Goal: Transaction & Acquisition: Purchase product/service

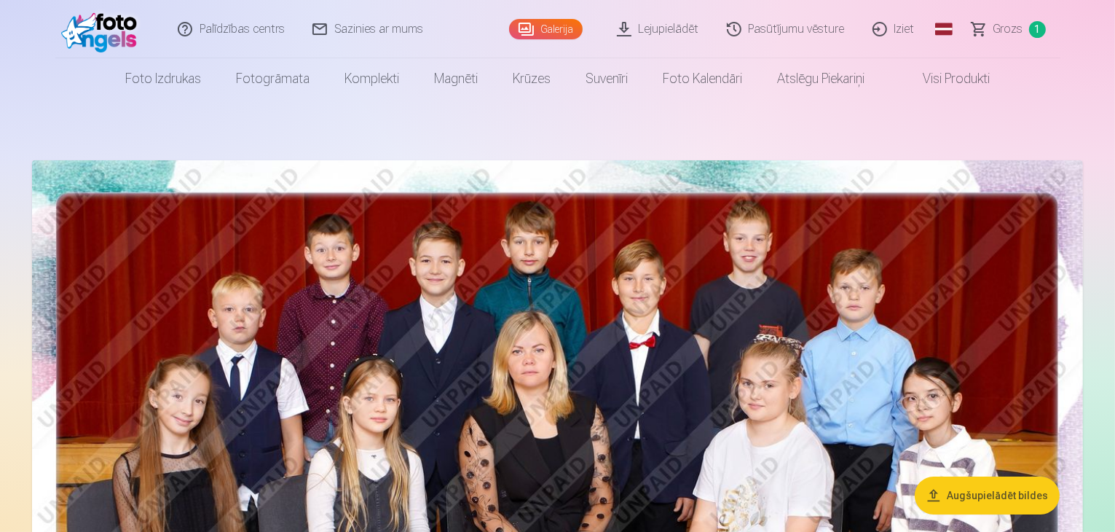
click at [1008, 23] on span "Grozs" at bounding box center [1008, 28] width 30 height 17
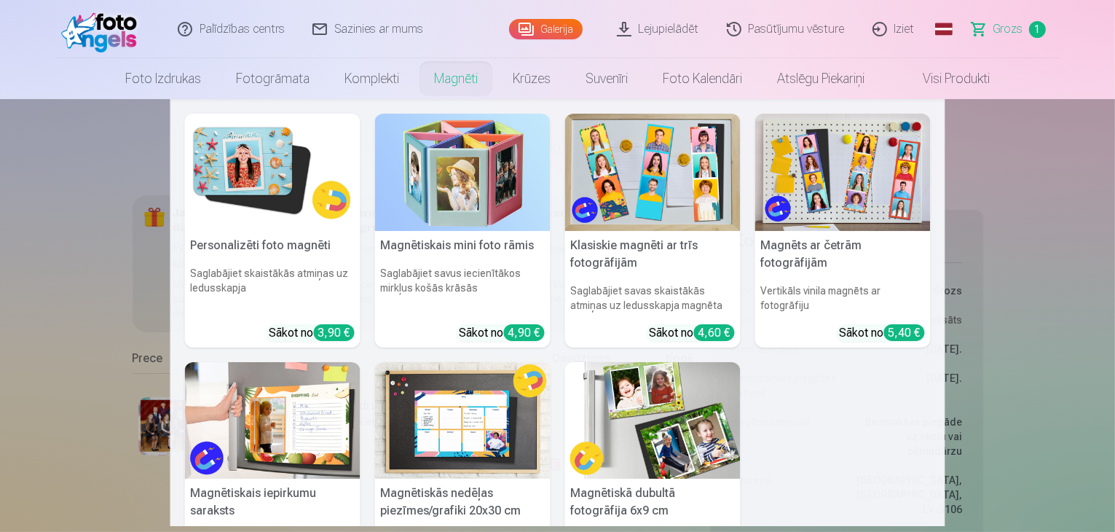
click at [448, 79] on link "Magnēti" at bounding box center [455, 78] width 79 height 41
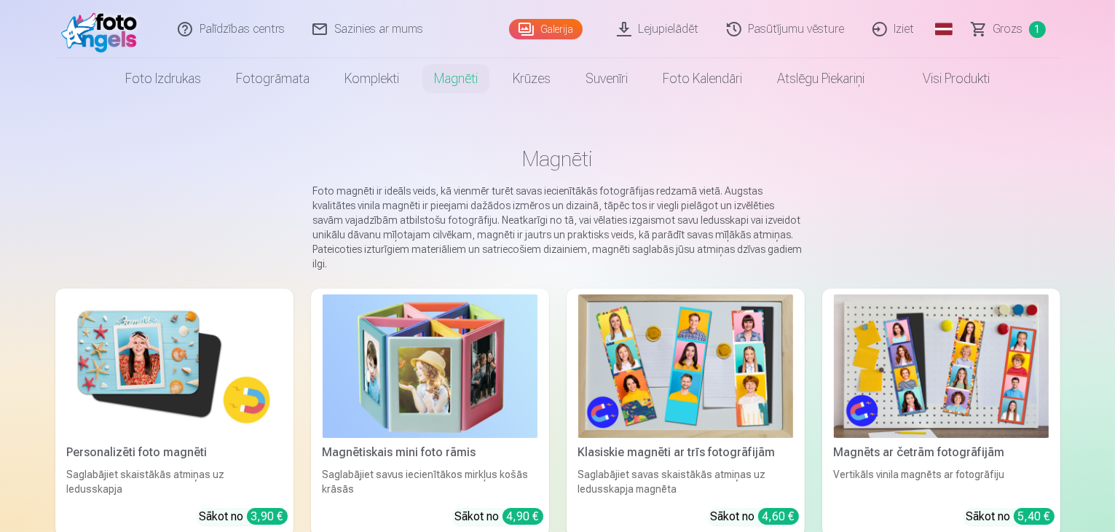
click at [92, 355] on img at bounding box center [174, 365] width 215 height 143
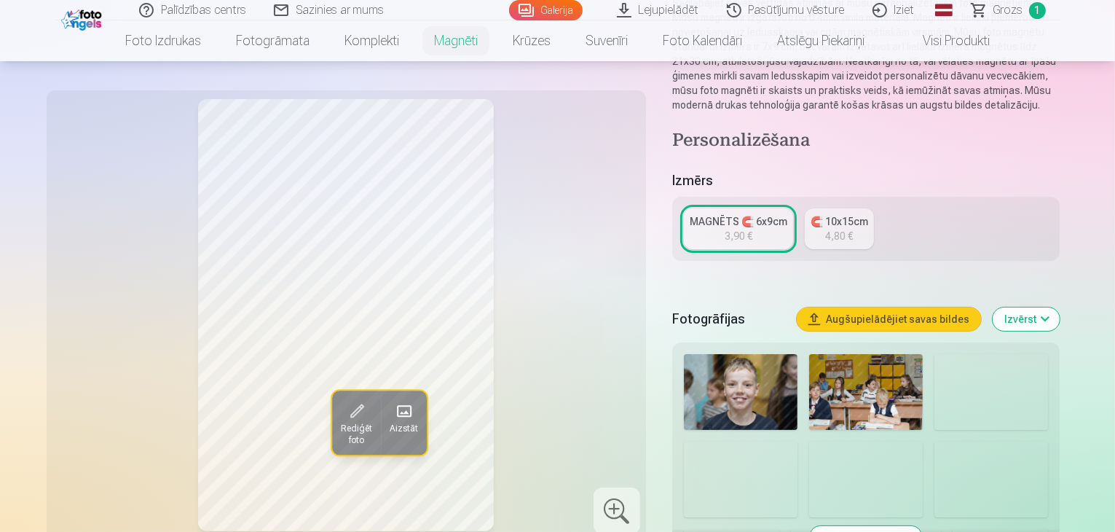
scroll to position [291, 0]
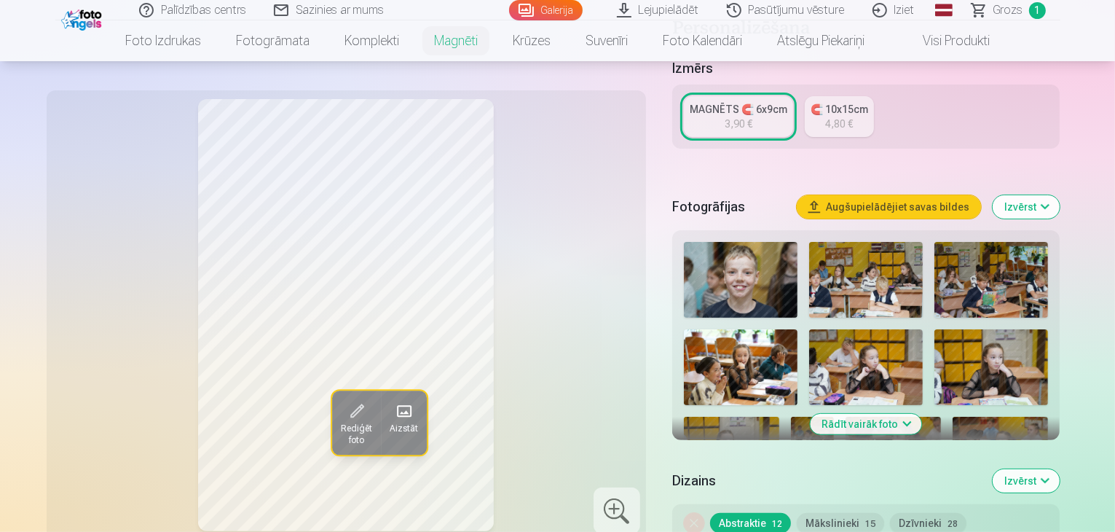
click at [754, 270] on img at bounding box center [741, 280] width 114 height 76
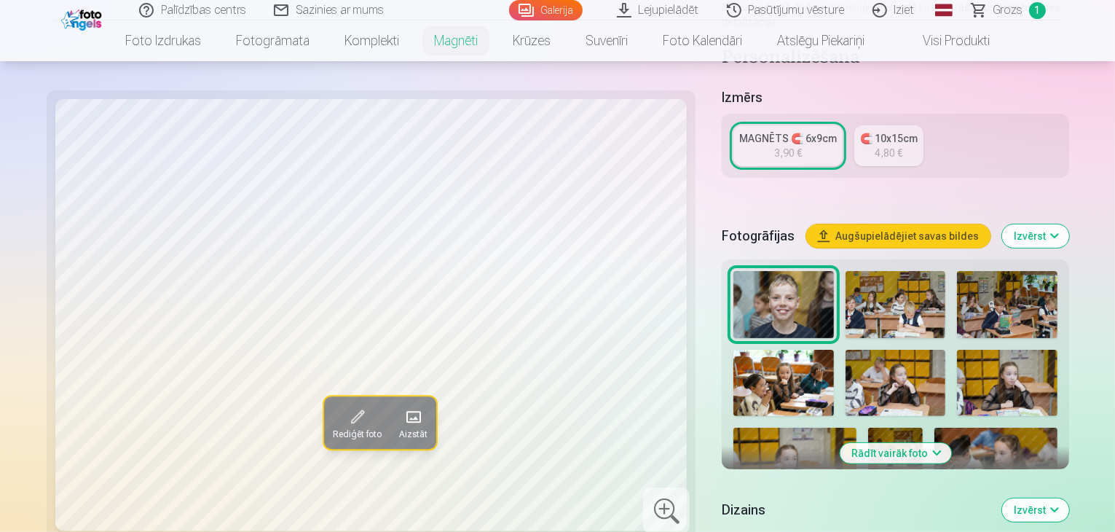
click at [845, 271] on img at bounding box center [895, 304] width 100 height 67
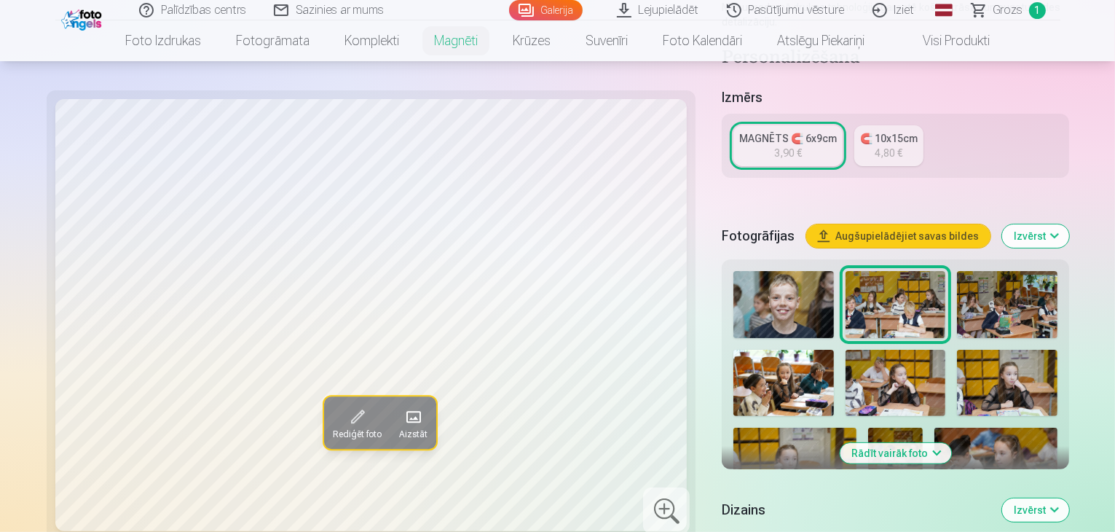
click at [957, 271] on img at bounding box center [1007, 304] width 100 height 67
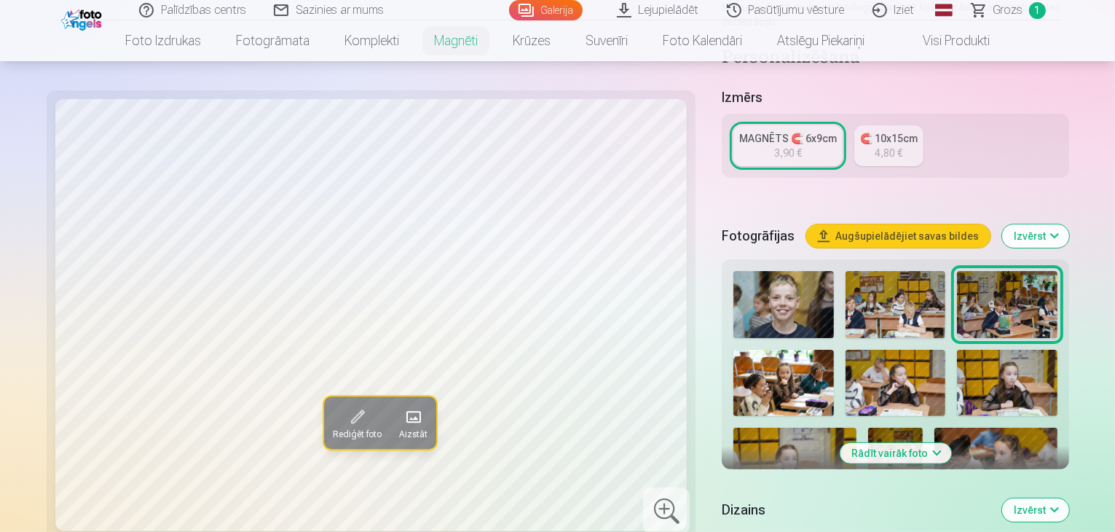
click at [834, 350] on img at bounding box center [783, 383] width 100 height 67
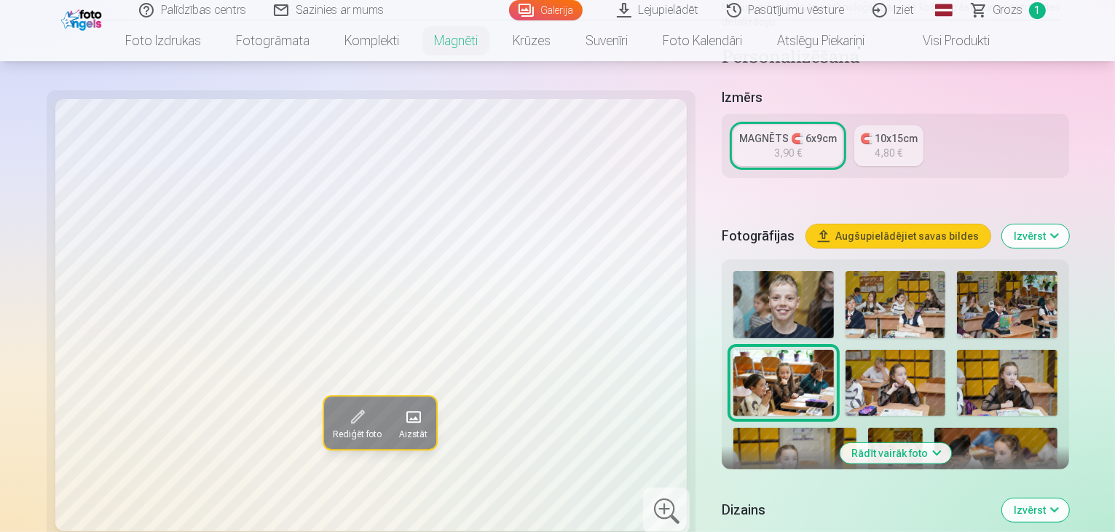
click at [845, 350] on img at bounding box center [895, 383] width 100 height 67
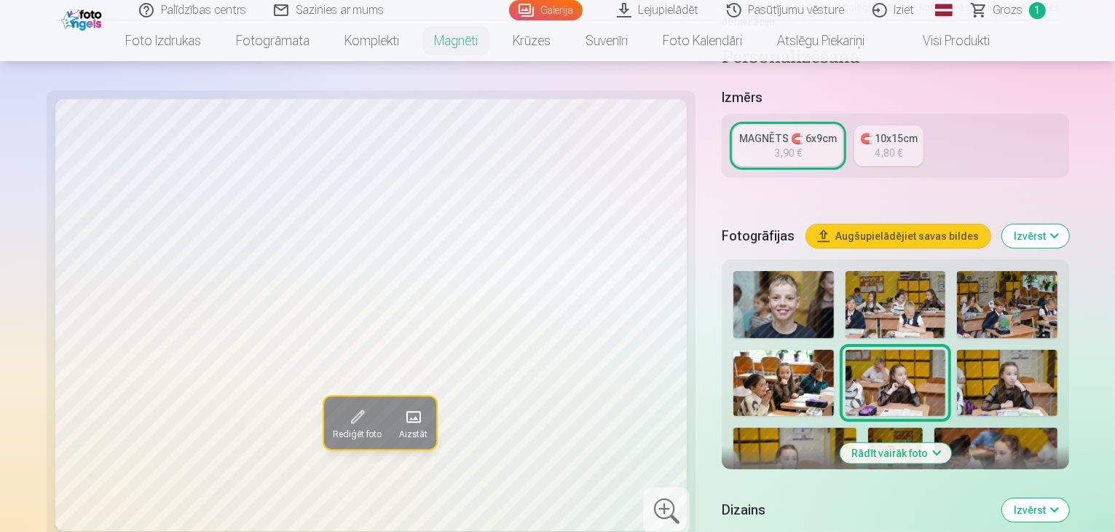
click at [957, 350] on img at bounding box center [1007, 383] width 100 height 67
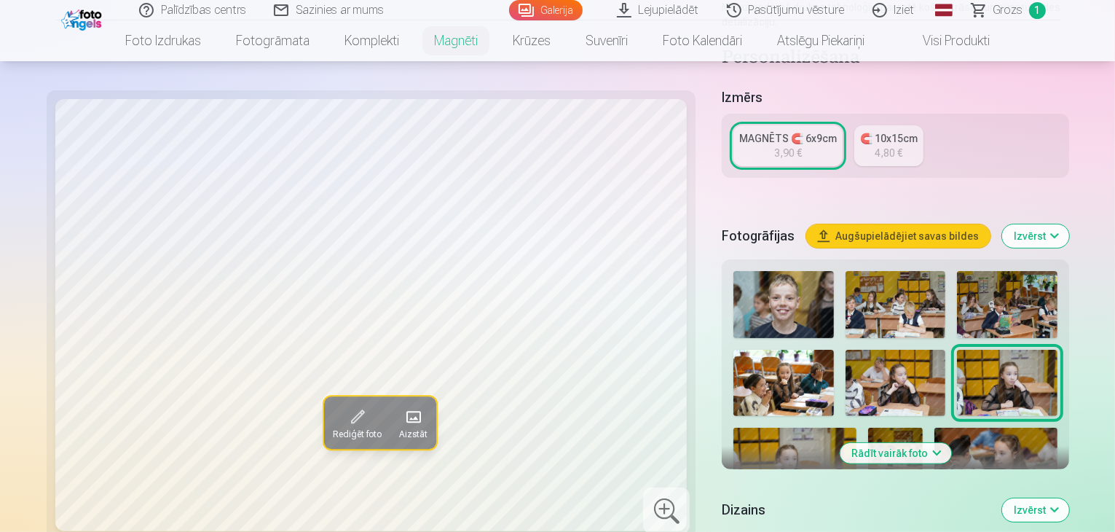
click at [856, 427] on img at bounding box center [794, 468] width 123 height 82
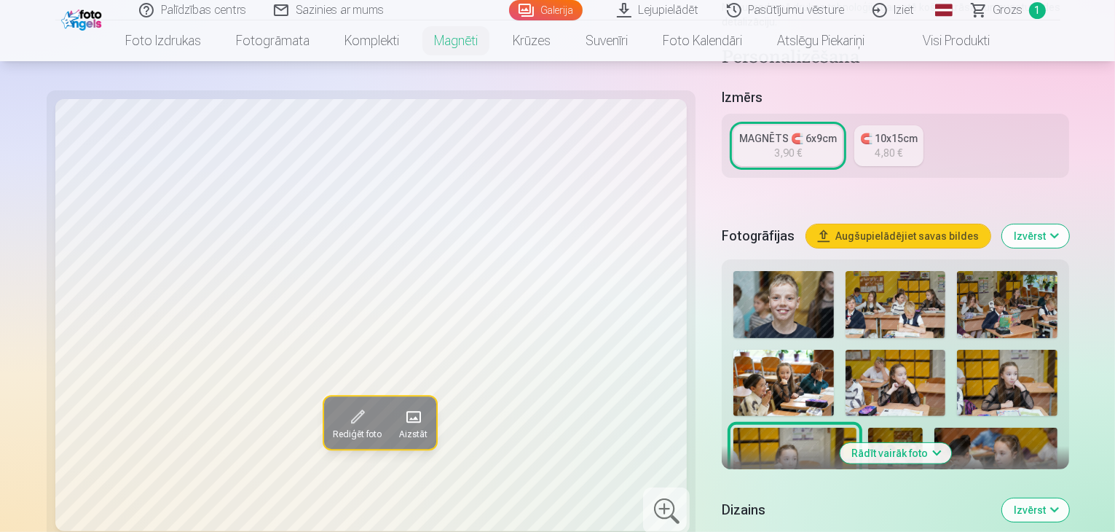
click at [923, 427] on img at bounding box center [895, 468] width 55 height 82
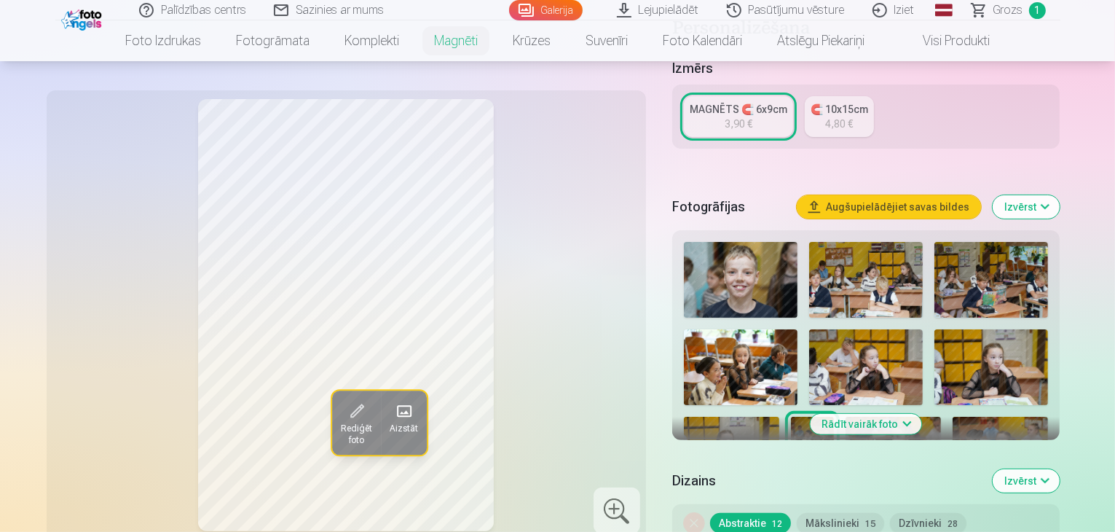
scroll to position [437, 0]
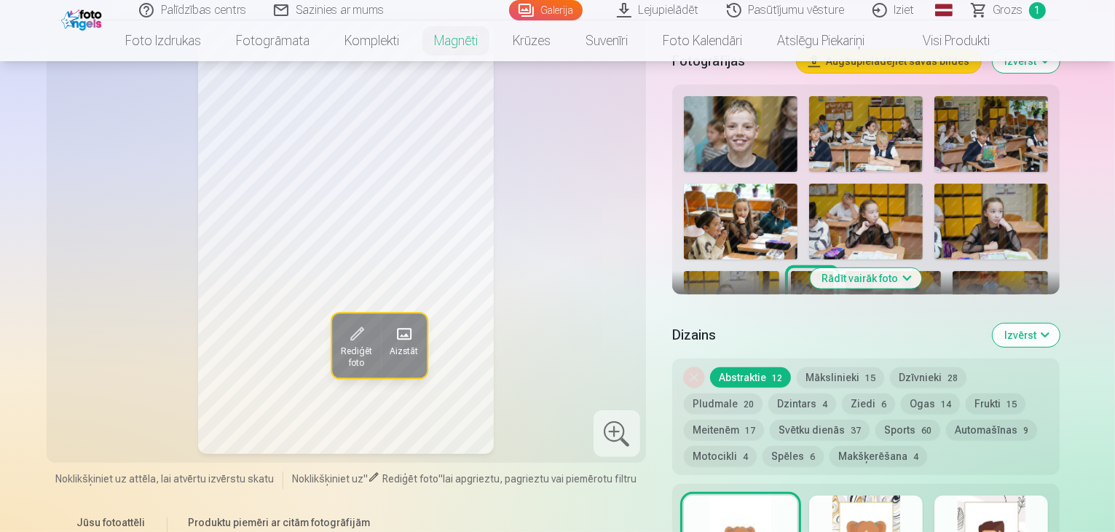
click at [885, 269] on button "Rādīt vairāk foto" at bounding box center [865, 278] width 111 height 20
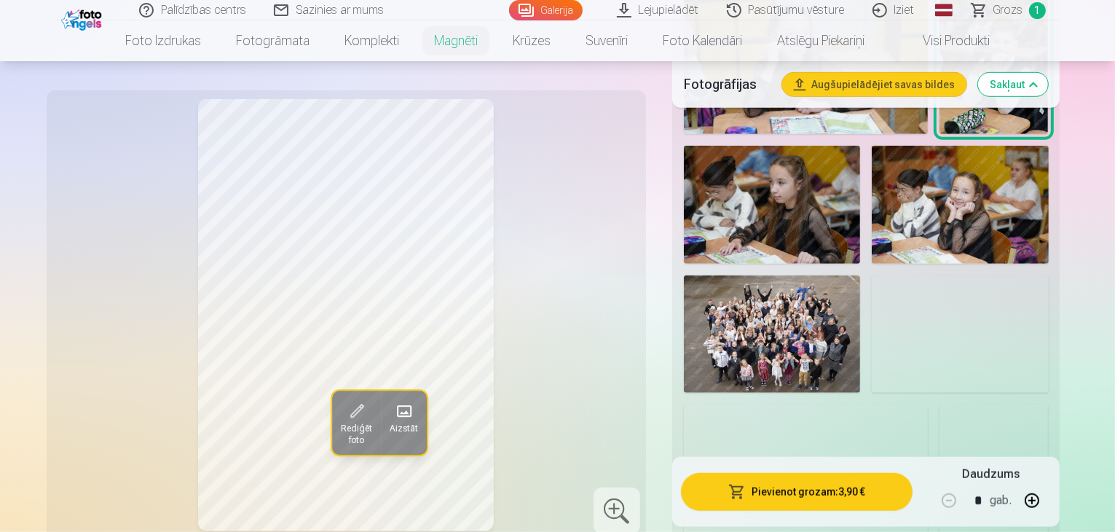
scroll to position [947, 0]
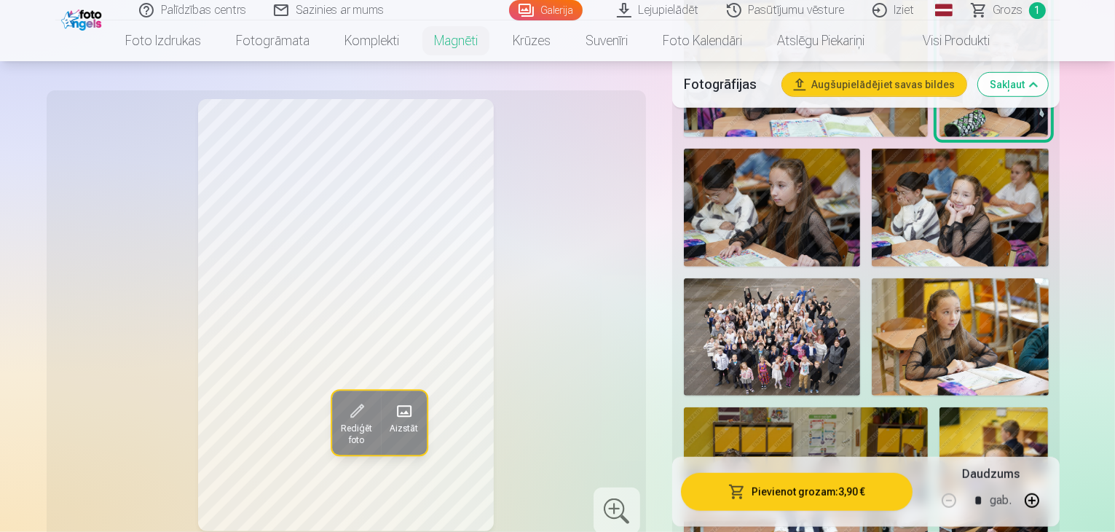
click at [872, 202] on img at bounding box center [960, 208] width 176 height 118
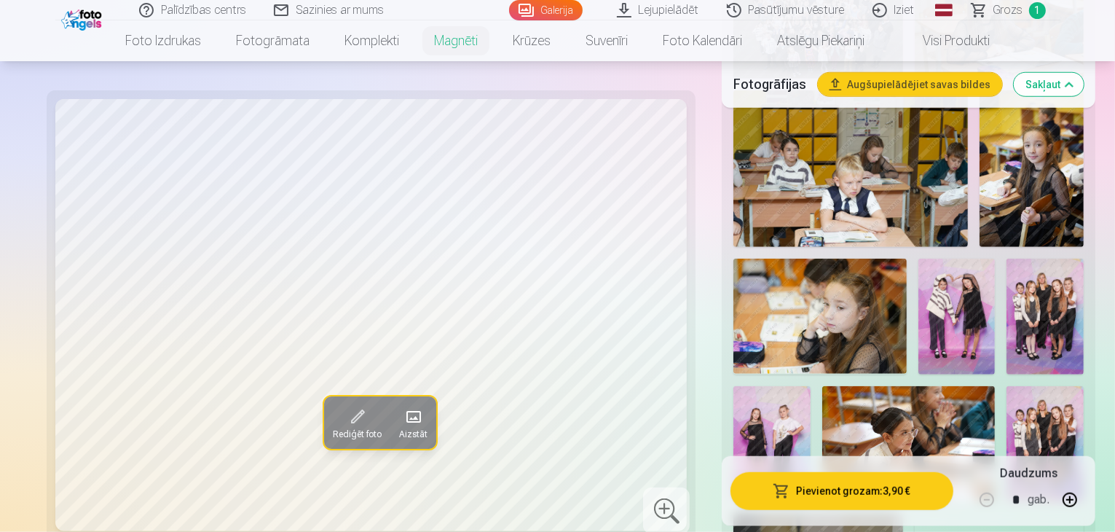
scroll to position [1311, 0]
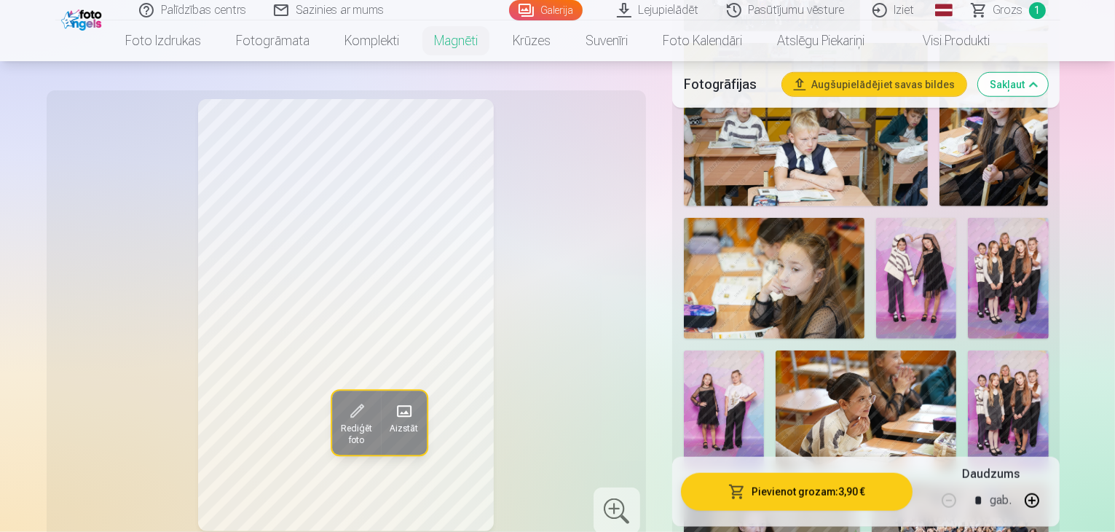
click at [860, 482] on img at bounding box center [772, 541] width 176 height 118
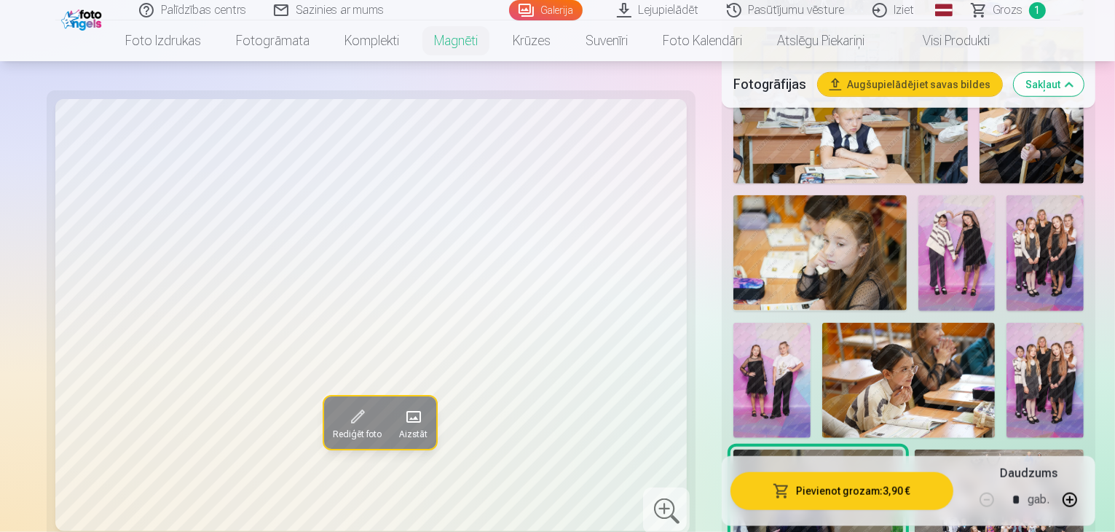
click at [1006, 323] on img at bounding box center [1044, 381] width 77 height 116
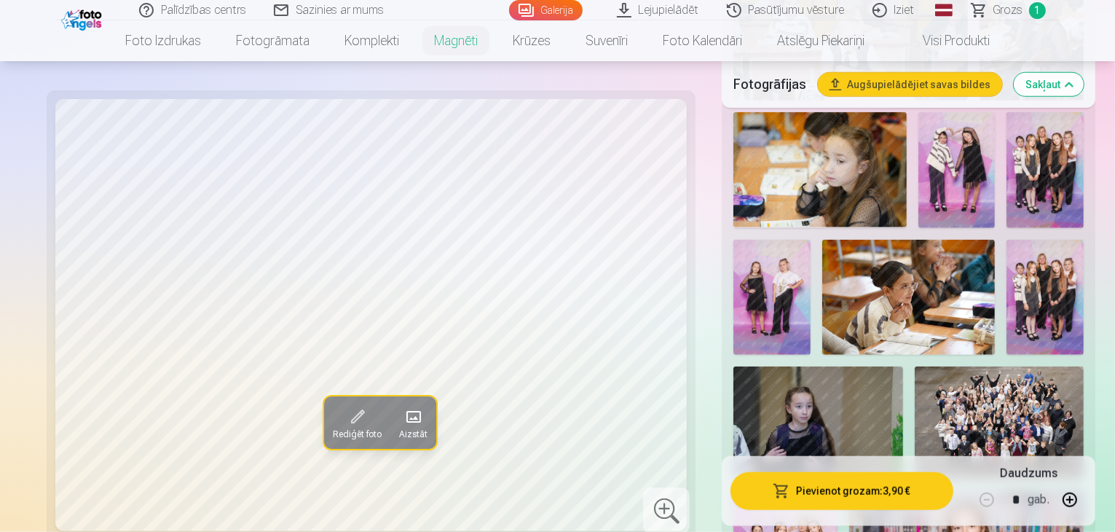
scroll to position [1456, 0]
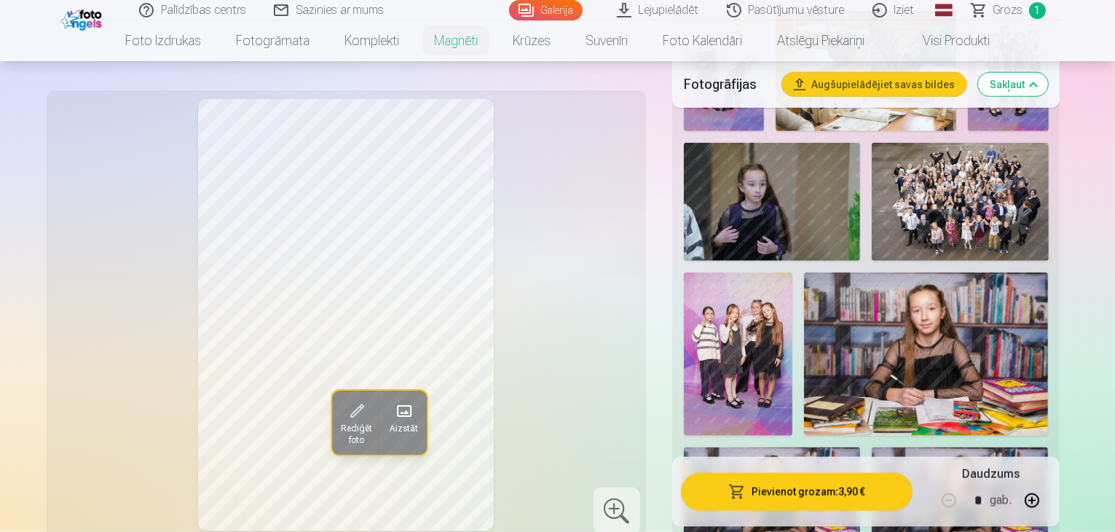
scroll to position [1675, 0]
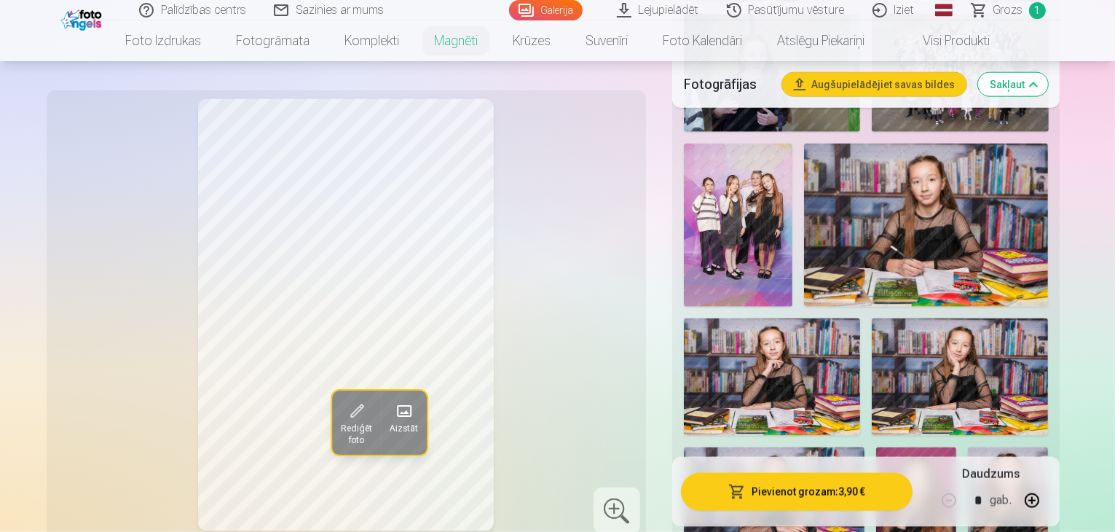
scroll to position [1893, 0]
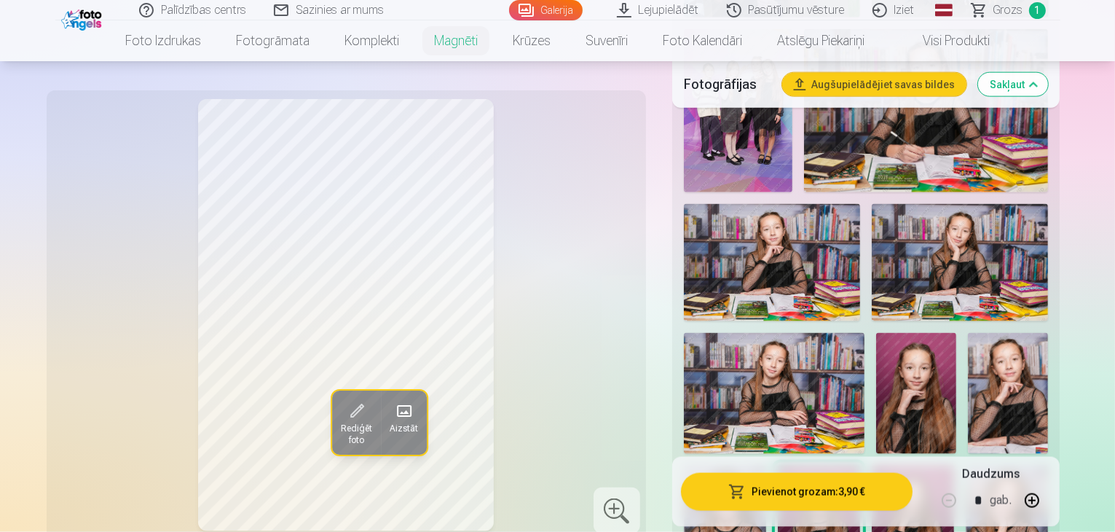
drag, startPoint x: 967, startPoint y: 254, endPoint x: 964, endPoint y: 278, distance: 24.2
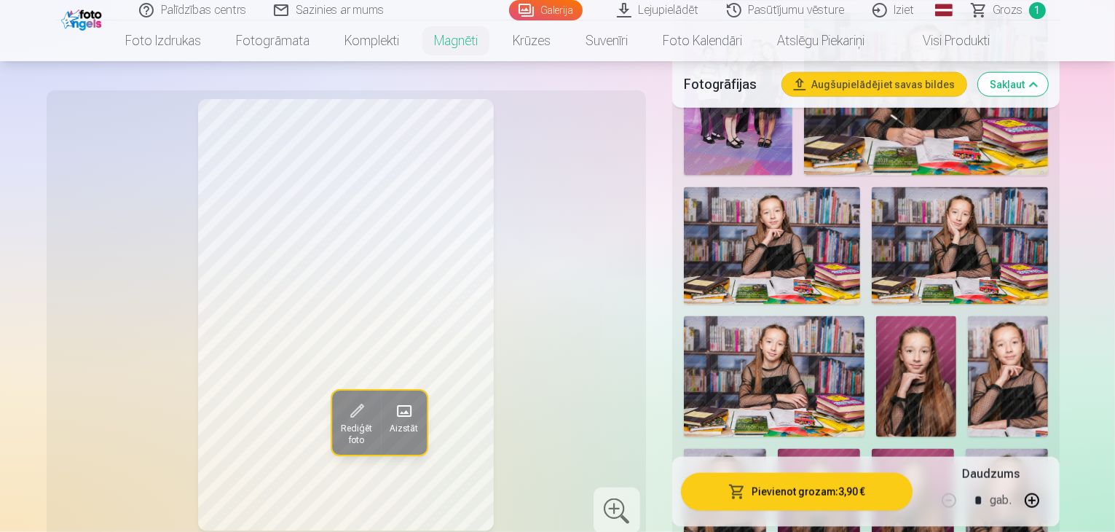
scroll to position [1820, 0]
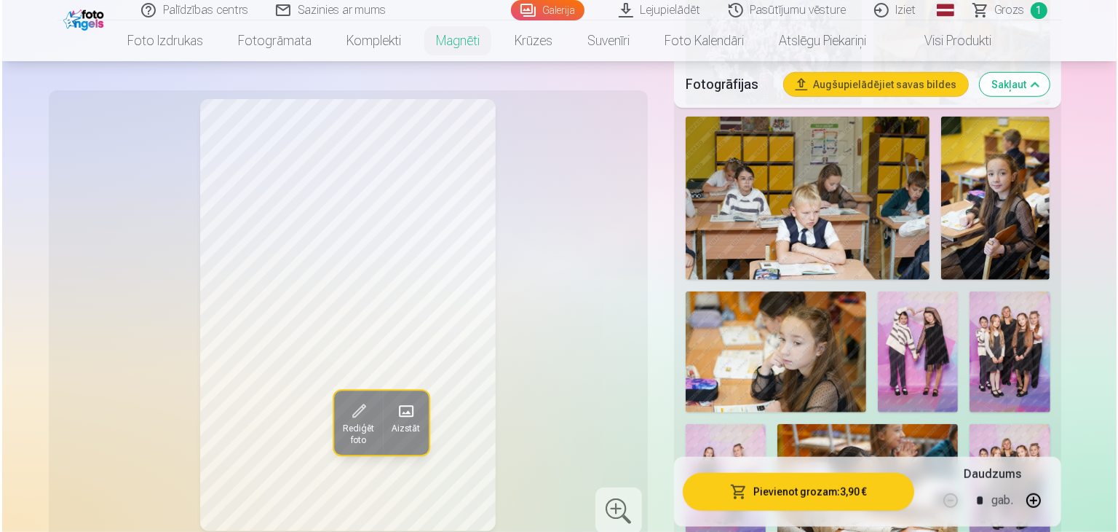
scroll to position [1238, 0]
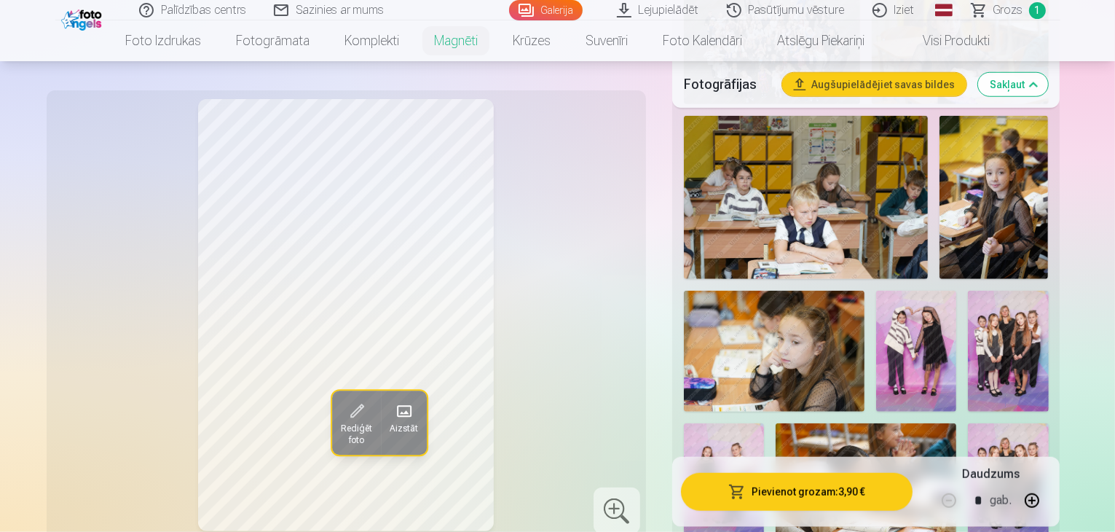
click at [1049, 496] on button "button" at bounding box center [1031, 499] width 35 height 35
type input "*"
click at [892, 490] on button "Pievienot grozam : 15,60 €" at bounding box center [797, 491] width 232 height 38
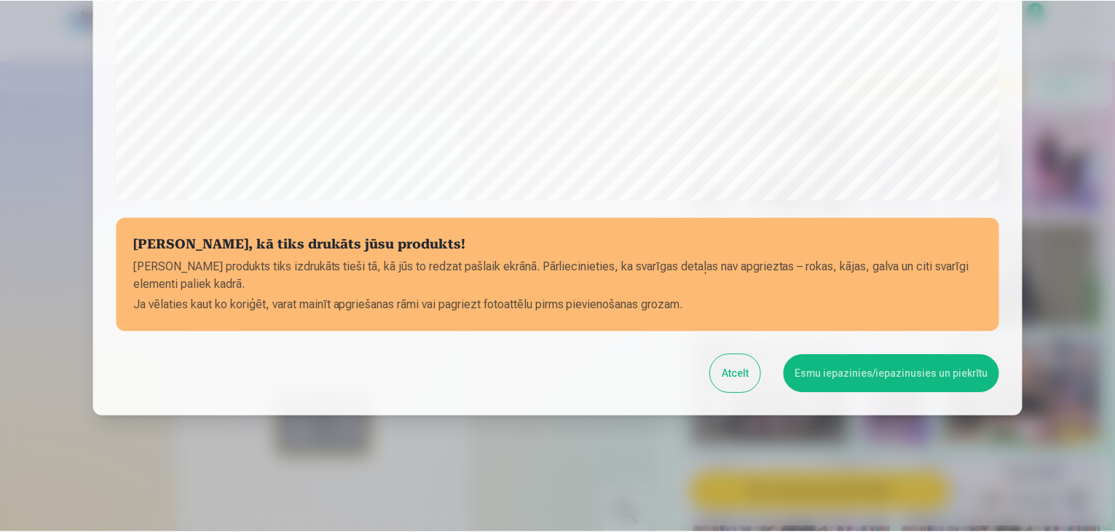
scroll to position [517, 0]
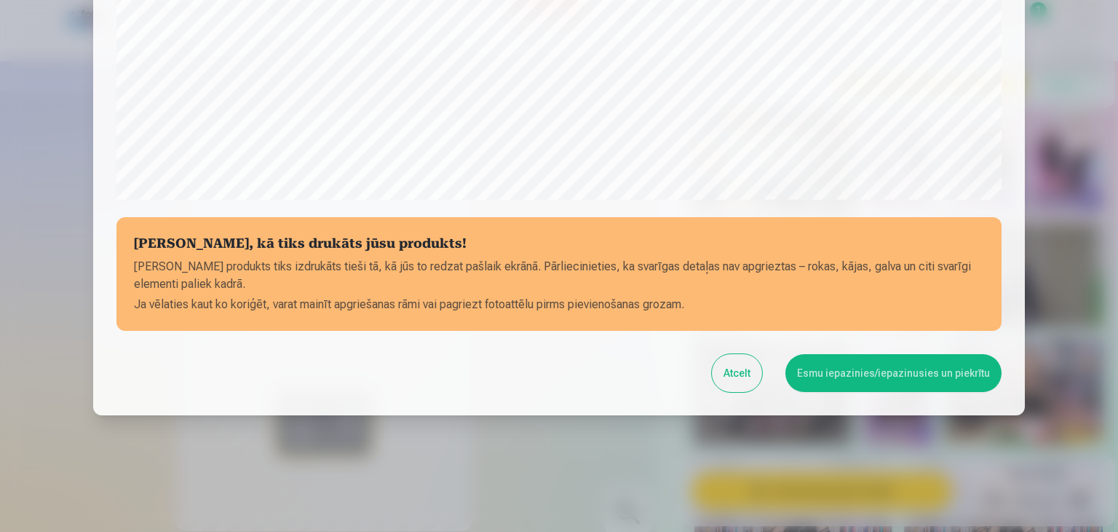
click at [882, 367] on button "Esmu iepazinies/iepazinusies un piekrītu" at bounding box center [894, 373] width 216 height 38
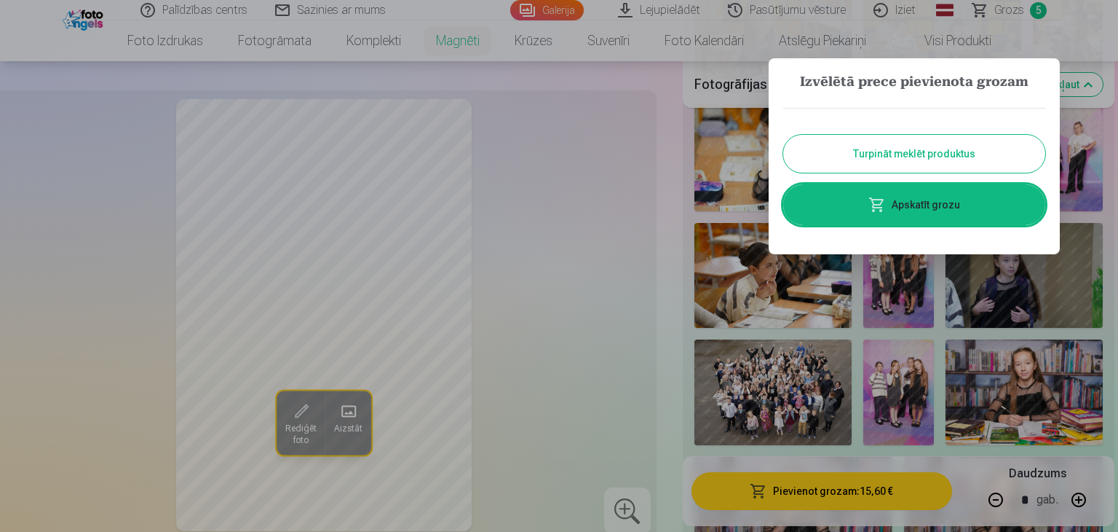
click at [607, 239] on div at bounding box center [559, 266] width 1118 height 532
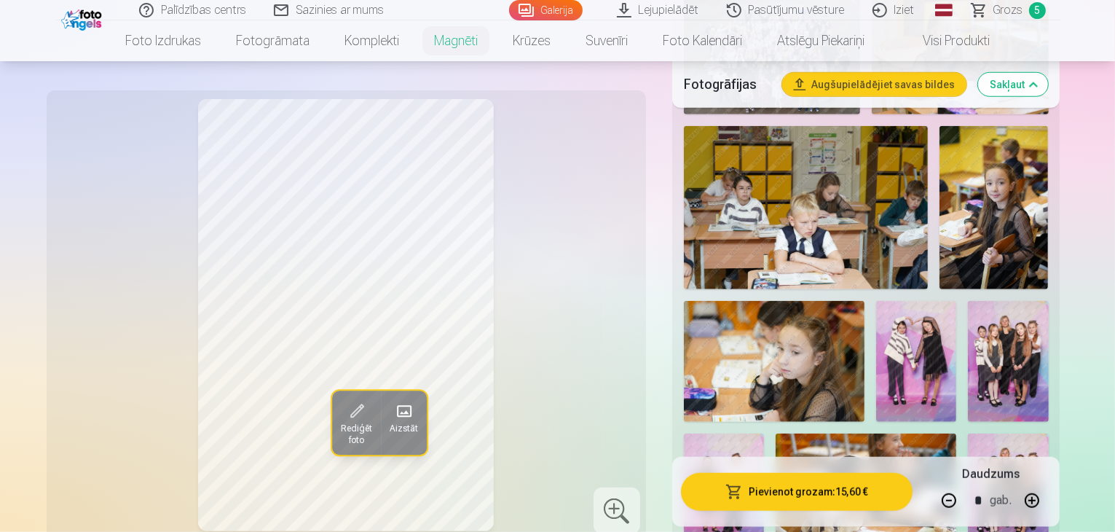
scroll to position [1165, 0]
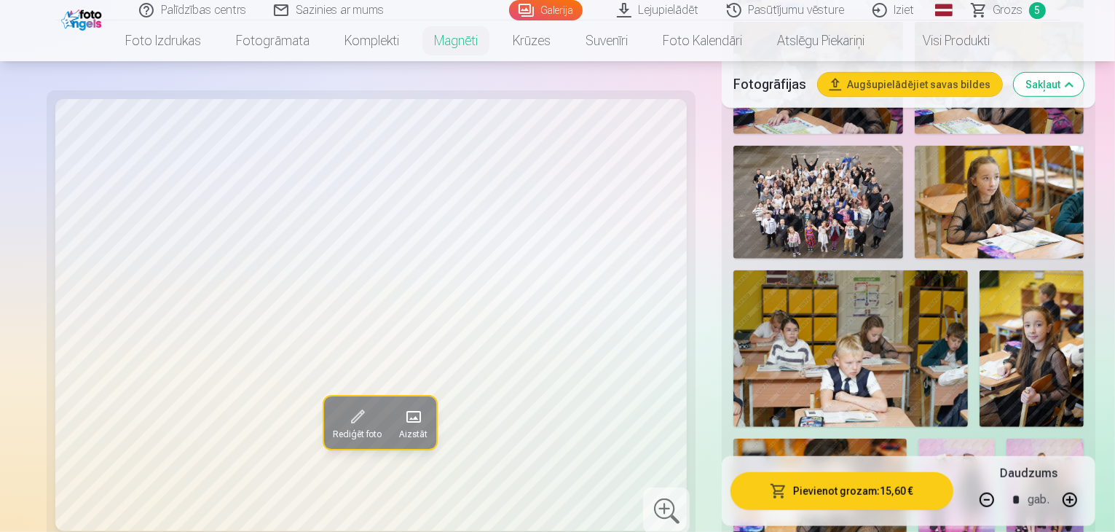
scroll to position [947, 0]
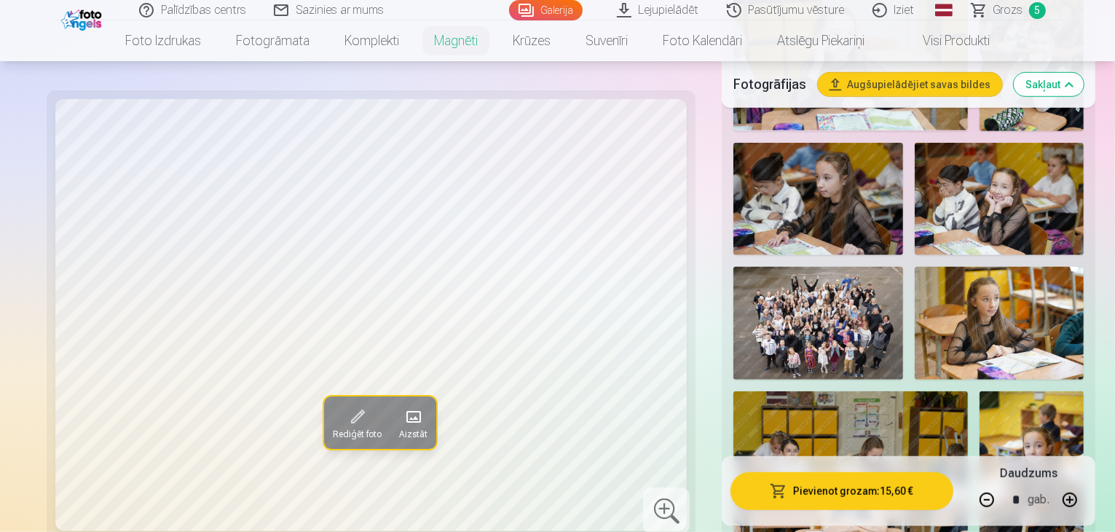
click at [1078, 391] on img at bounding box center [1031, 469] width 104 height 157
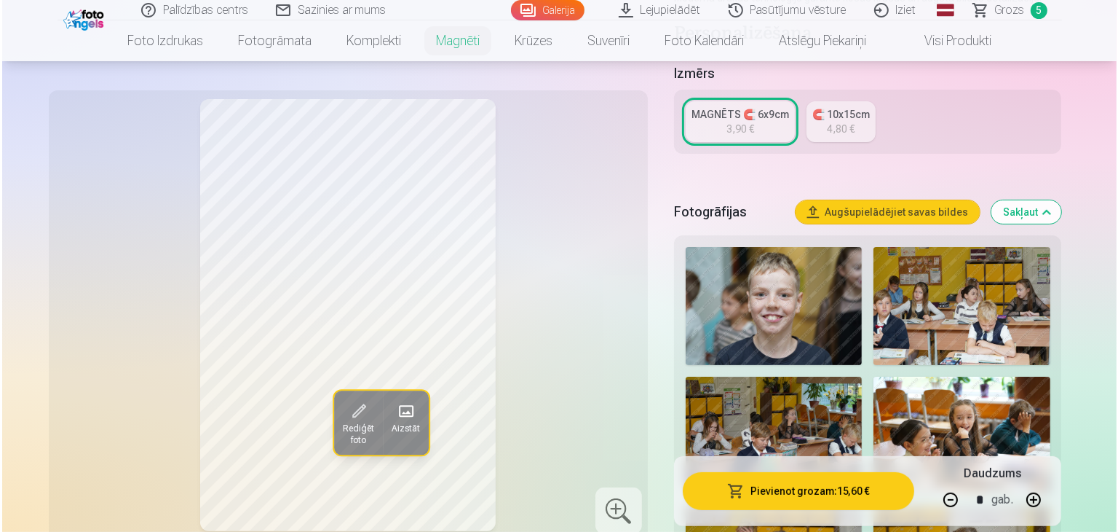
scroll to position [0, 0]
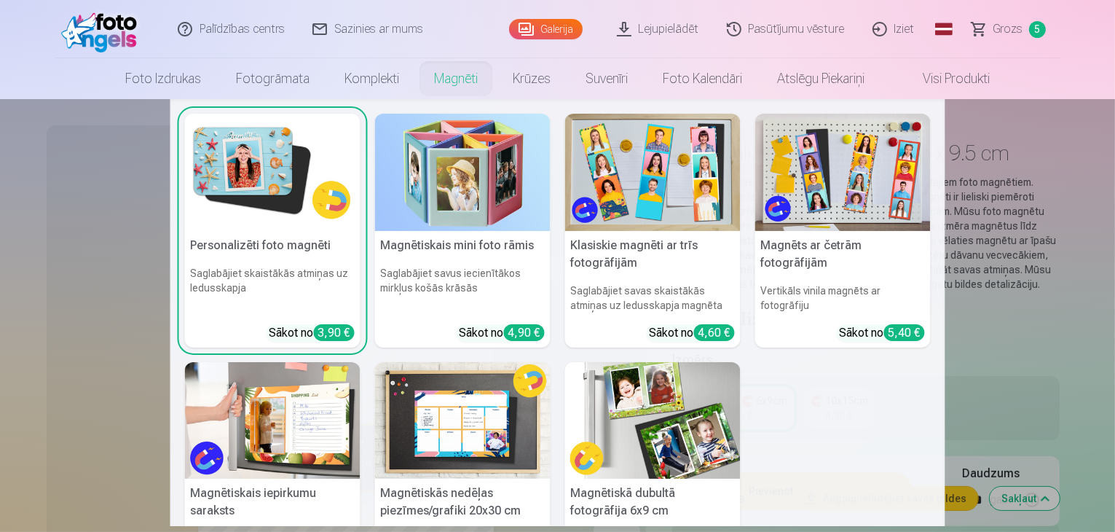
click at [441, 91] on link "Magnēti" at bounding box center [455, 78] width 79 height 41
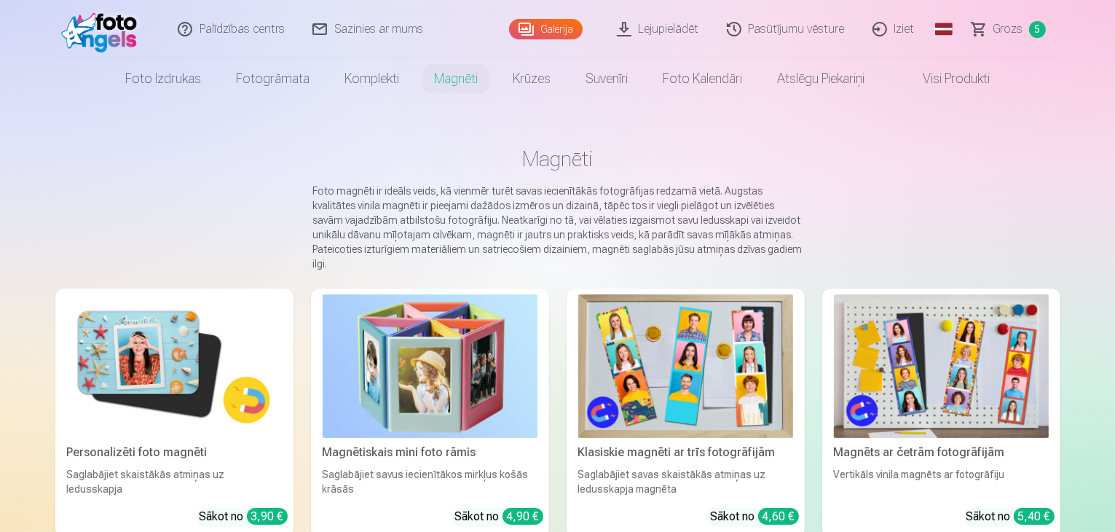
click at [693, 362] on img at bounding box center [685, 365] width 215 height 143
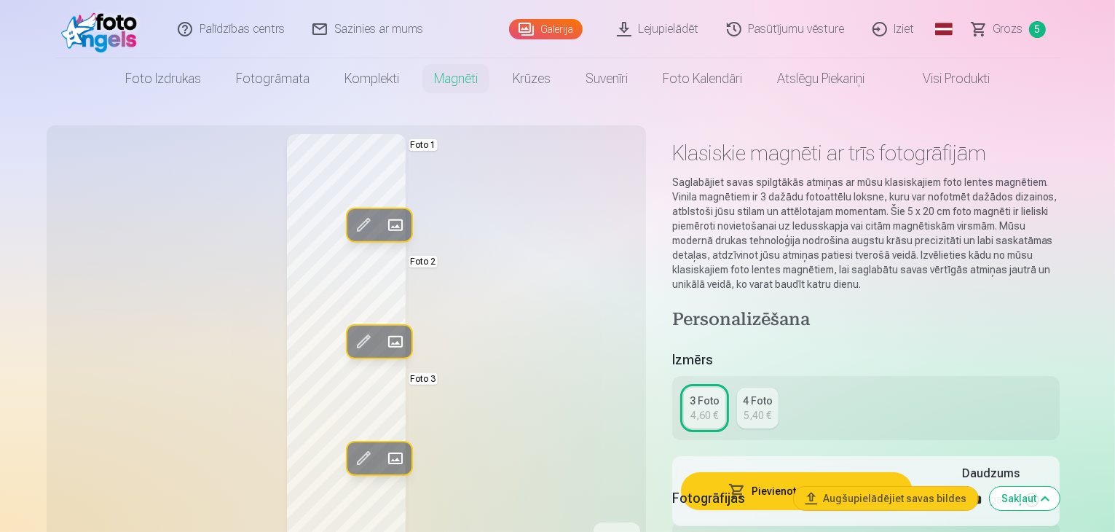
click at [383, 224] on span at bounding box center [394, 224] width 23 height 23
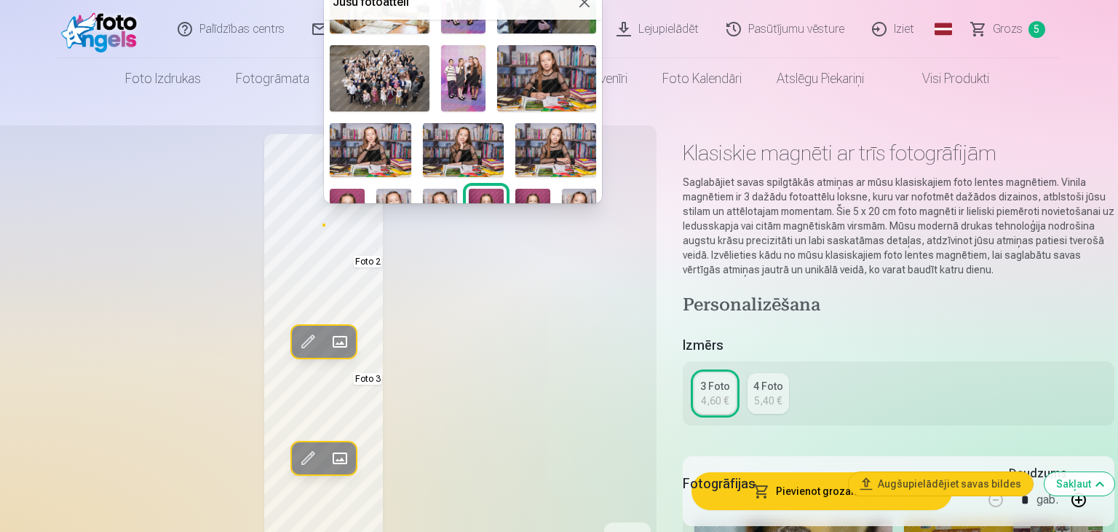
scroll to position [437, 0]
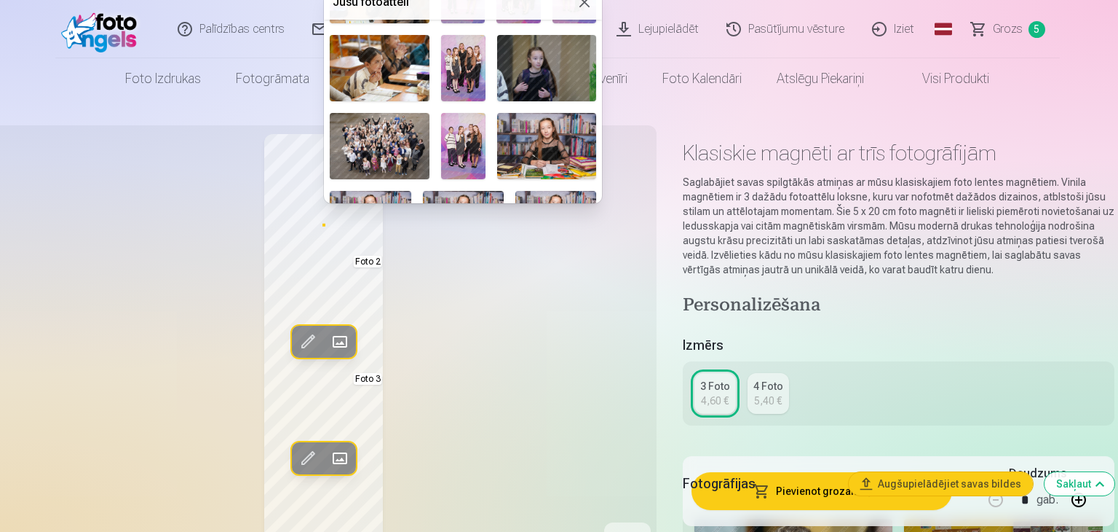
click at [466, 141] on img at bounding box center [463, 146] width 44 height 66
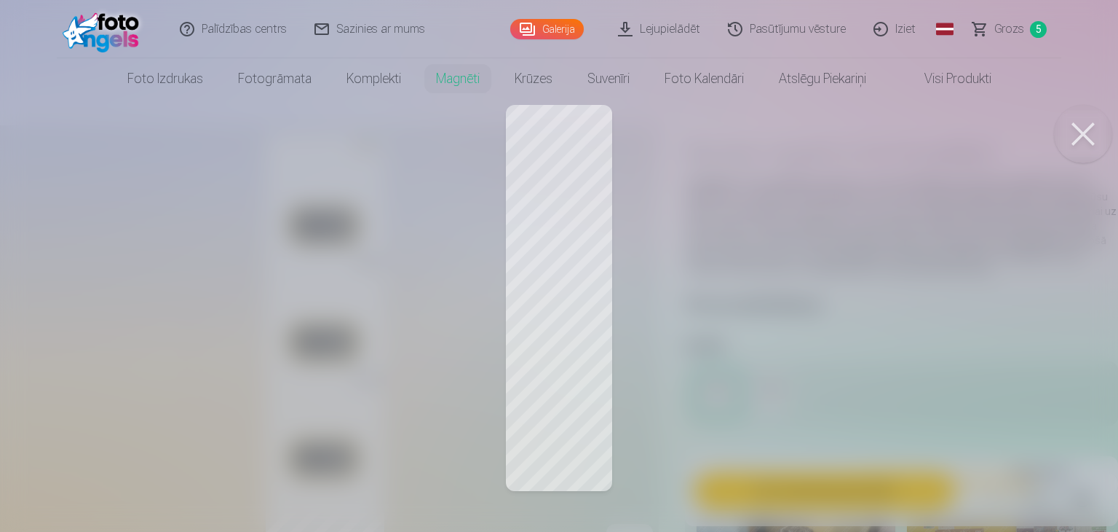
drag, startPoint x: 1075, startPoint y: 138, endPoint x: 1063, endPoint y: 128, distance: 15.6
click at [1076, 138] on button at bounding box center [1083, 134] width 58 height 58
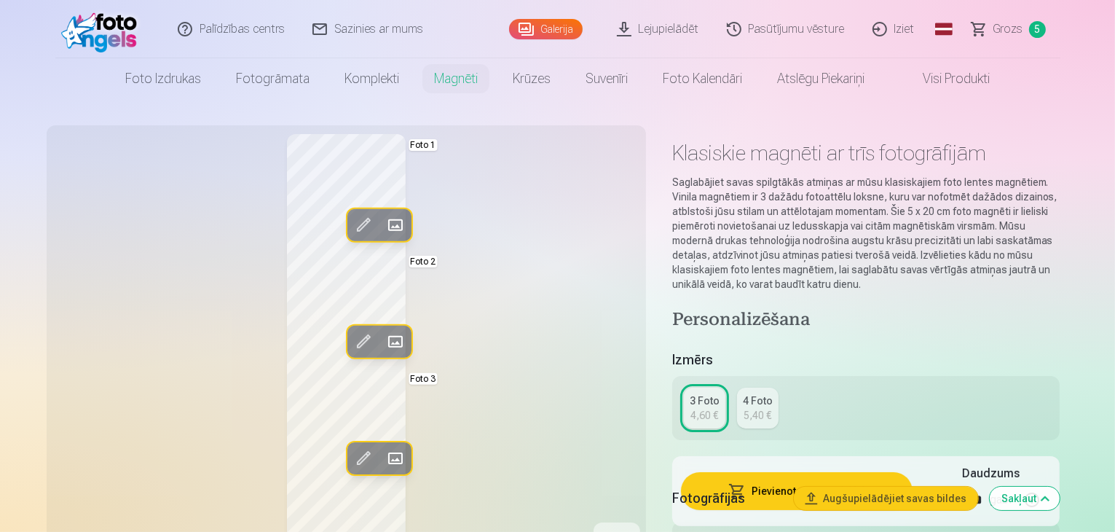
click at [383, 340] on span at bounding box center [394, 341] width 23 height 23
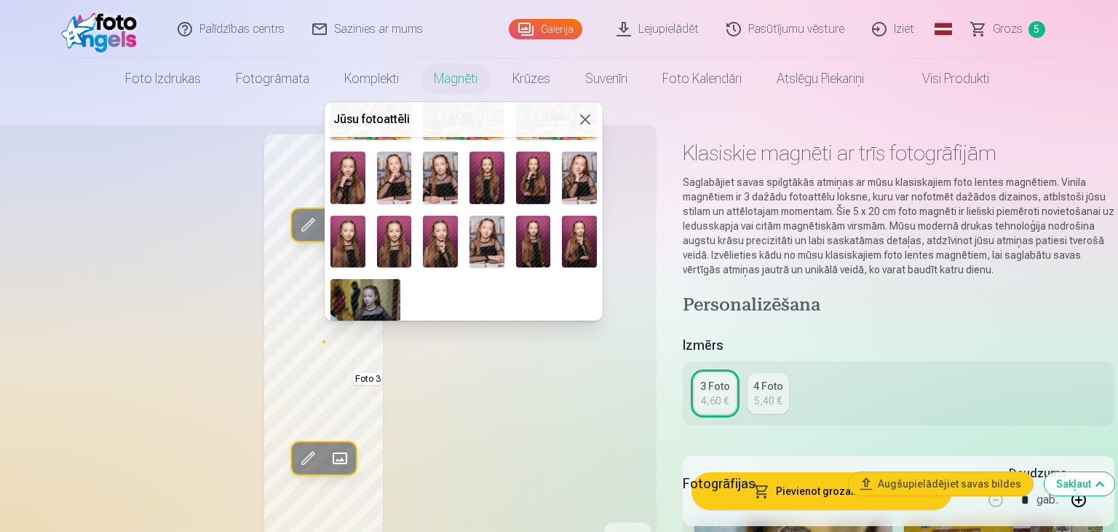
scroll to position [660, 0]
click at [486, 228] on img at bounding box center [487, 241] width 35 height 52
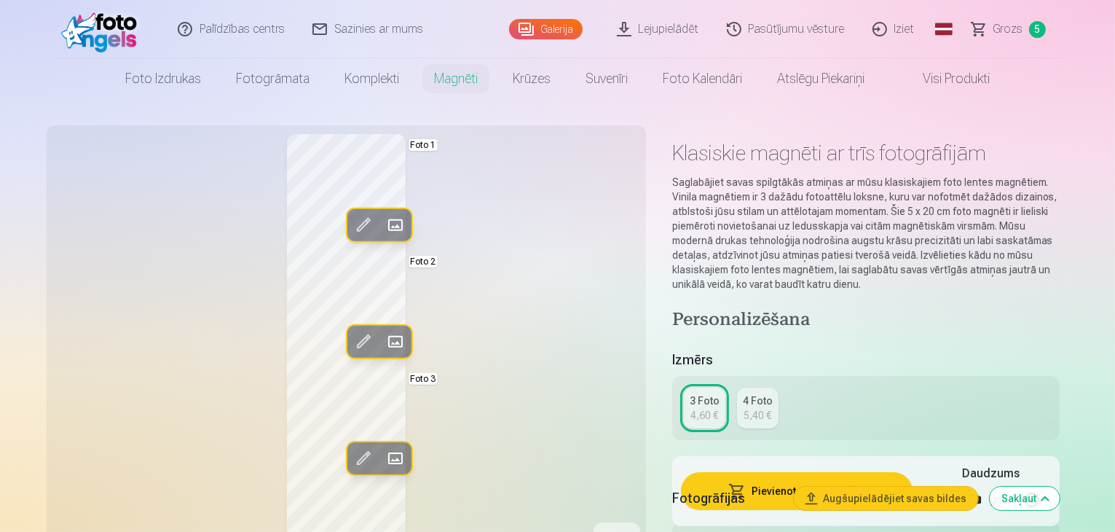
click at [383, 452] on span at bounding box center [394, 457] width 23 height 23
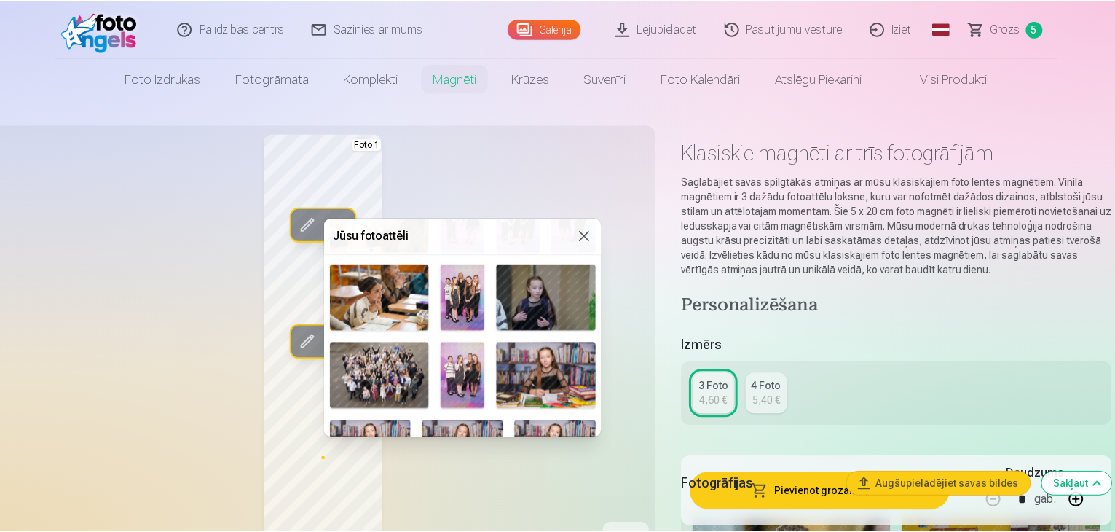
scroll to position [296, 0]
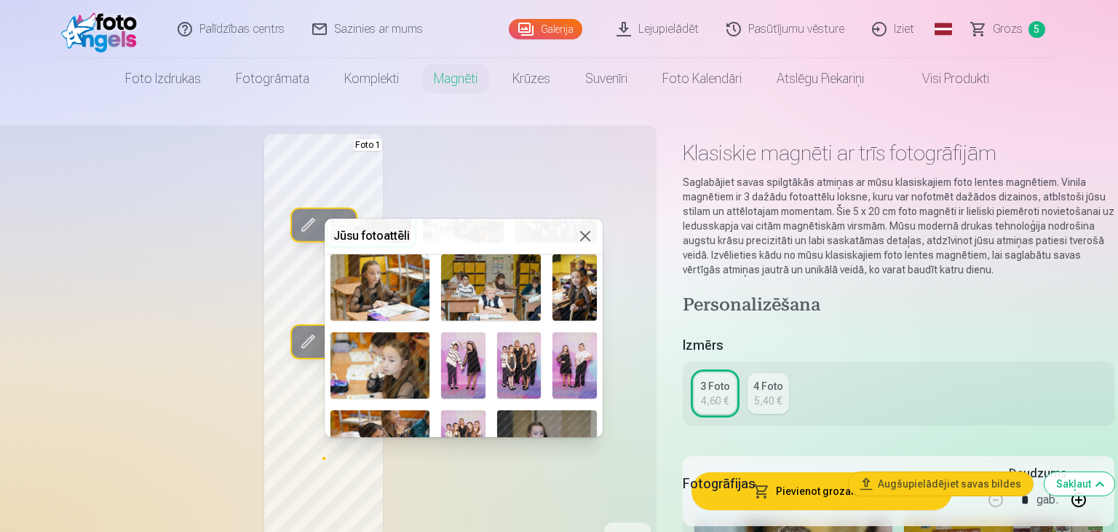
click at [569, 352] on img at bounding box center [575, 365] width 44 height 66
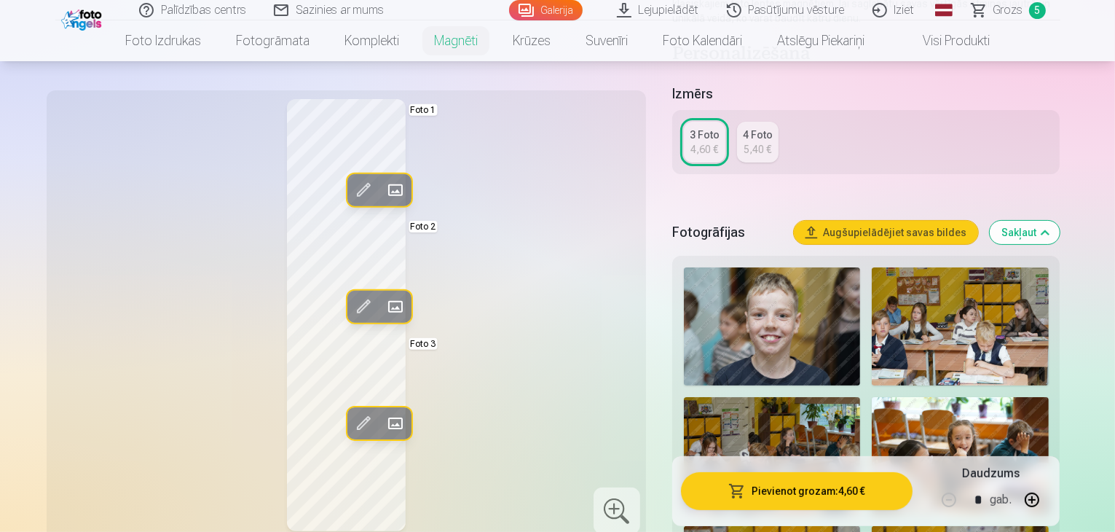
scroll to position [146, 0]
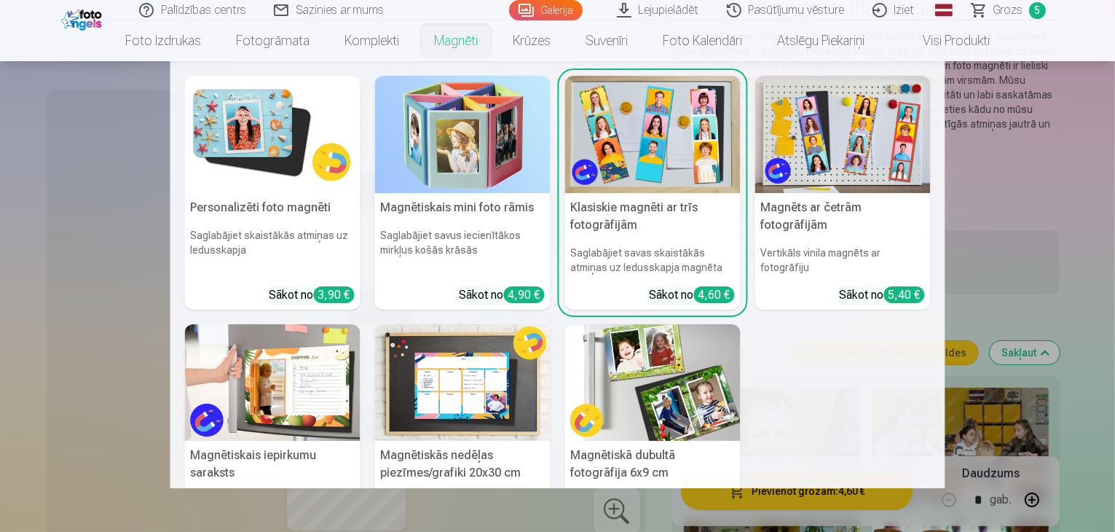
click at [454, 42] on link "Magnēti" at bounding box center [455, 40] width 79 height 41
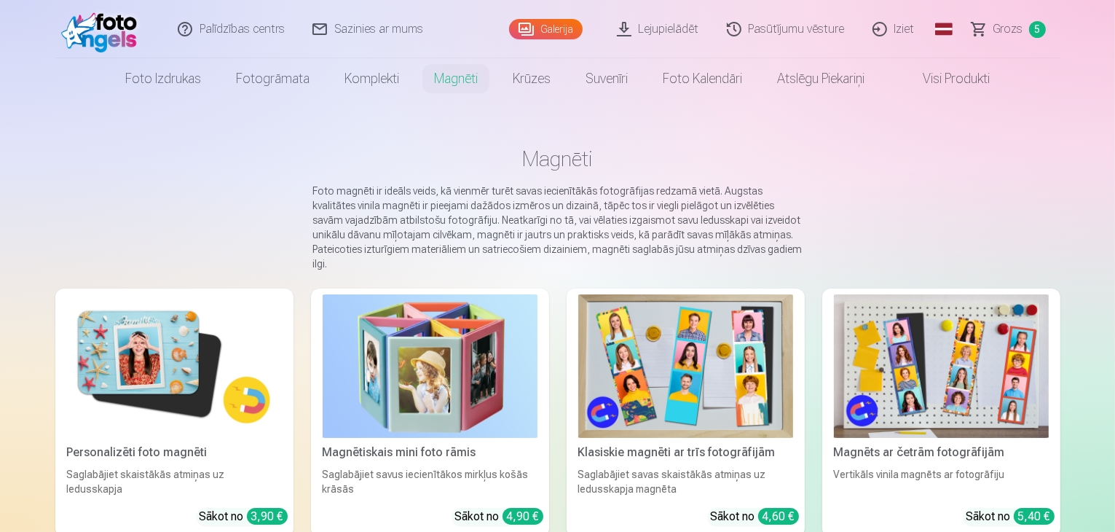
click at [964, 344] on img at bounding box center [941, 365] width 215 height 143
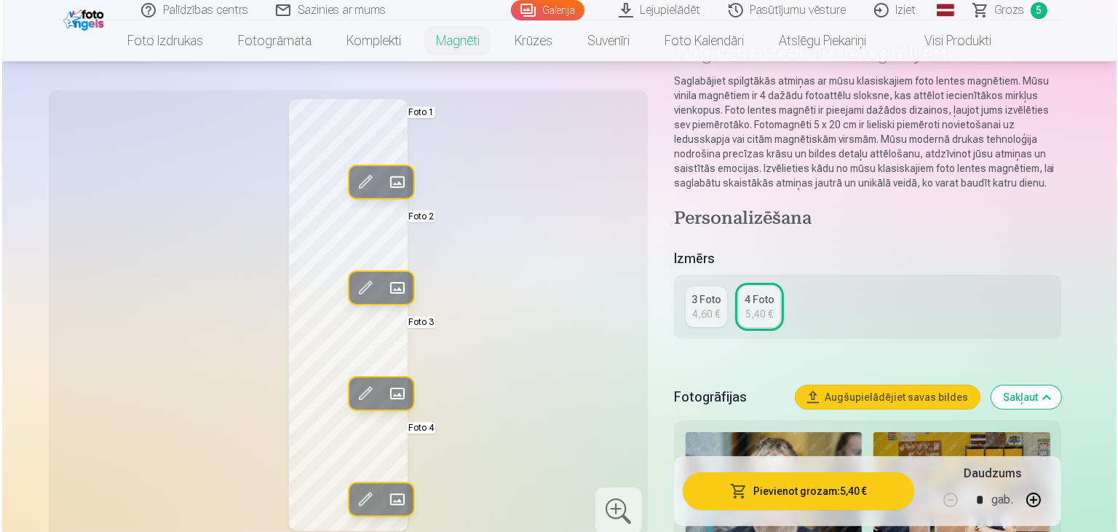
scroll to position [218, 0]
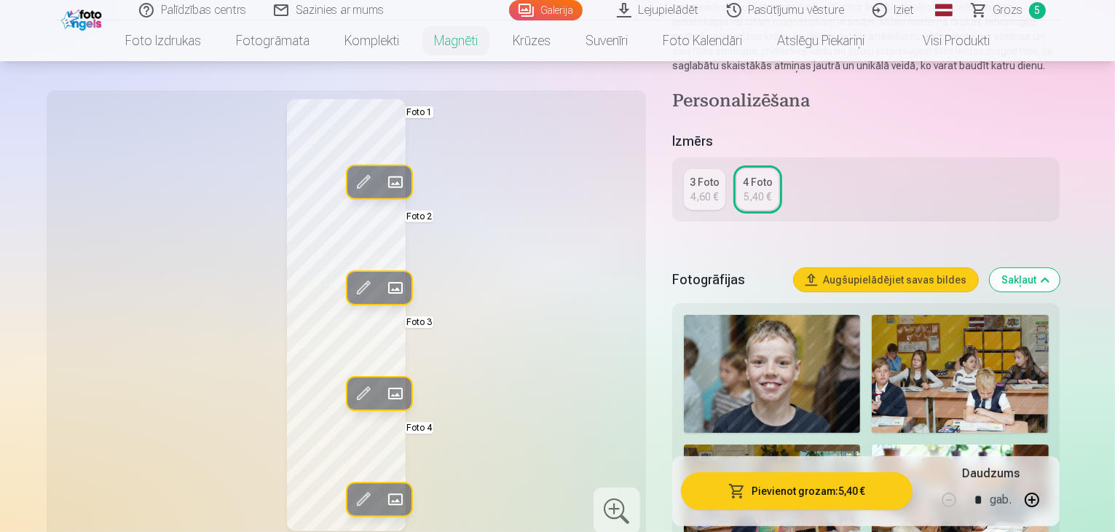
click at [383, 500] on span at bounding box center [394, 499] width 23 height 23
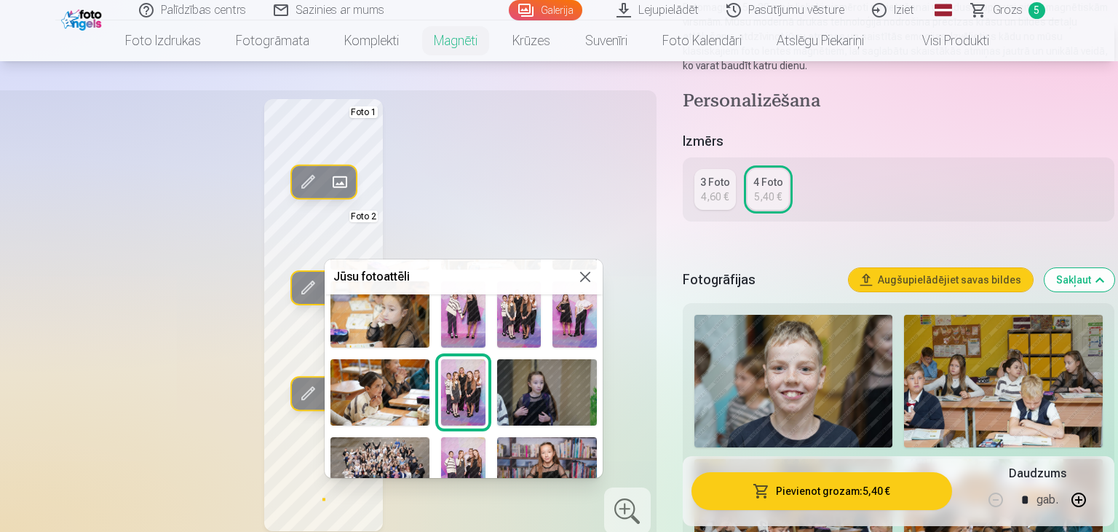
scroll to position [369, 0]
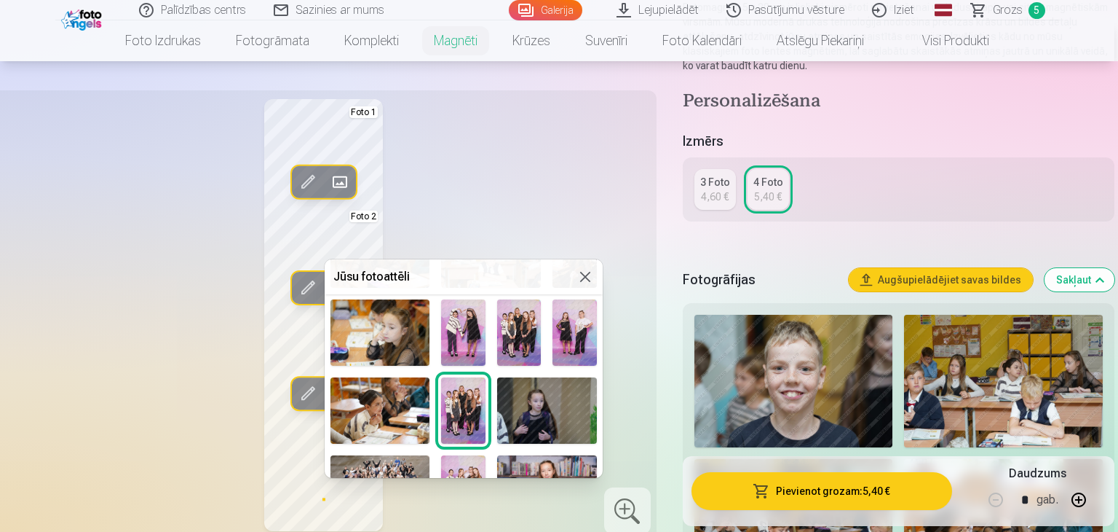
click at [444, 334] on img at bounding box center [463, 332] width 44 height 66
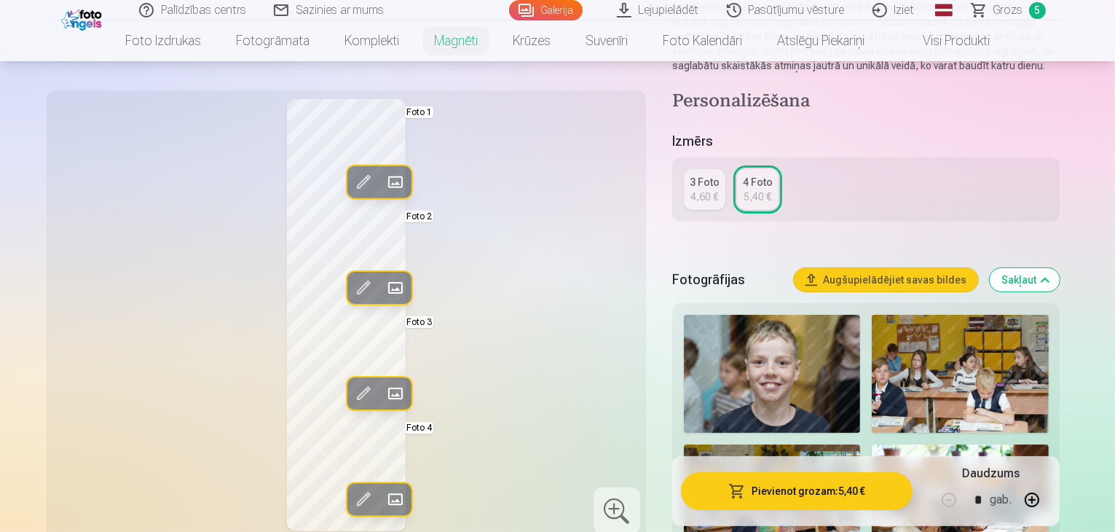
click at [535, 341] on div "Rediģēt foto Aizstāt Foto 1 Rediģēt foto Aizstāt Foto 2 Rediģēt foto Aizstāt Fo…" at bounding box center [346, 315] width 582 height 432
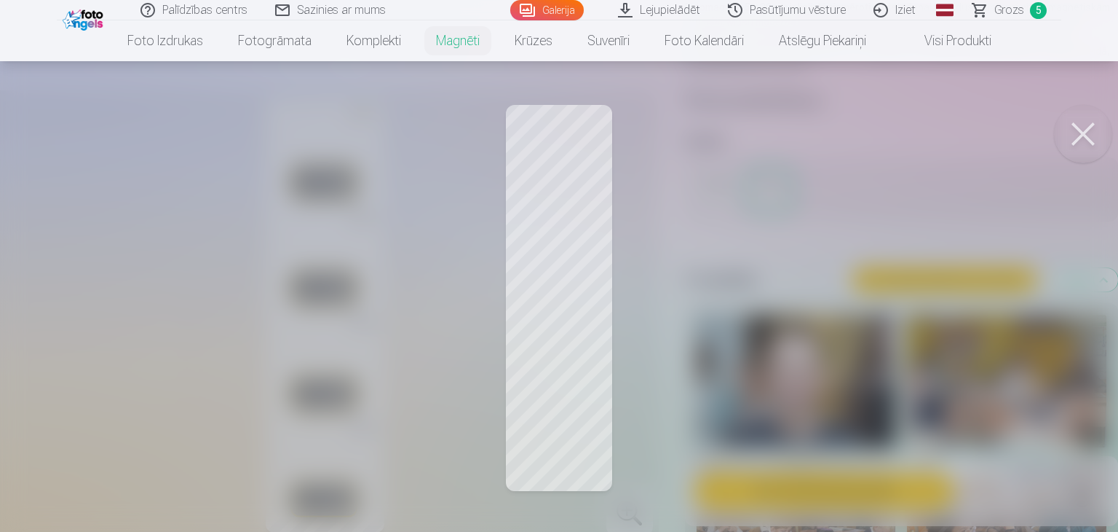
click at [544, 429] on div at bounding box center [559, 266] width 1118 height 532
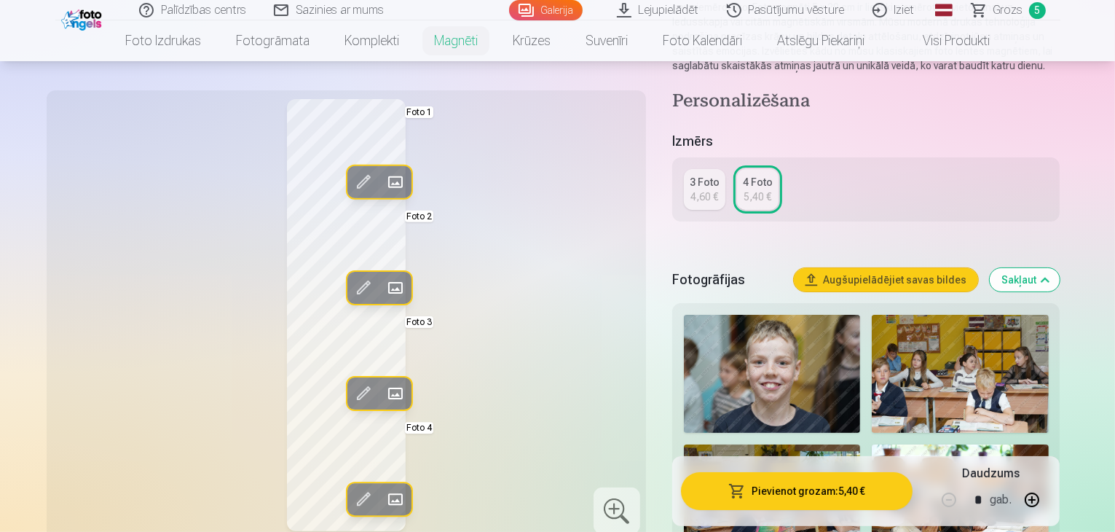
click at [585, 336] on div "Rediģēt foto Aizstāt Foto 1 Rediģēt foto Aizstāt Foto 2 Rediģēt foto Aizstāt Fo…" at bounding box center [346, 315] width 582 height 432
click at [351, 491] on span at bounding box center [362, 499] width 23 height 23
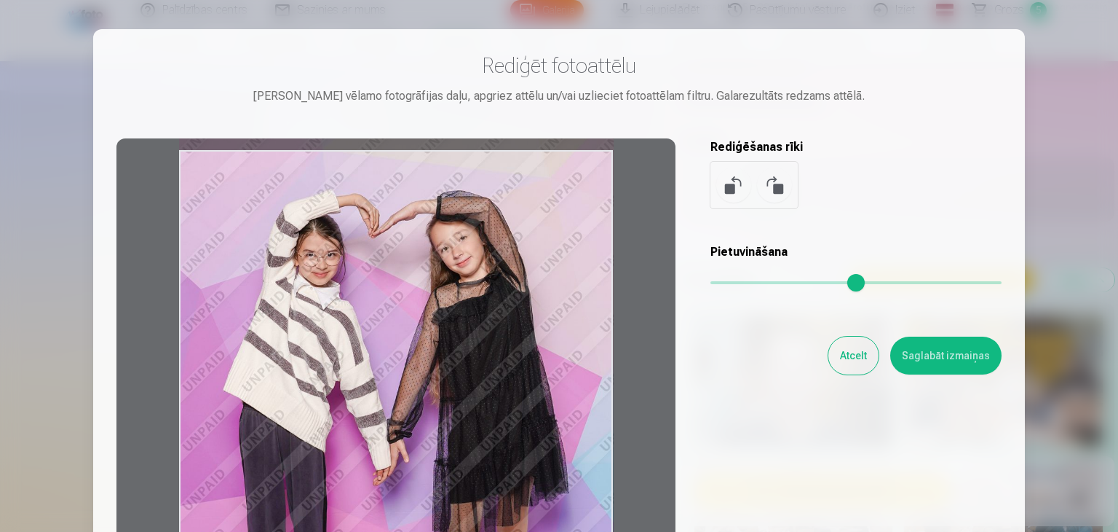
drag, startPoint x: 443, startPoint y: 365, endPoint x: 446, endPoint y: 408, distance: 43.1
click at [446, 408] on div at bounding box center [396, 366] width 559 height 457
click at [939, 357] on button "Saglabāt izmaiņas" at bounding box center [946, 355] width 111 height 38
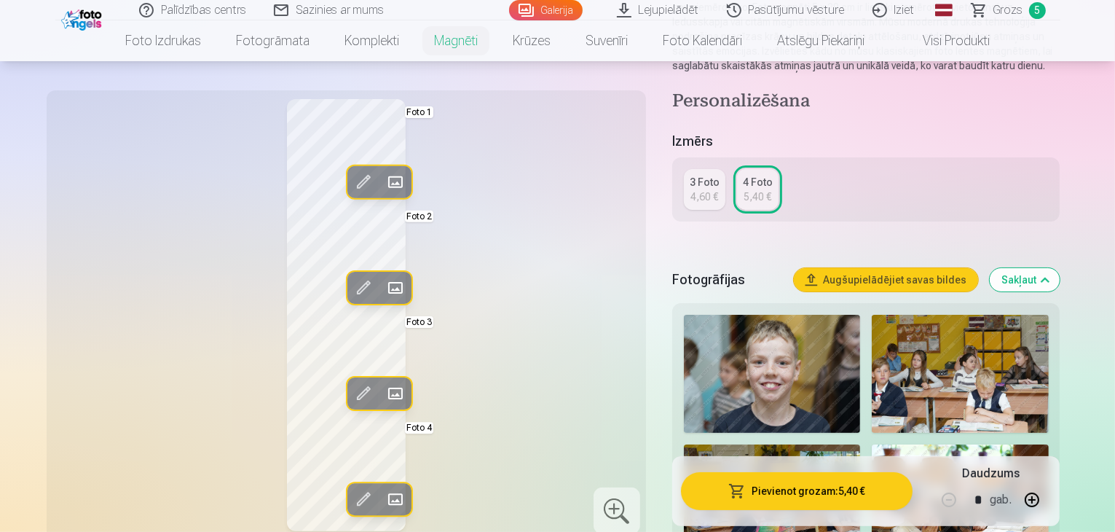
click at [548, 322] on div "Rediģēt foto Aizstāt Foto 1 Rediģēt foto Aizstāt Foto 2 Rediģēt foto Aizstāt Fo…" at bounding box center [346, 315] width 582 height 432
click at [690, 169] on div "3 Foto 4,60 € 4 Foto 5,40 €" at bounding box center [866, 189] width 388 height 64
click at [718, 203] on div "4,60 €" at bounding box center [704, 196] width 28 height 15
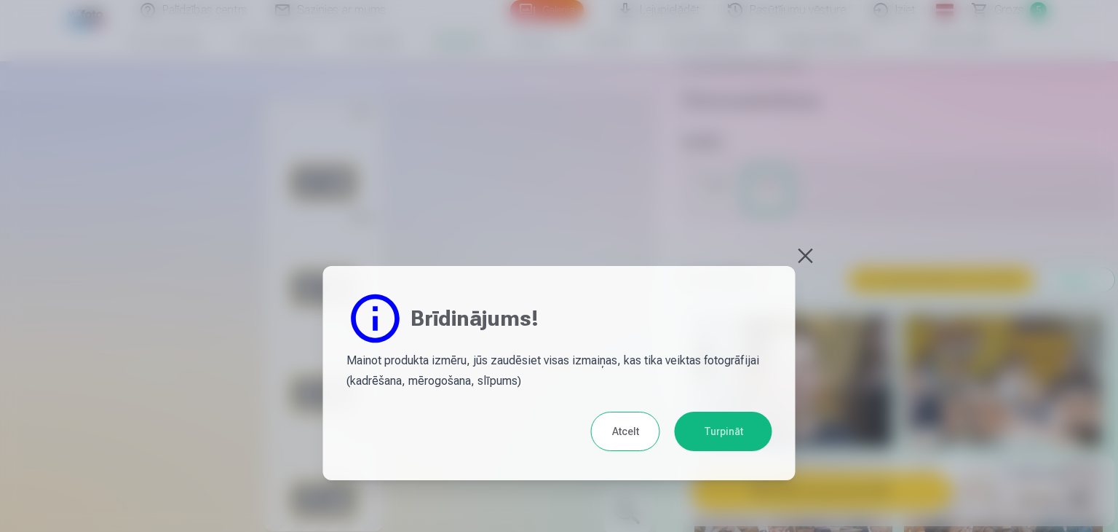
click at [723, 430] on button "Turpināt" at bounding box center [724, 430] width 98 height 39
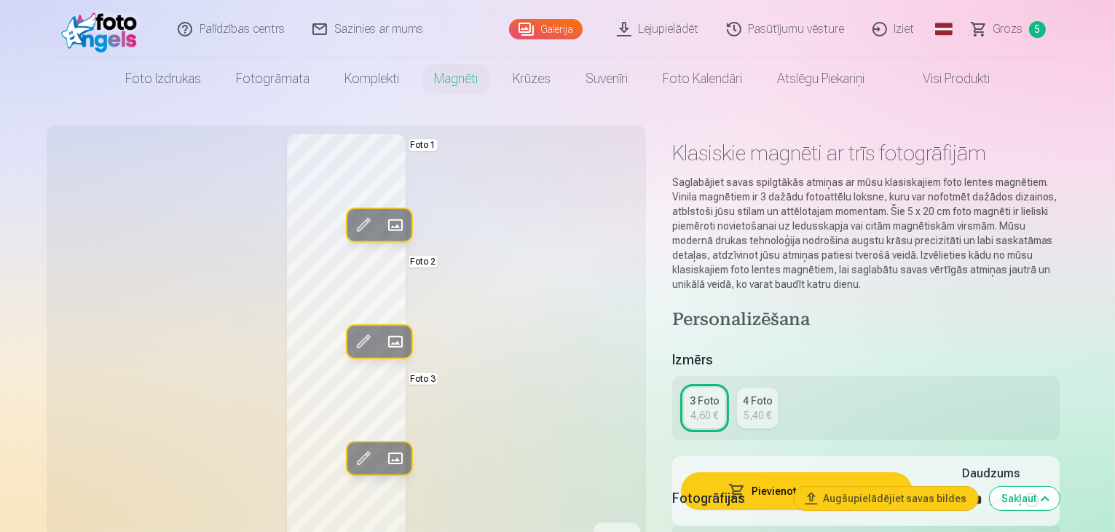
click at [767, 393] on div "4 Foto" at bounding box center [758, 400] width 30 height 15
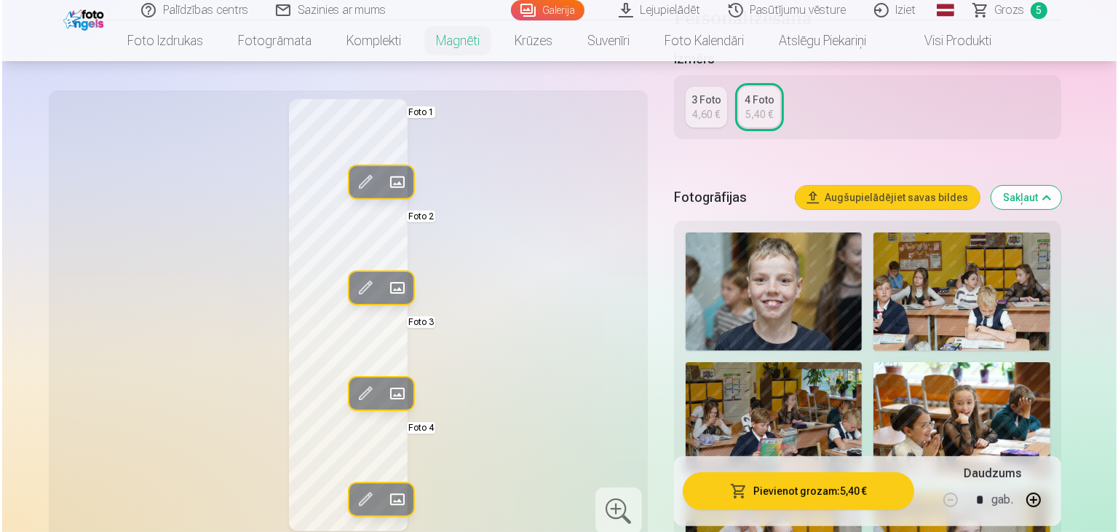
scroll to position [364, 0]
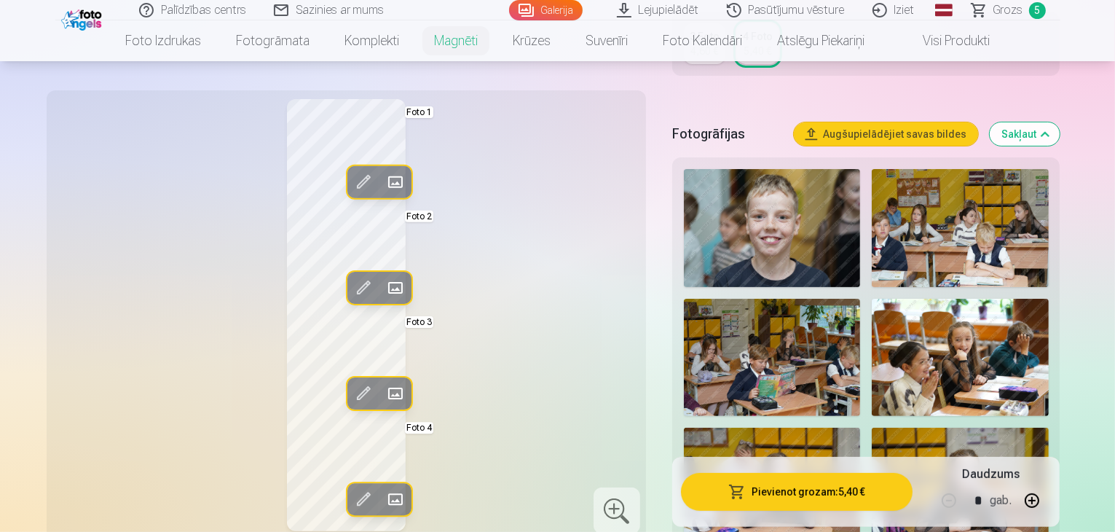
click at [347, 491] on button "Rediģēt foto" at bounding box center [363, 499] width 32 height 32
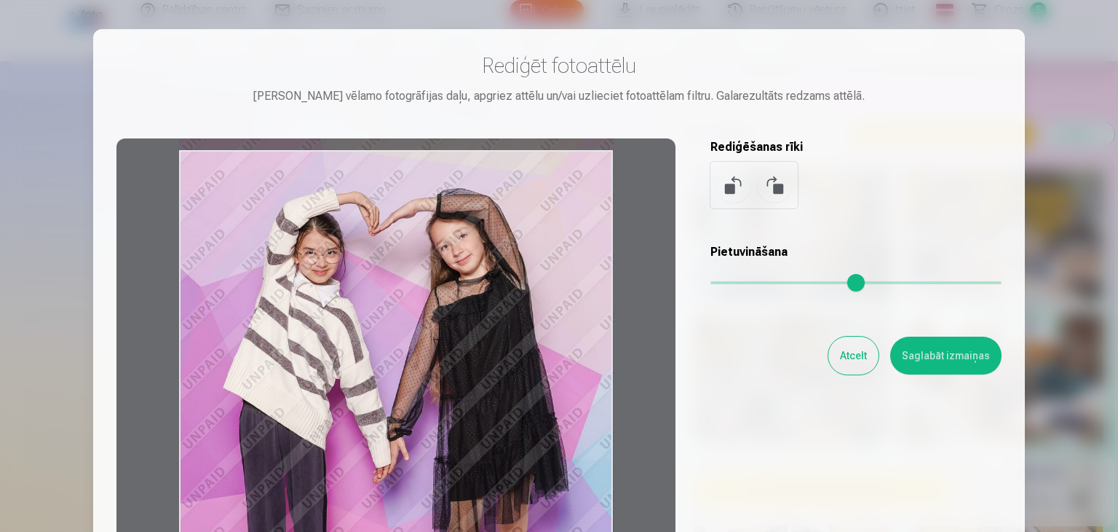
drag, startPoint x: 433, startPoint y: 361, endPoint x: 628, endPoint y: 373, distance: 195.5
click at [445, 403] on div at bounding box center [396, 366] width 559 height 457
click at [918, 365] on button "Saglabāt izmaiņas" at bounding box center [946, 355] width 111 height 38
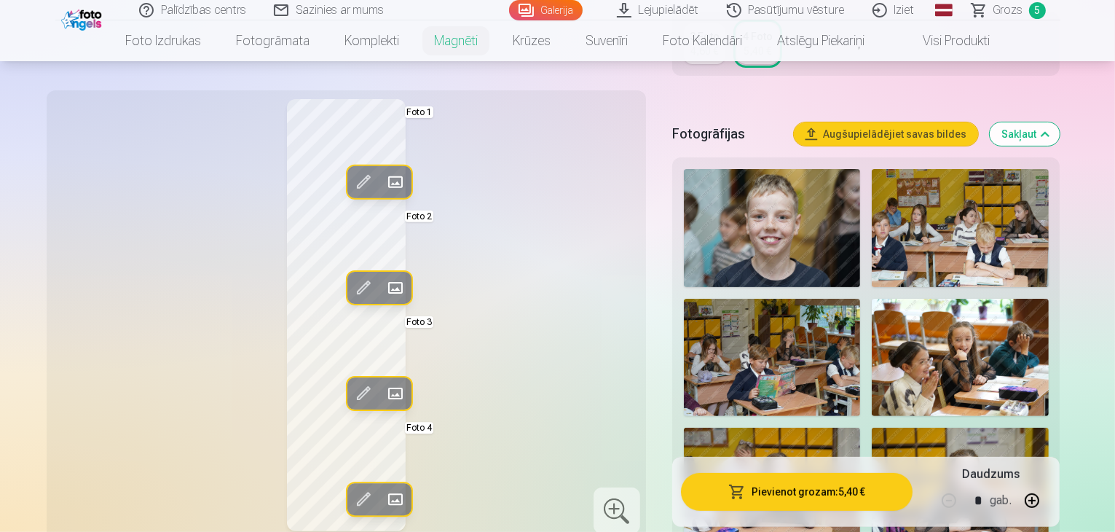
click at [351, 389] on span at bounding box center [362, 393] width 23 height 23
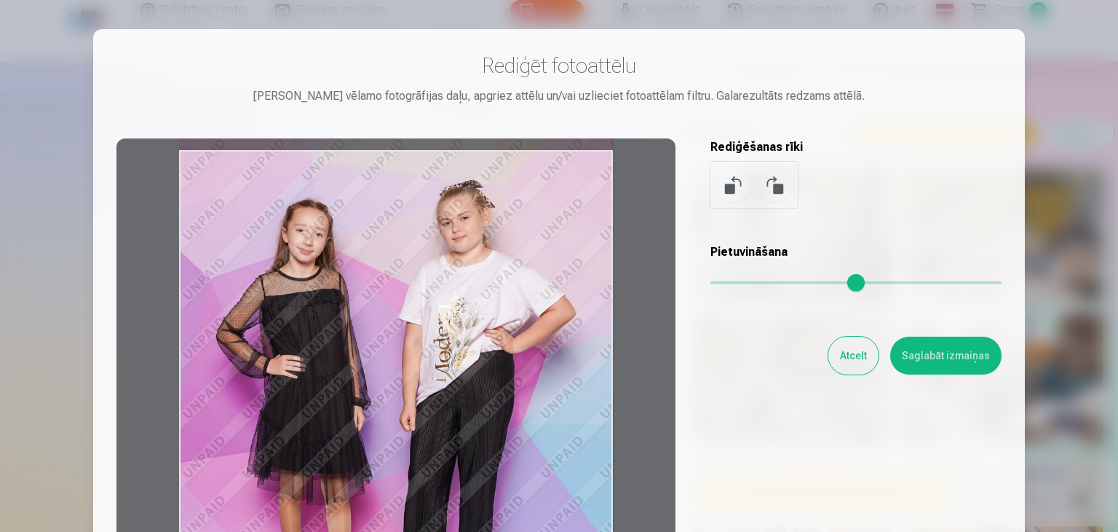
drag, startPoint x: 503, startPoint y: 327, endPoint x: 504, endPoint y: 341, distance: 14.6
click at [504, 341] on div at bounding box center [396, 366] width 559 height 457
click at [941, 358] on button "Saglabāt izmaiņas" at bounding box center [946, 355] width 111 height 38
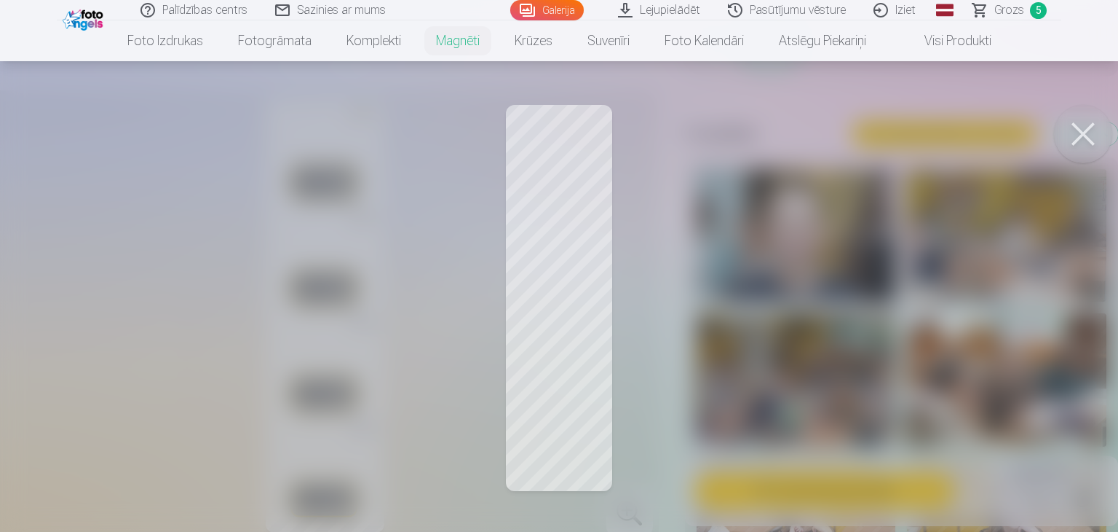
click at [380, 240] on div at bounding box center [559, 266] width 1118 height 532
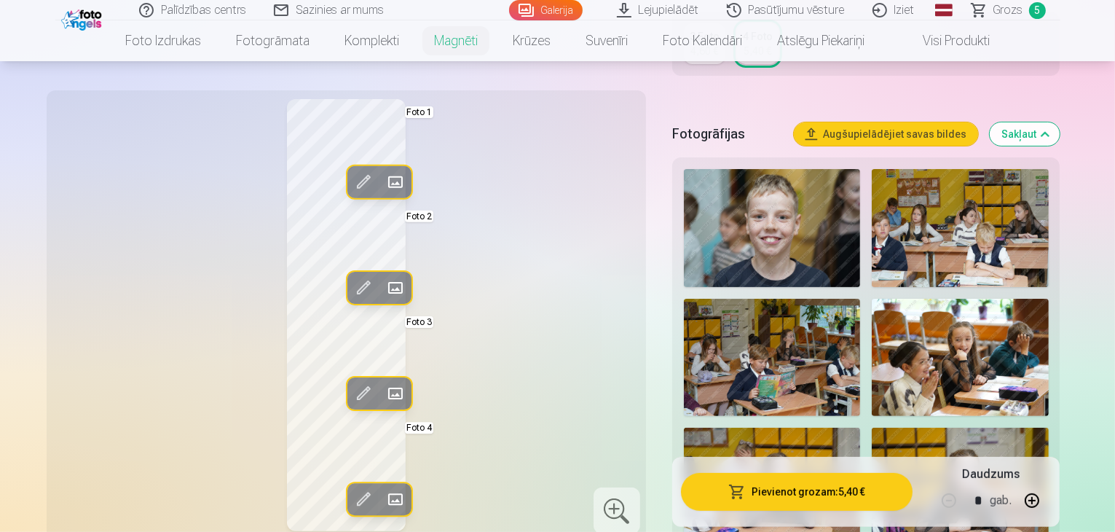
click at [833, 489] on button "Pievienot grozam : 5,40 €" at bounding box center [797, 491] width 232 height 38
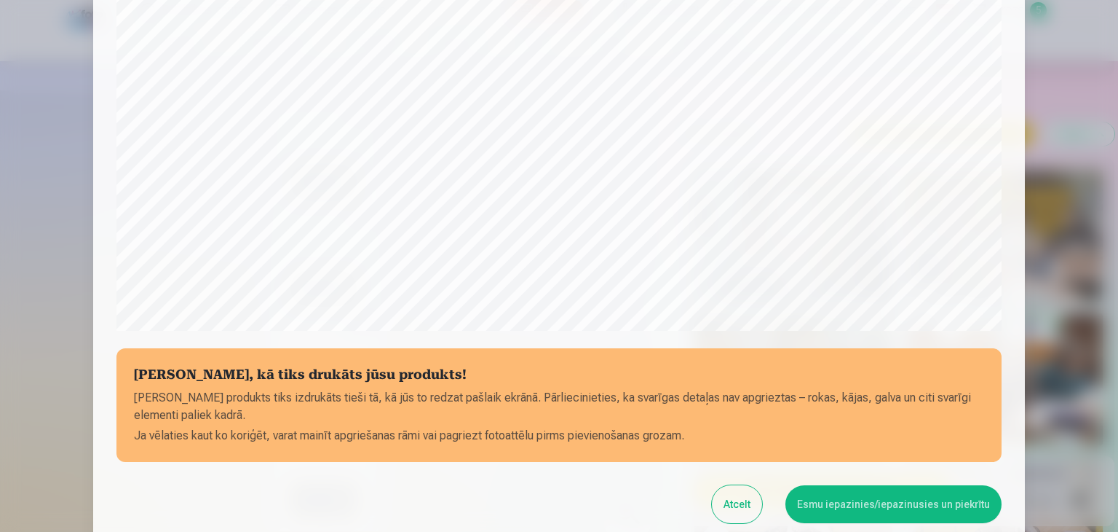
scroll to position [517, 0]
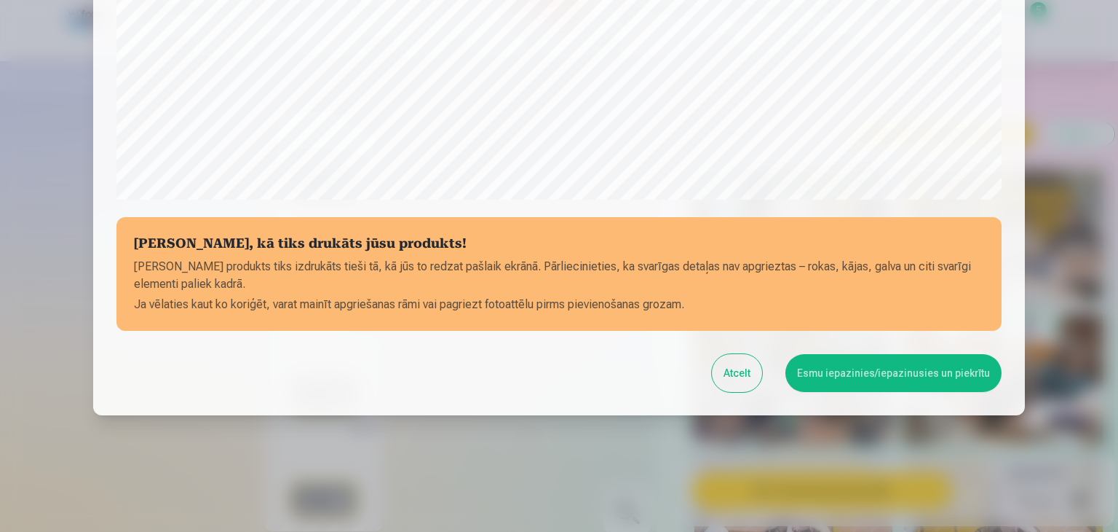
click at [845, 374] on button "Esmu iepazinies/iepazinusies un piekrītu" at bounding box center [894, 373] width 216 height 38
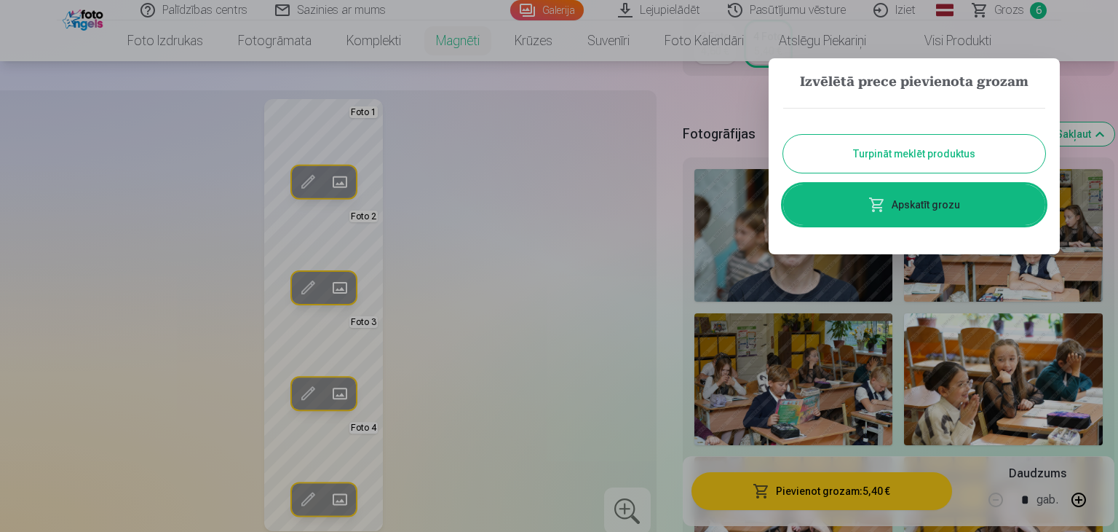
drag, startPoint x: 877, startPoint y: 219, endPoint x: 861, endPoint y: 225, distance: 16.4
click at [876, 219] on link "Apskatīt grozu" at bounding box center [914, 204] width 262 height 41
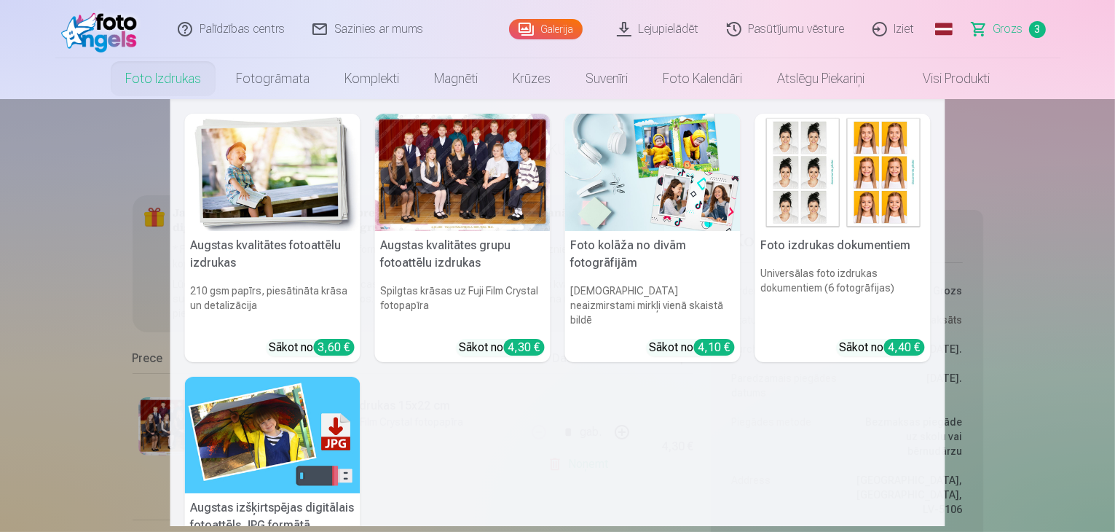
click at [151, 83] on link "Foto izdrukas" at bounding box center [163, 78] width 111 height 41
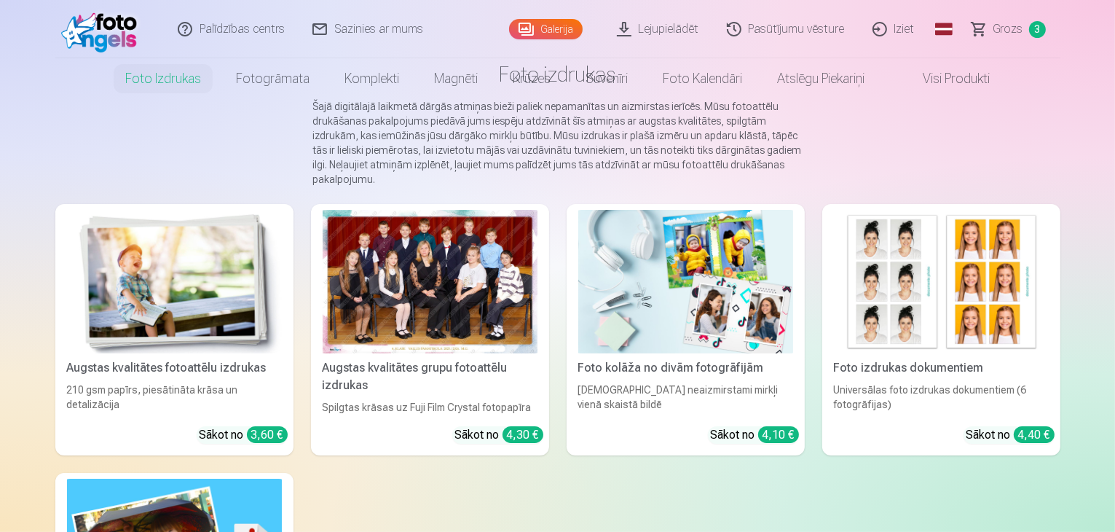
scroll to position [146, 0]
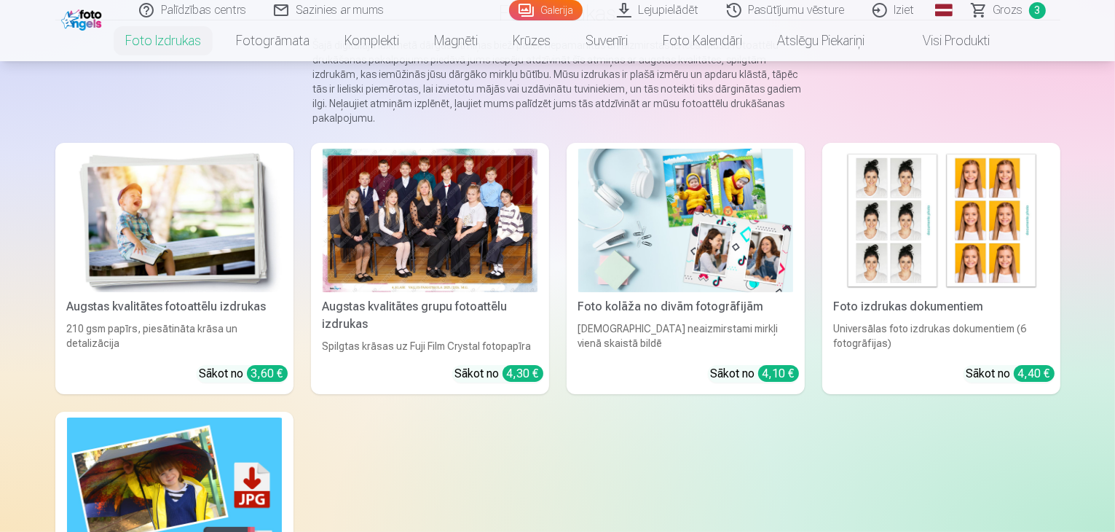
click at [728, 218] on img at bounding box center [685, 220] width 215 height 143
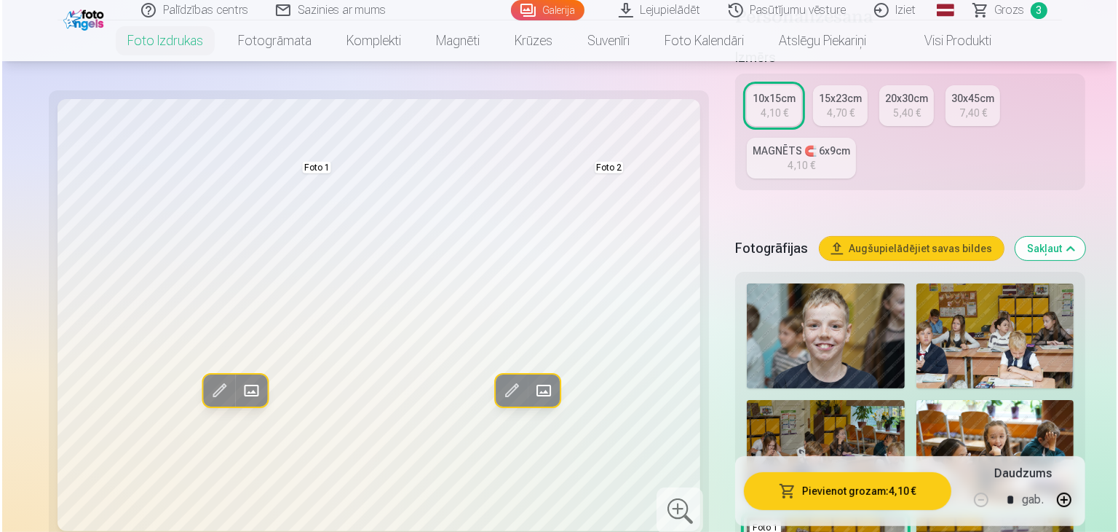
scroll to position [218, 0]
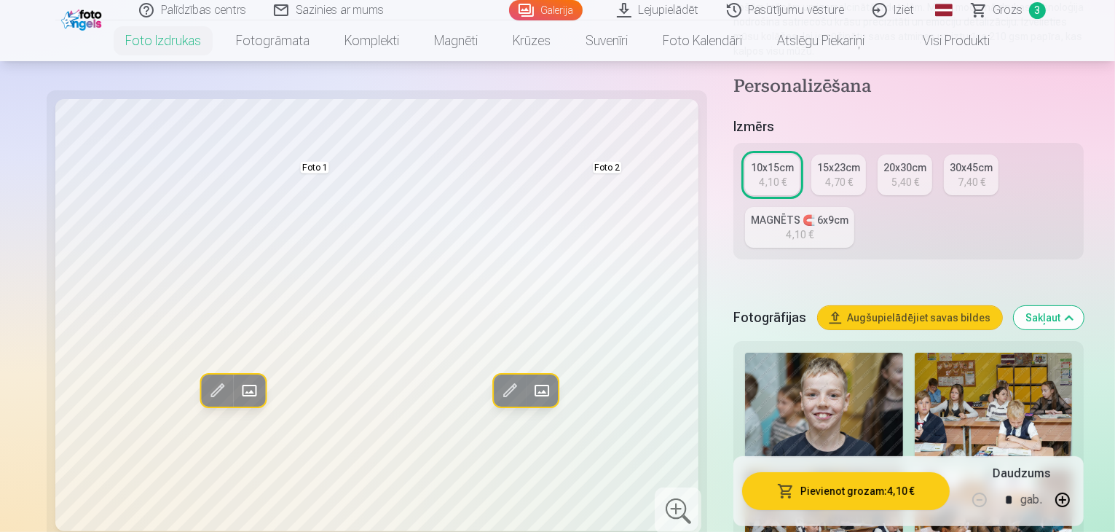
click at [205, 390] on span at bounding box center [216, 390] width 23 height 23
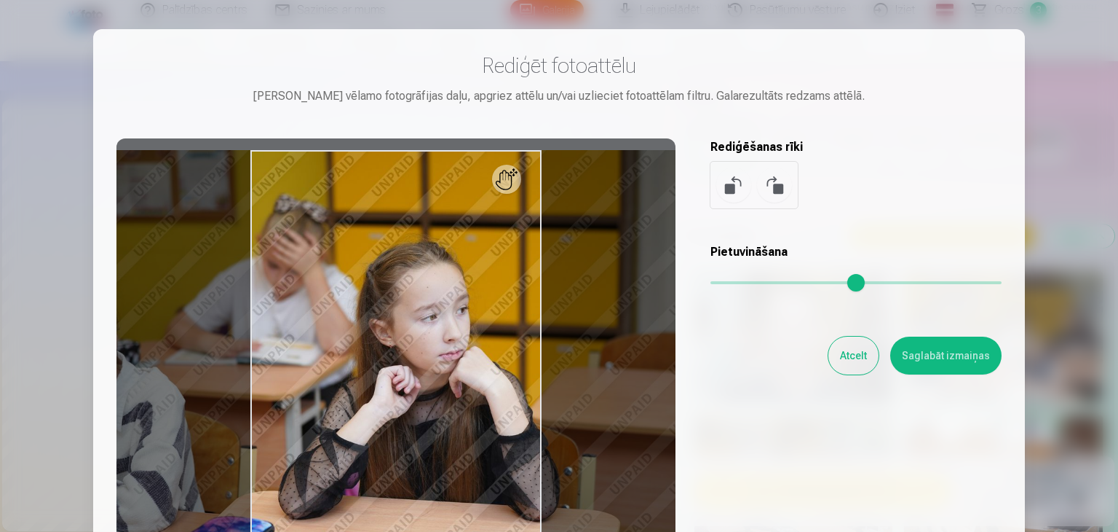
click at [846, 361] on button "Atcelt" at bounding box center [854, 355] width 50 height 38
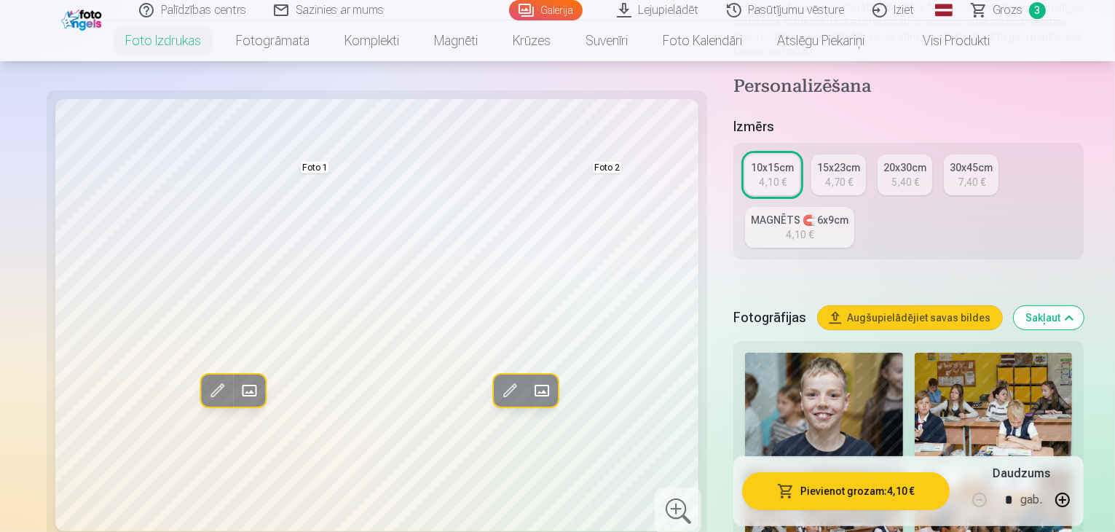
click at [237, 390] on span at bounding box center [248, 390] width 23 height 23
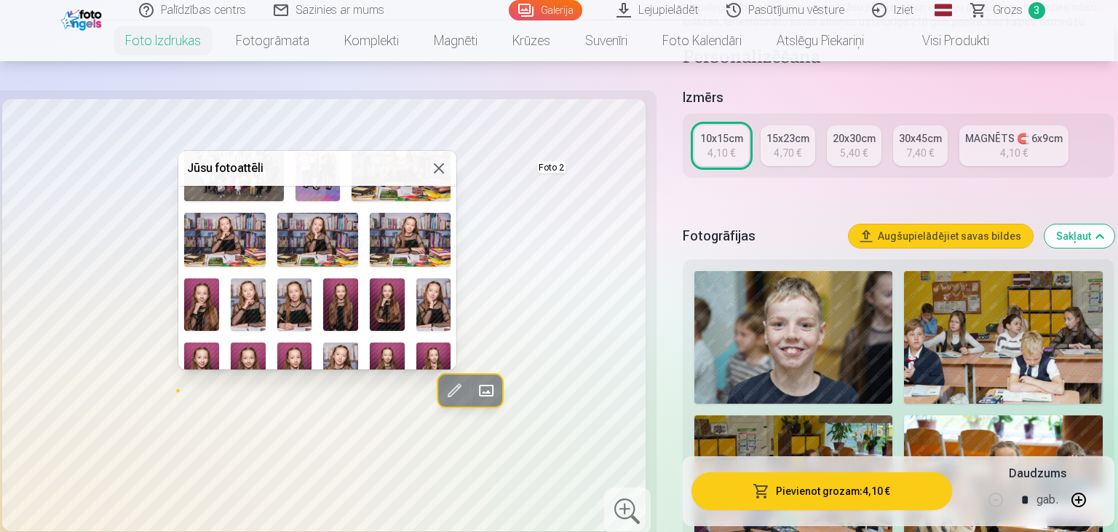
scroll to position [660, 0]
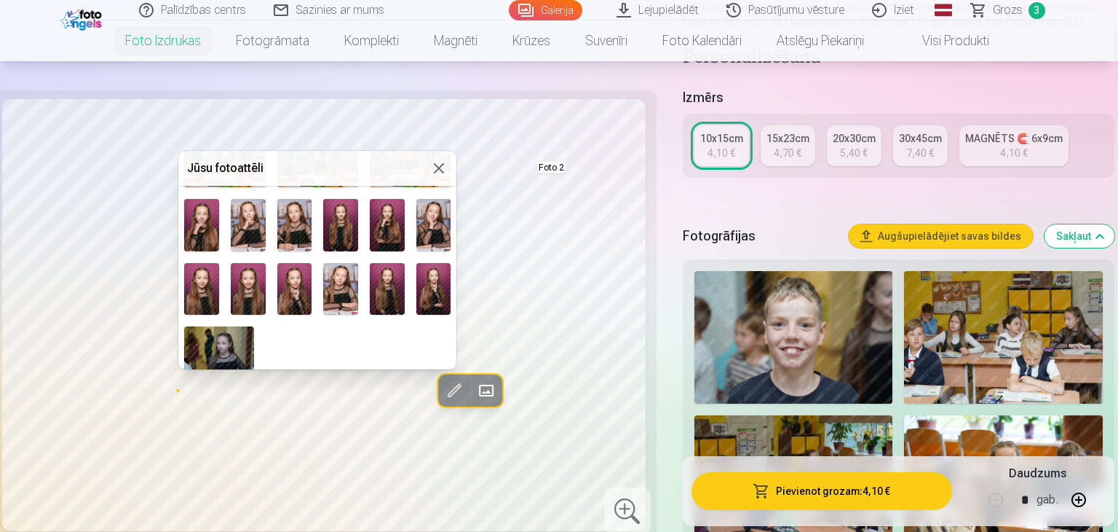
drag, startPoint x: 297, startPoint y: 167, endPoint x: 403, endPoint y: 151, distance: 107.6
click at [403, 151] on div "Jūsu fotoattēli" at bounding box center [317, 168] width 278 height 35
drag, startPoint x: 332, startPoint y: 175, endPoint x: 419, endPoint y: 149, distance: 91.4
click at [419, 149] on body "Palīdzības centrs Sazinies ar mums Galerija Lejupielādēt Pasūtījumu vēsture Izi…" at bounding box center [559, 48] width 1118 height 532
click at [440, 208] on img at bounding box center [433, 225] width 35 height 52
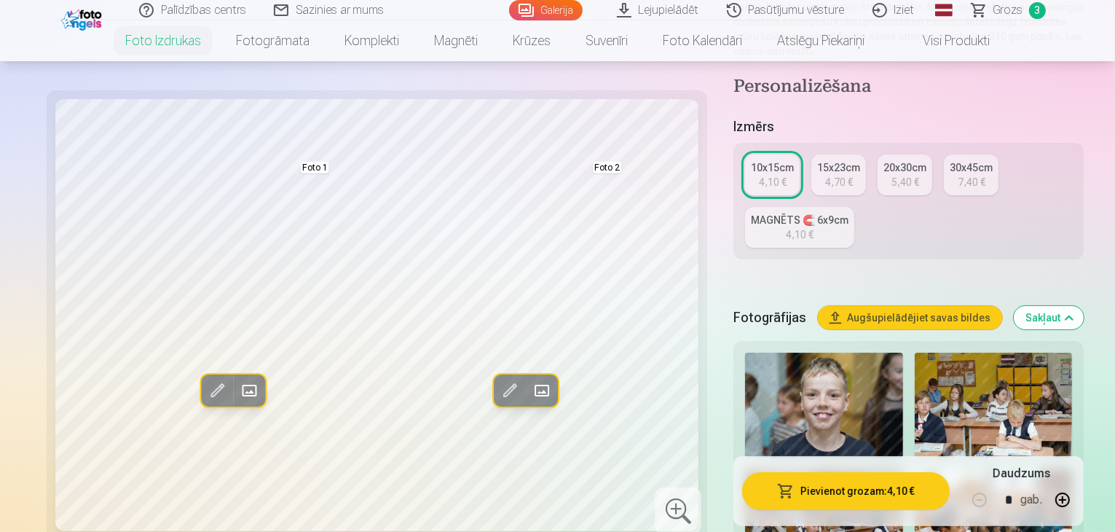
click at [529, 387] on span at bounding box center [540, 390] width 23 height 23
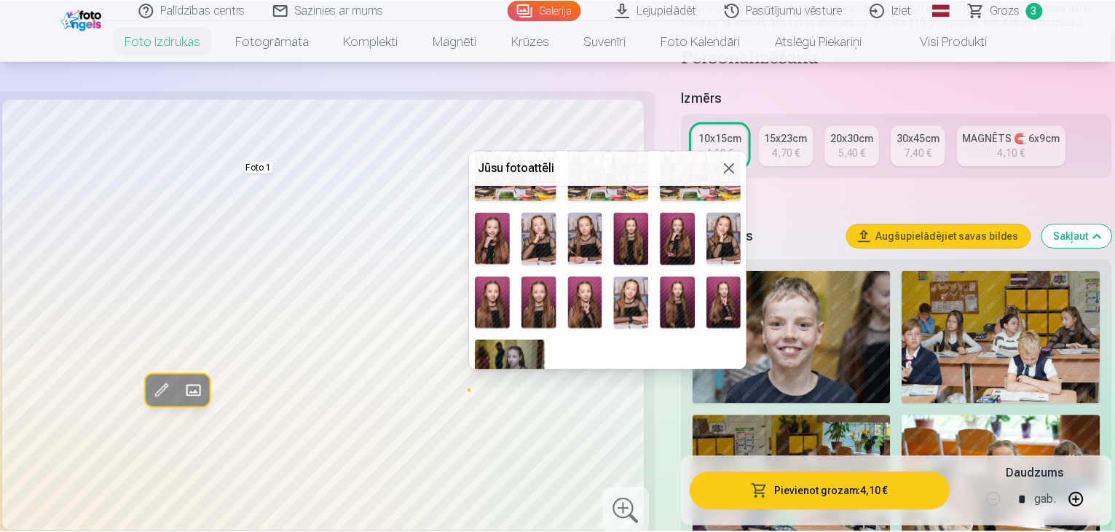
scroll to position [655, 0]
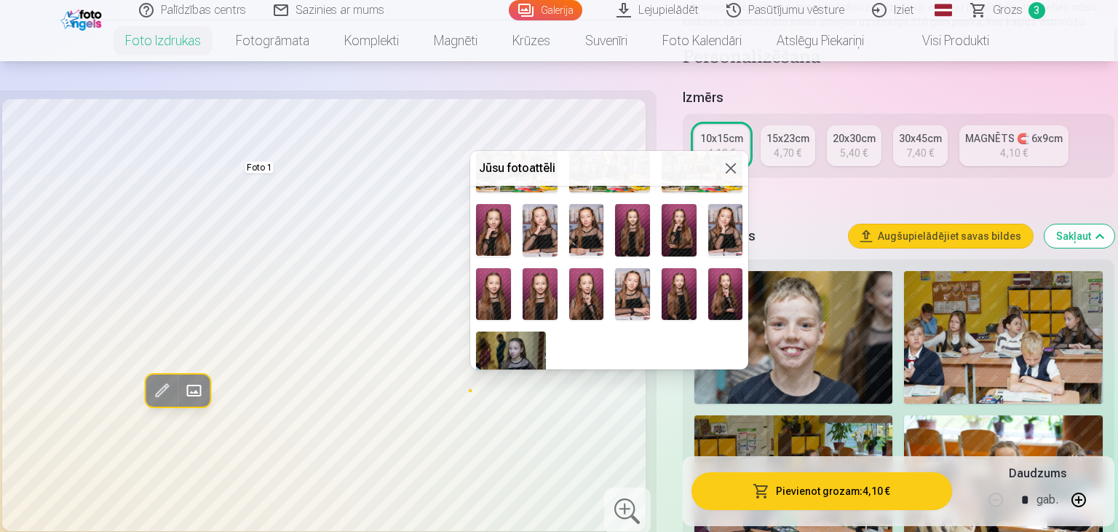
click at [585, 232] on img at bounding box center [586, 230] width 35 height 52
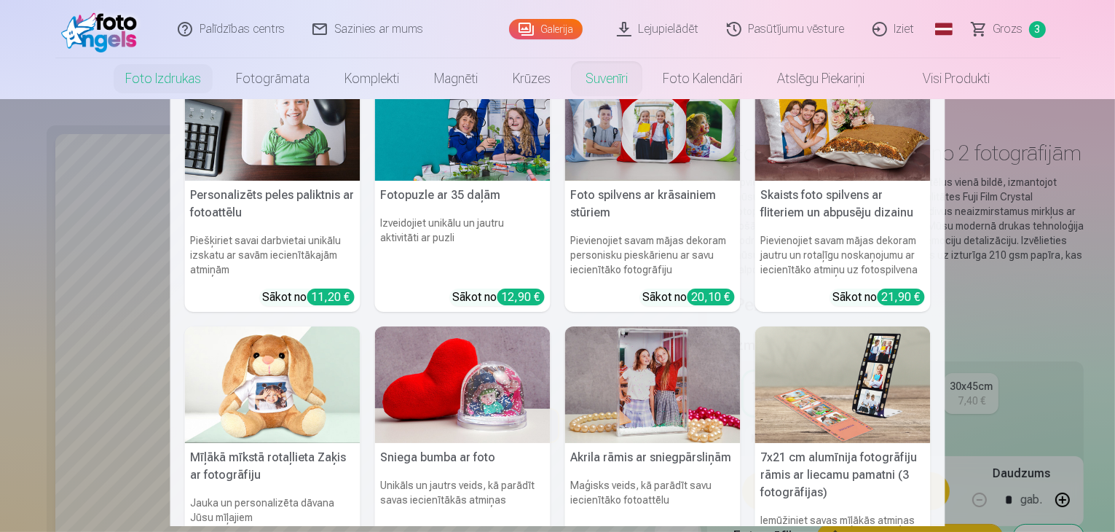
scroll to position [0, 0]
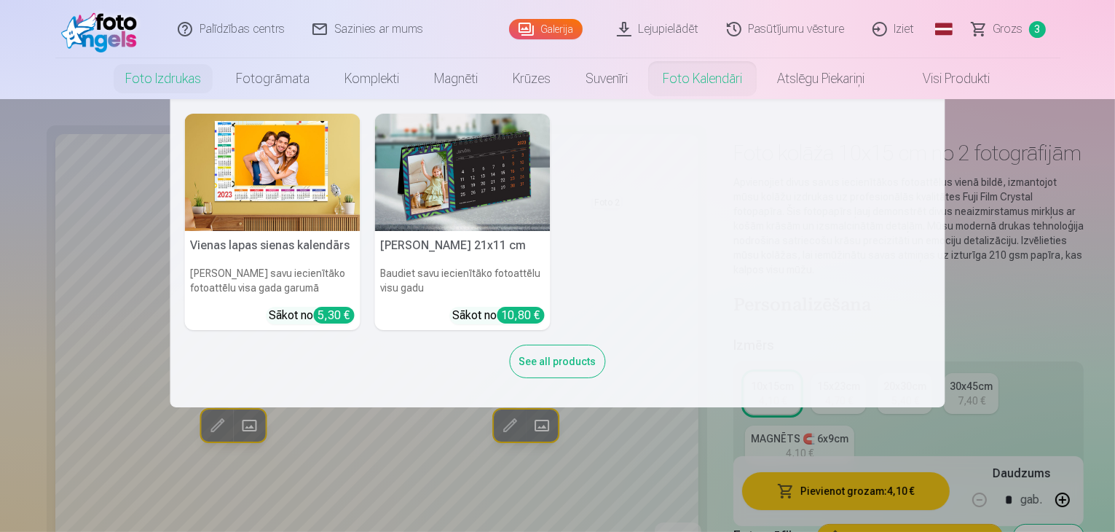
click at [703, 63] on link "Foto kalendāri" at bounding box center [702, 78] width 114 height 41
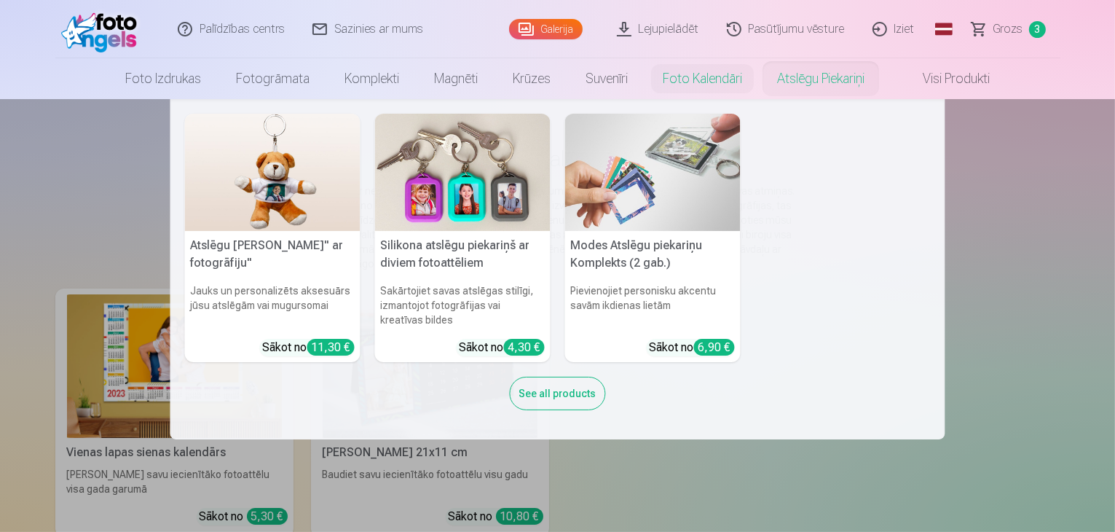
click at [800, 91] on link "Atslēgu piekariņi" at bounding box center [820, 78] width 122 height 41
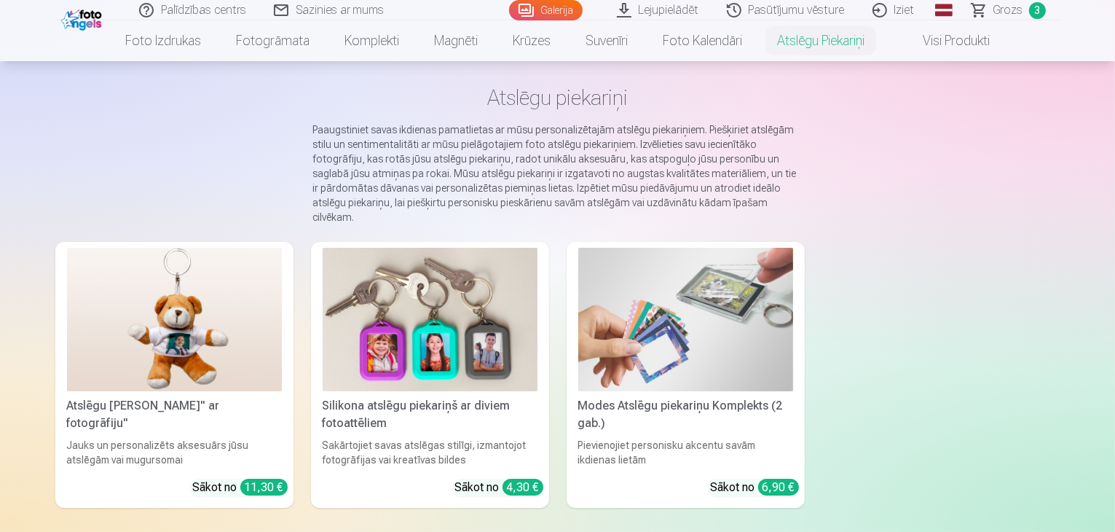
scroll to position [146, 0]
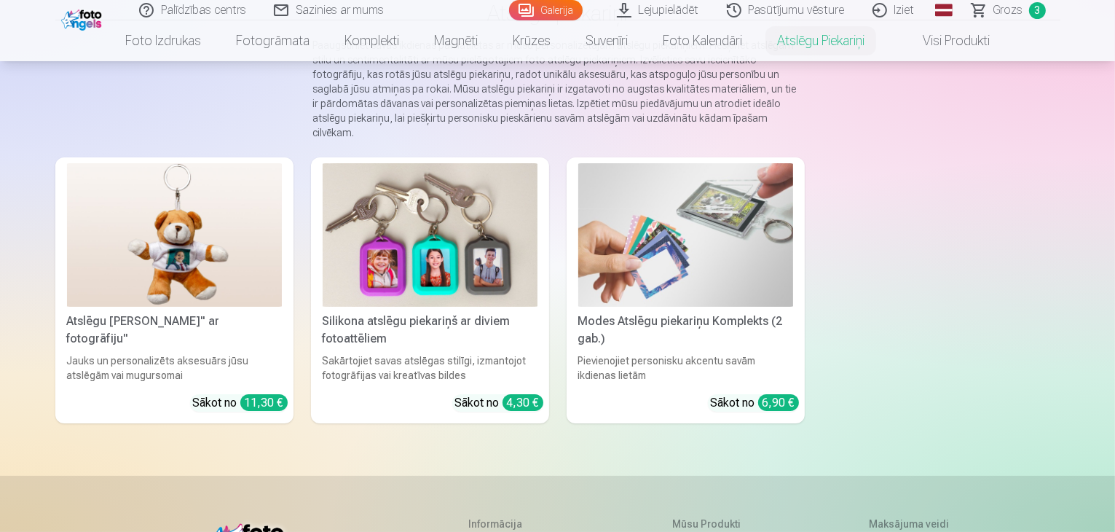
click at [379, 266] on img at bounding box center [430, 234] width 215 height 143
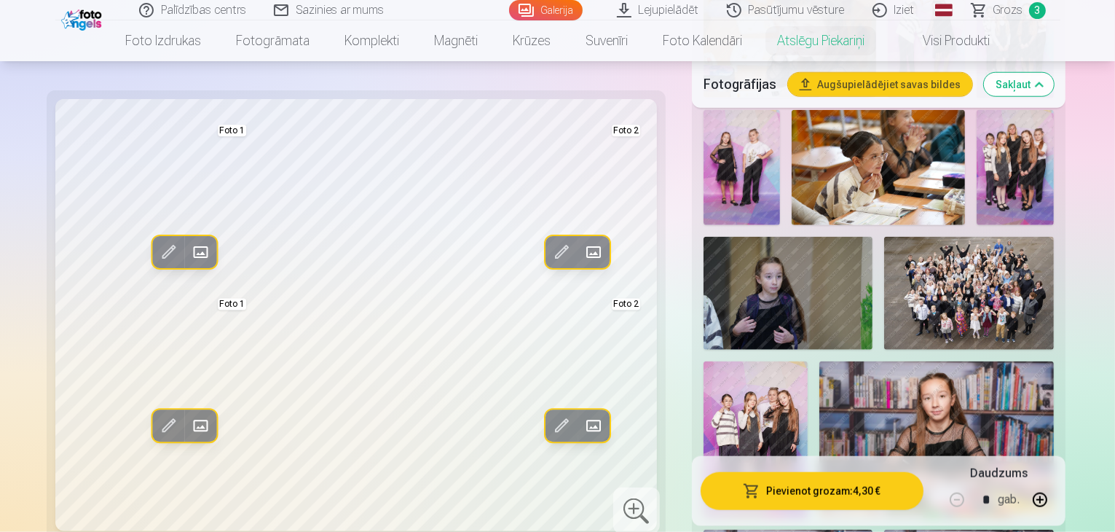
scroll to position [1529, 0]
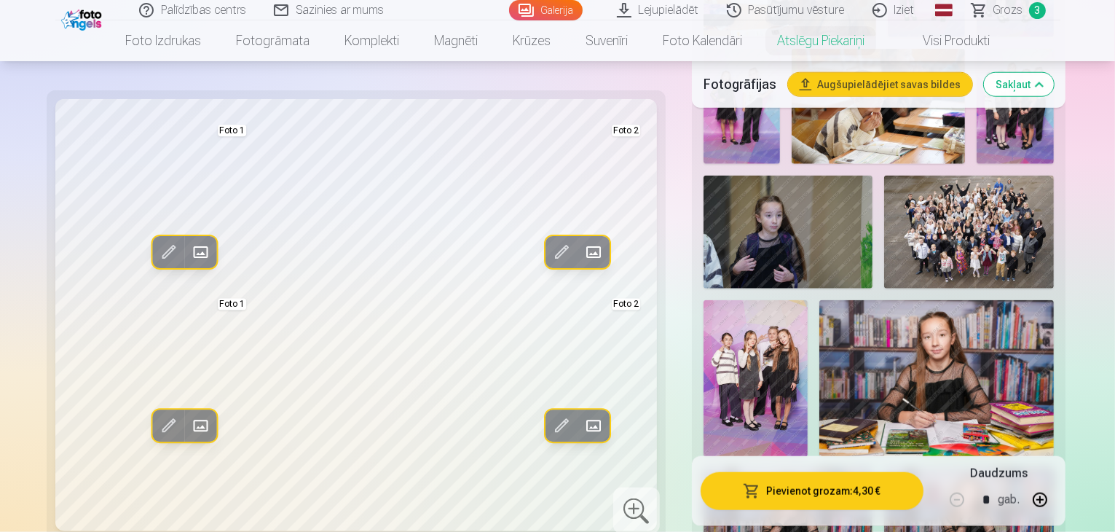
click at [766, 468] on img at bounding box center [787, 524] width 169 height 113
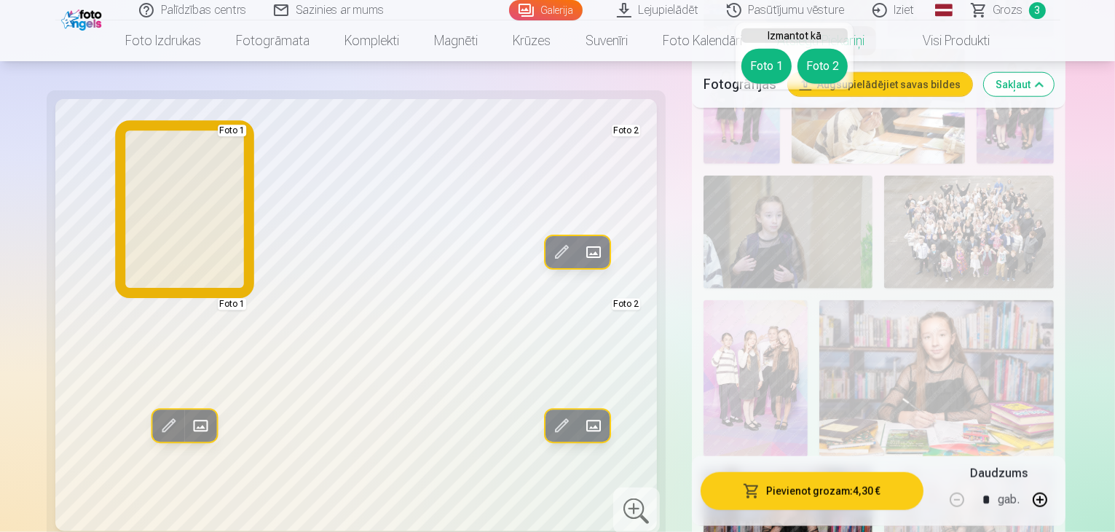
click at [760, 64] on button "Foto 1" at bounding box center [766, 66] width 50 height 35
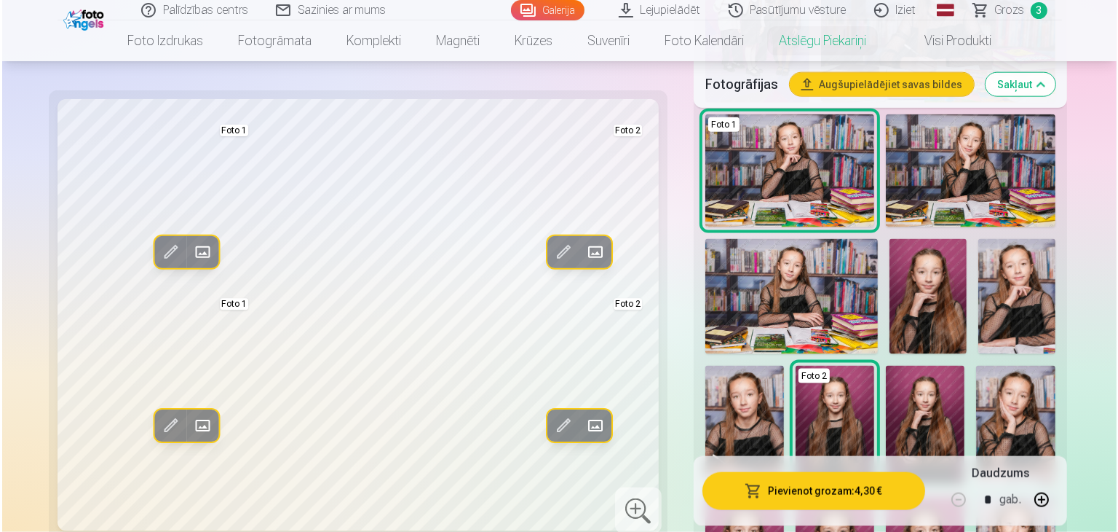
scroll to position [1748, 0]
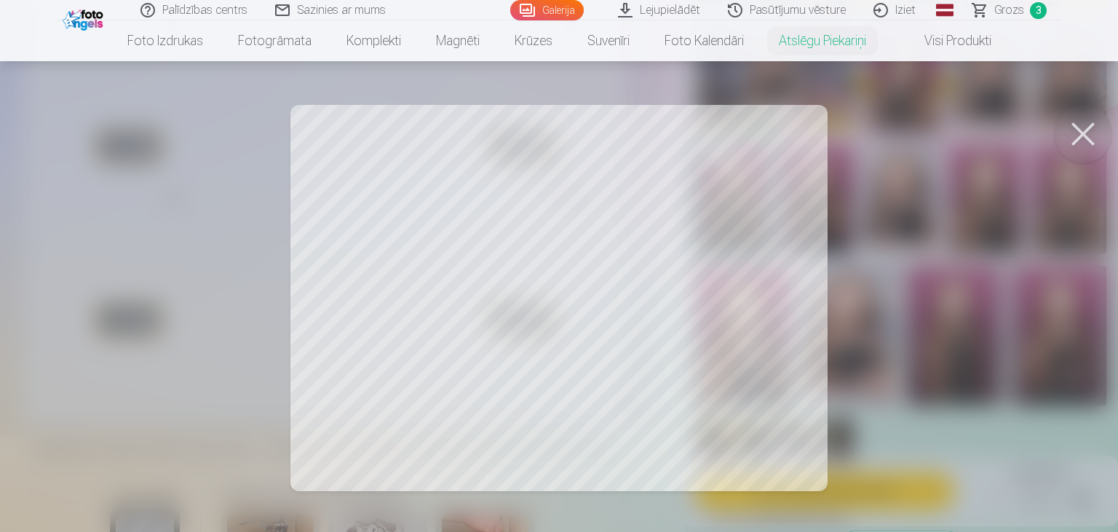
click at [430, 258] on div at bounding box center [559, 266] width 1118 height 532
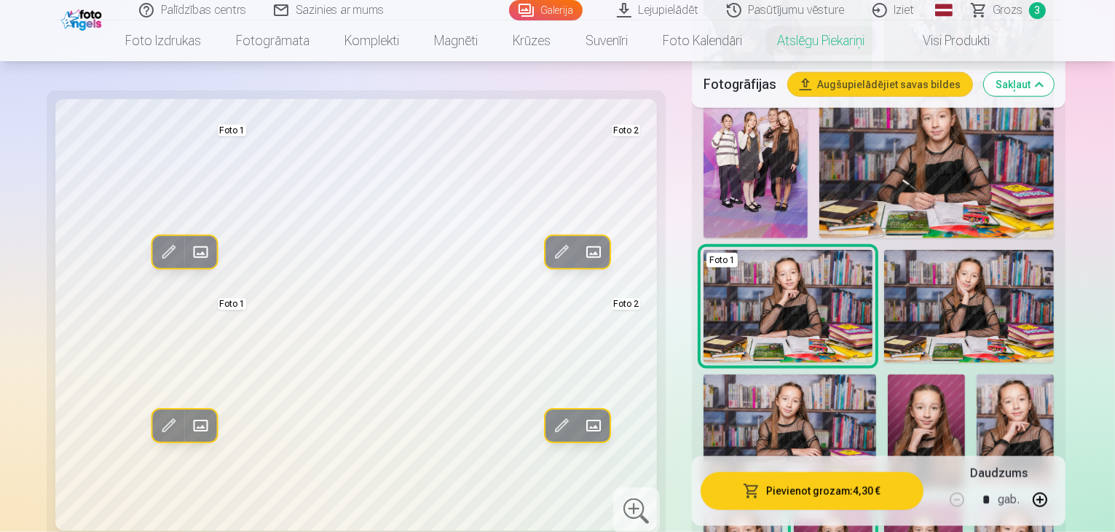
click at [157, 414] on span at bounding box center [168, 425] width 23 height 23
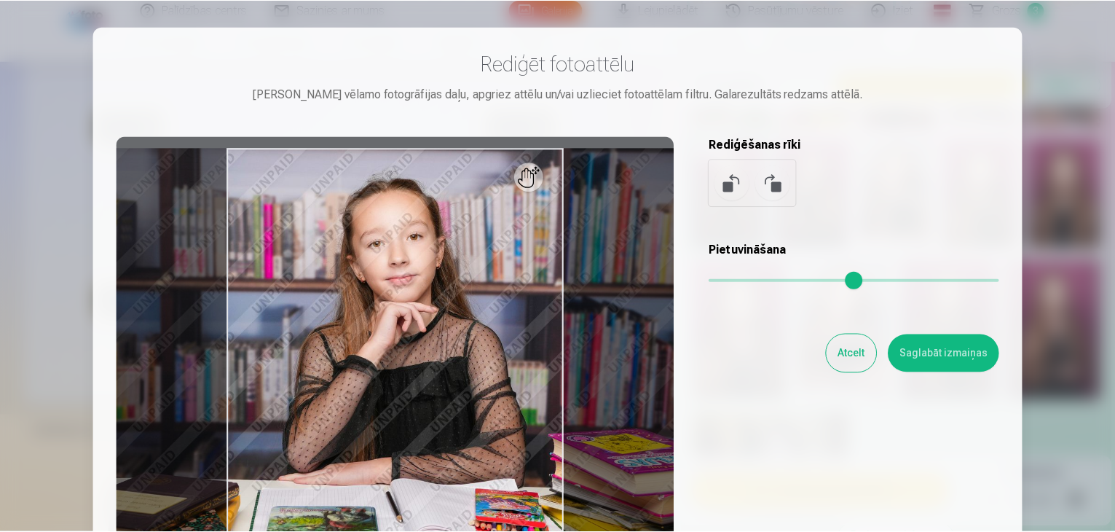
scroll to position [0, 0]
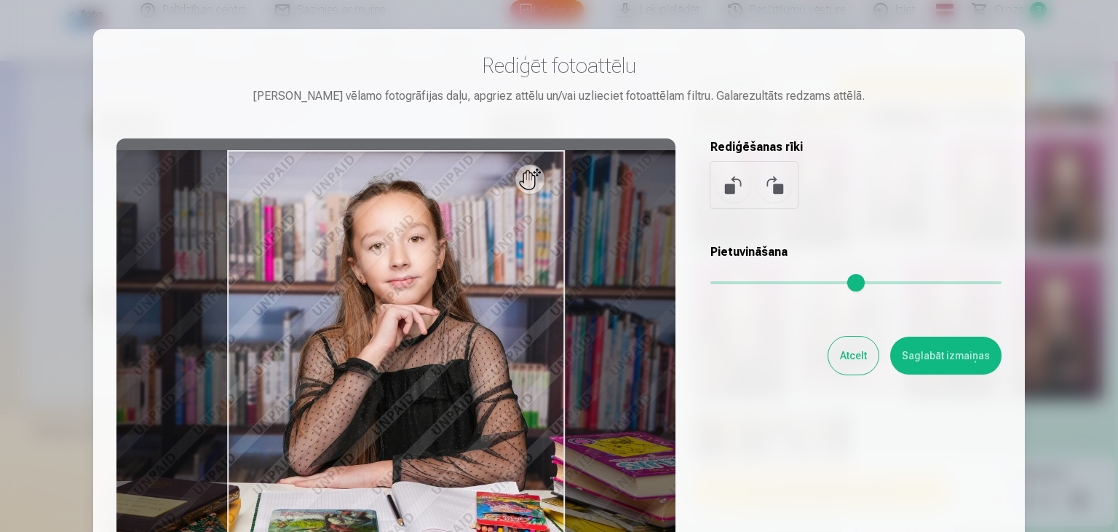
click at [850, 347] on button "Atcelt" at bounding box center [854, 355] width 50 height 38
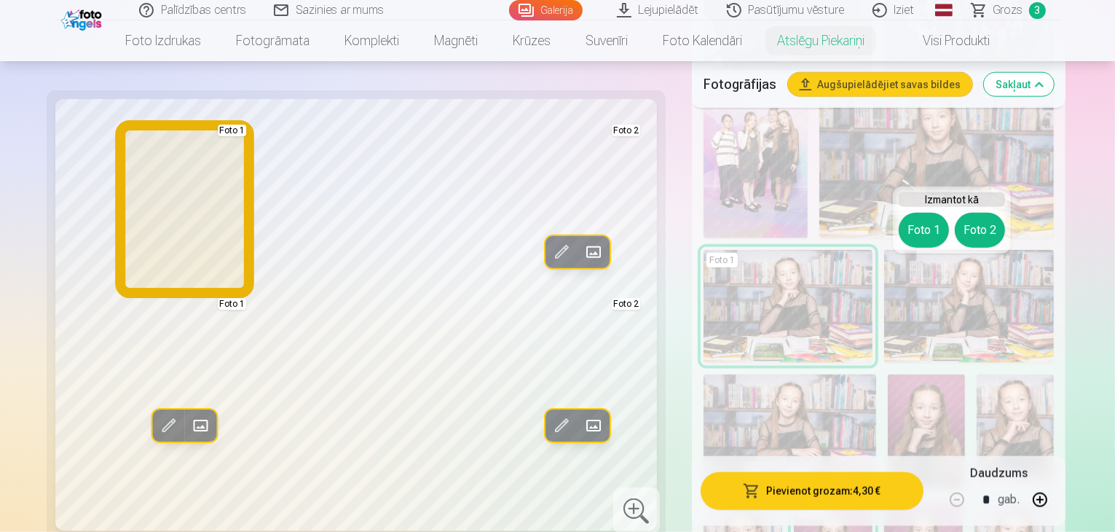
click at [924, 235] on button "Foto 1" at bounding box center [924, 230] width 50 height 35
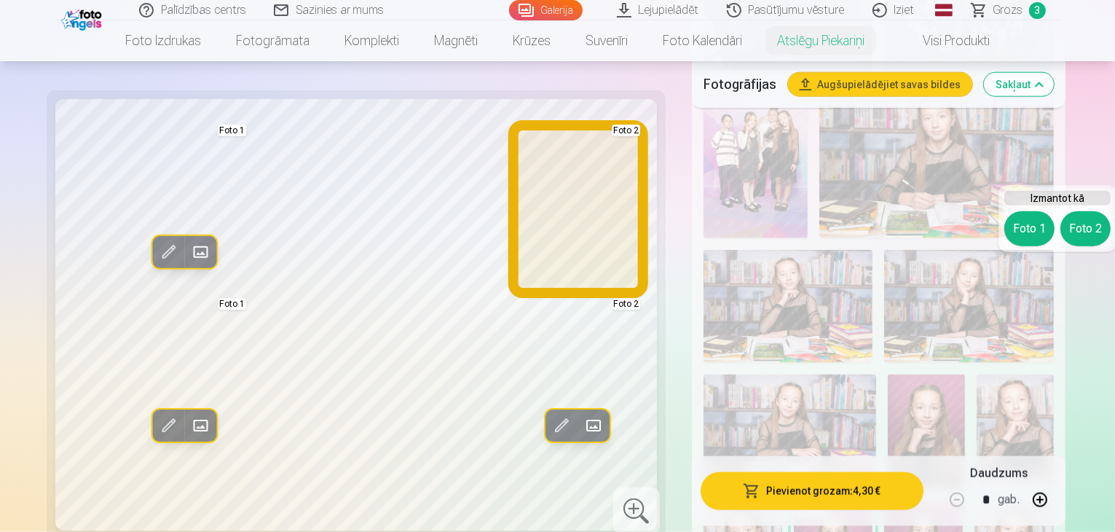
click at [1083, 225] on button "Foto 2" at bounding box center [1085, 228] width 50 height 35
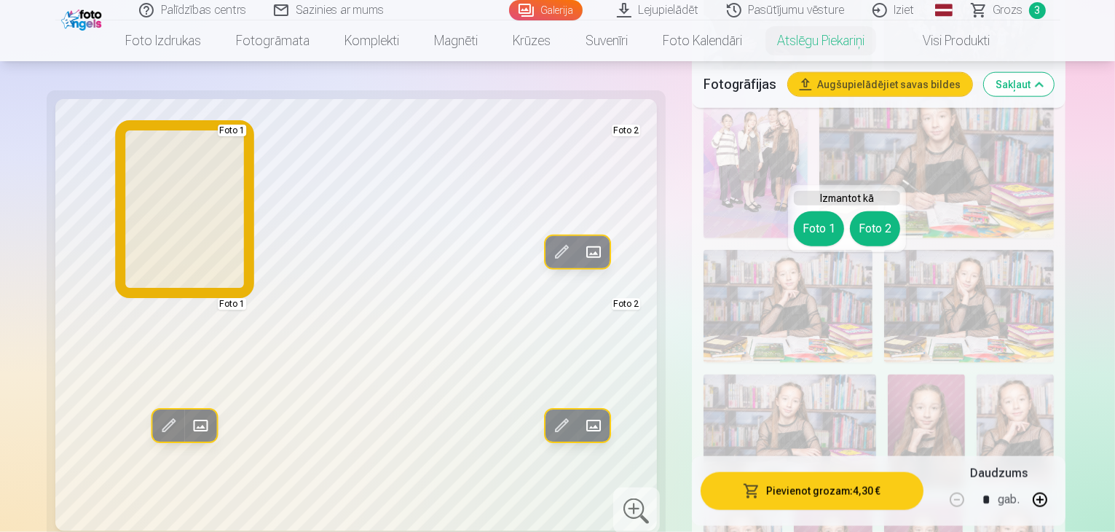
click at [808, 230] on button "Foto 1" at bounding box center [819, 228] width 50 height 35
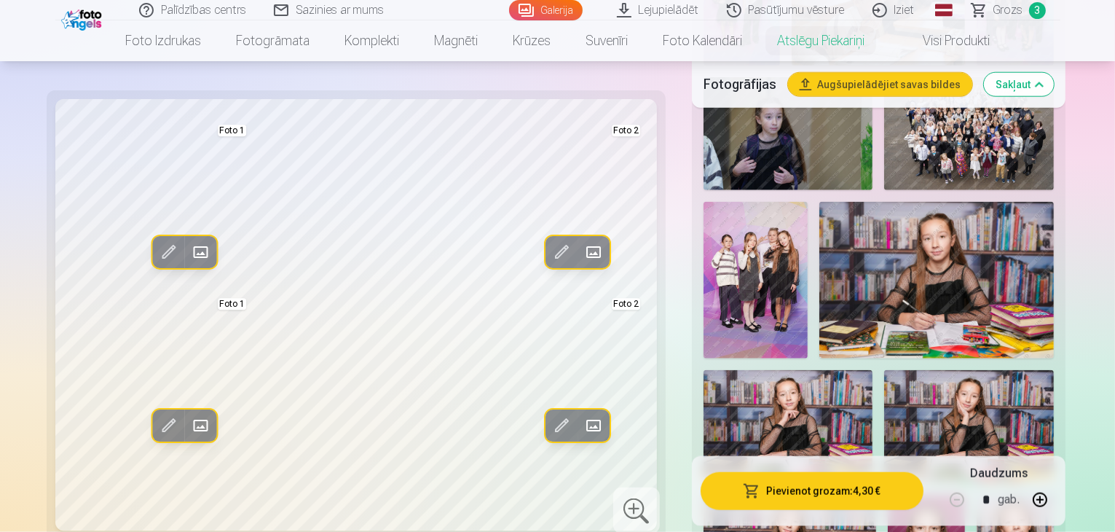
scroll to position [1602, 0]
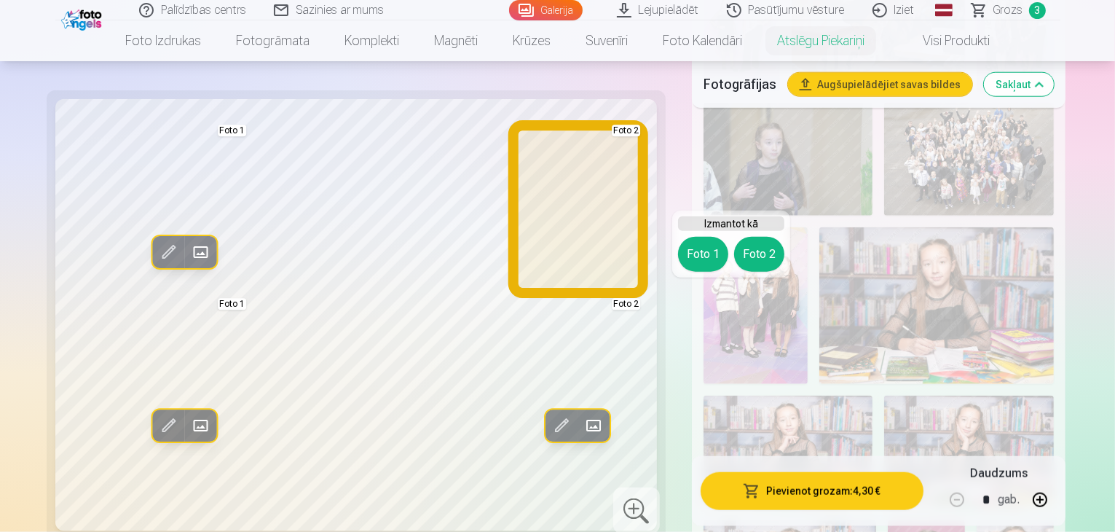
click at [743, 253] on button "Foto 2" at bounding box center [759, 254] width 50 height 35
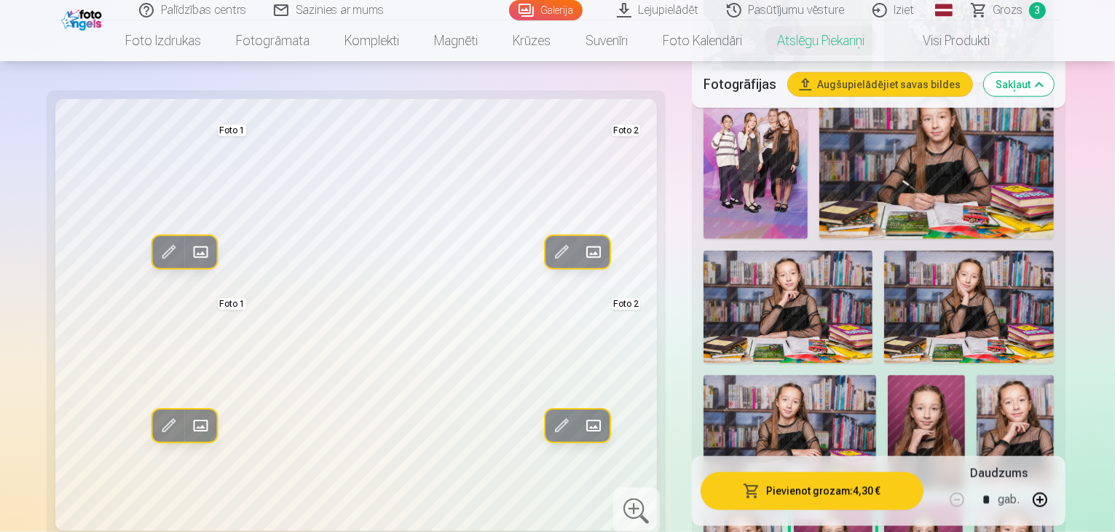
scroll to position [1748, 0]
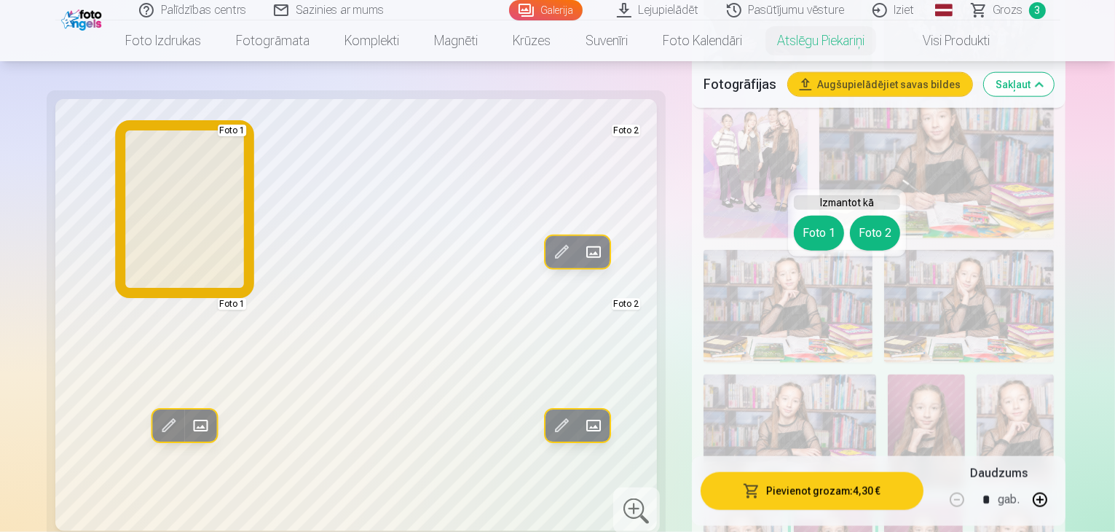
drag, startPoint x: 799, startPoint y: 228, endPoint x: 807, endPoint y: 227, distance: 7.3
click at [801, 227] on button "Foto 1" at bounding box center [819, 233] width 50 height 35
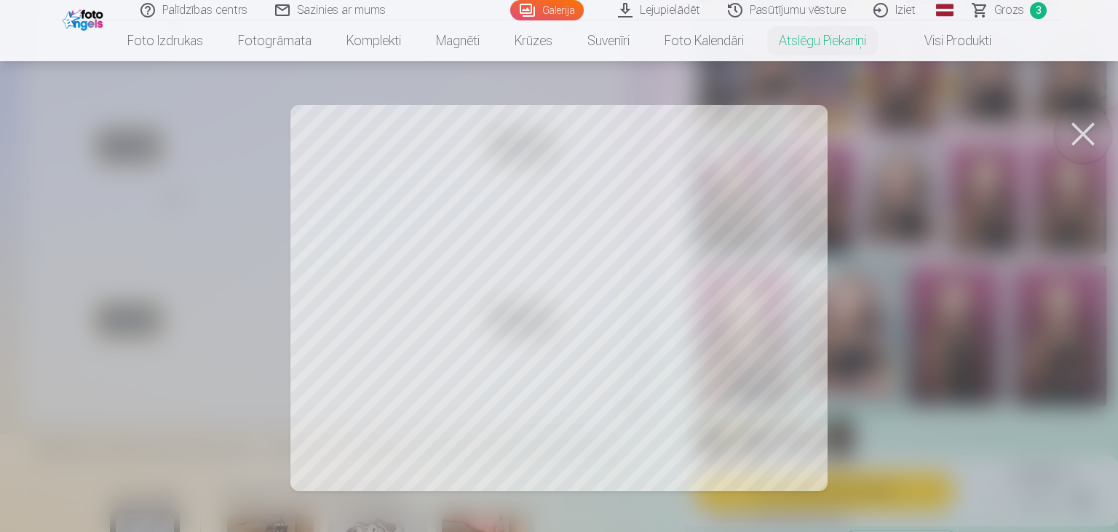
click at [618, 196] on div at bounding box center [559, 266] width 1118 height 532
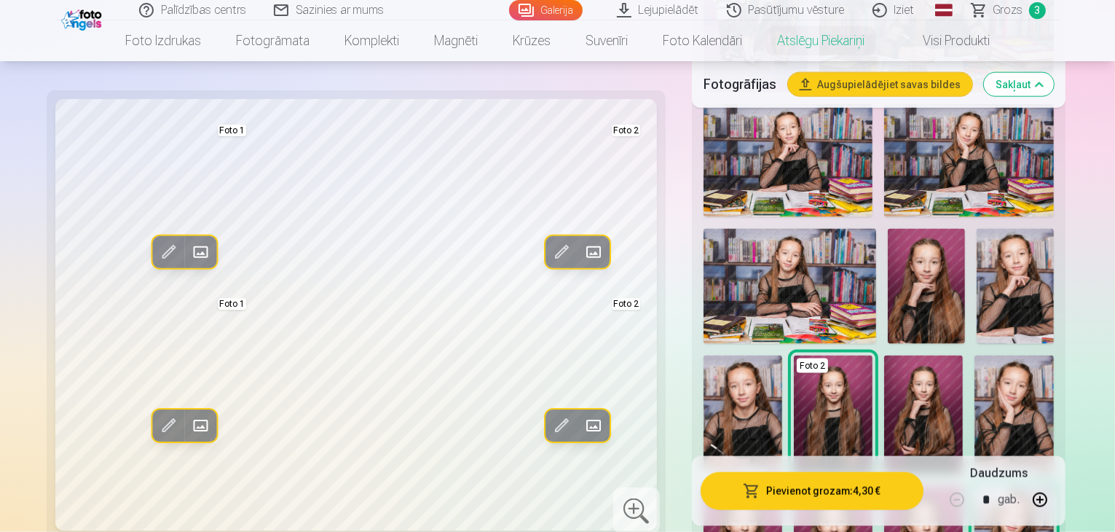
scroll to position [2039, 0]
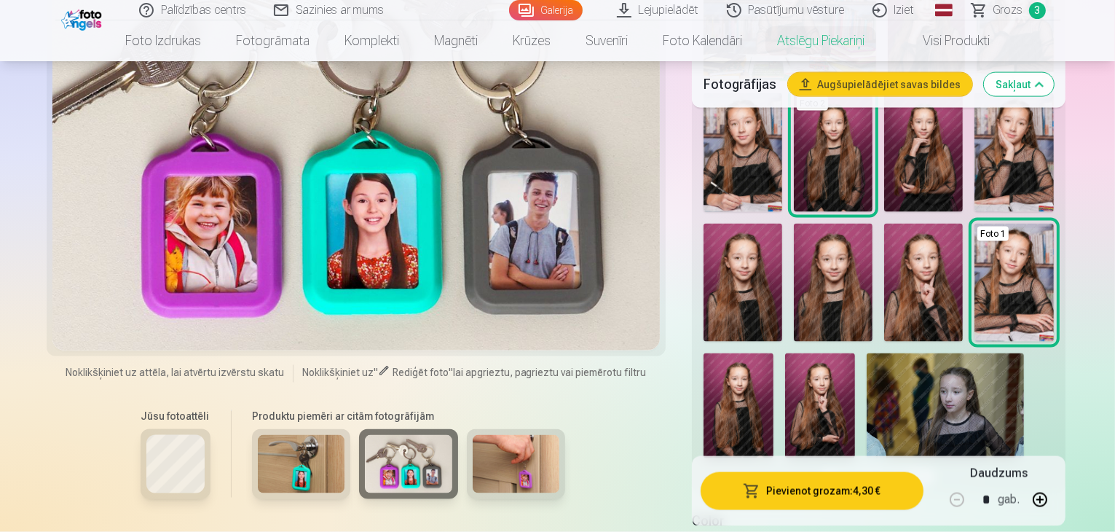
scroll to position [2112, 0]
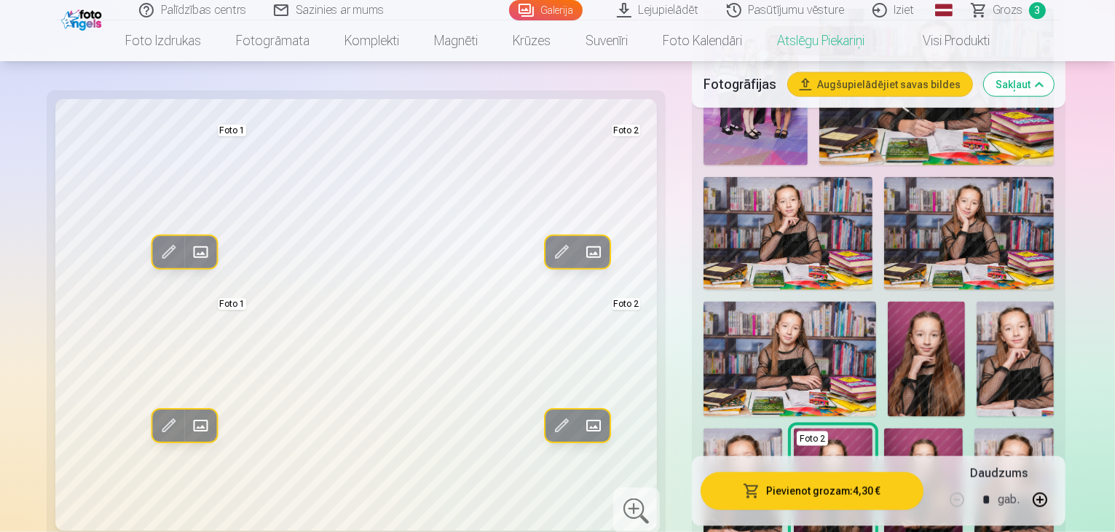
scroll to position [1602, 0]
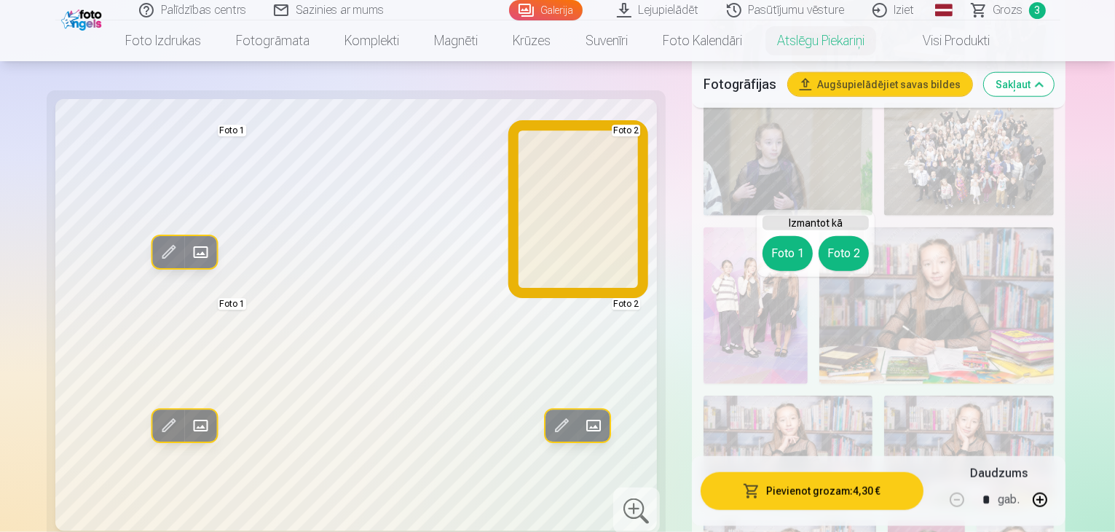
click at [843, 246] on button "Foto 2" at bounding box center [843, 253] width 50 height 35
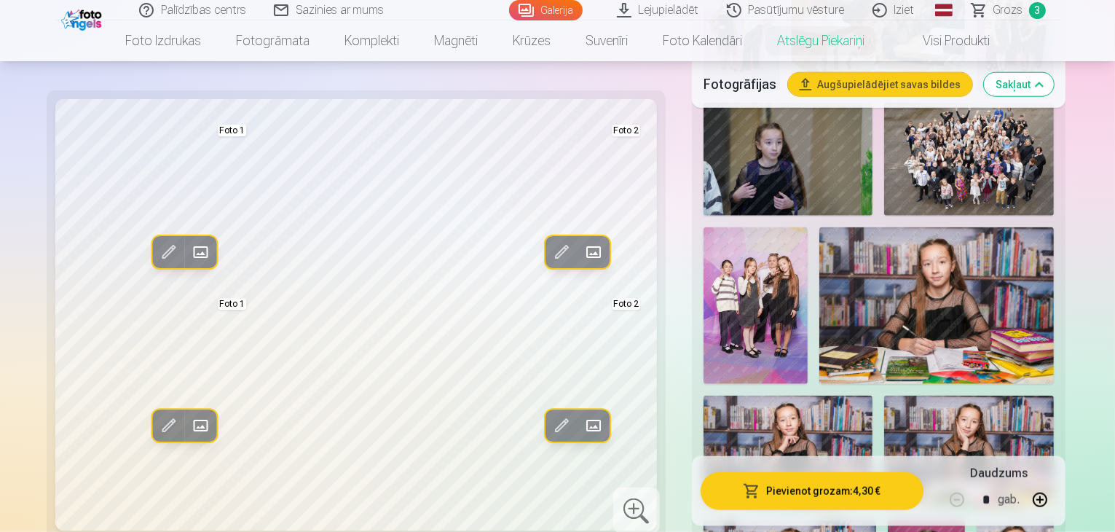
drag, startPoint x: 733, startPoint y: 315, endPoint x: 724, endPoint y: 318, distance: 8.8
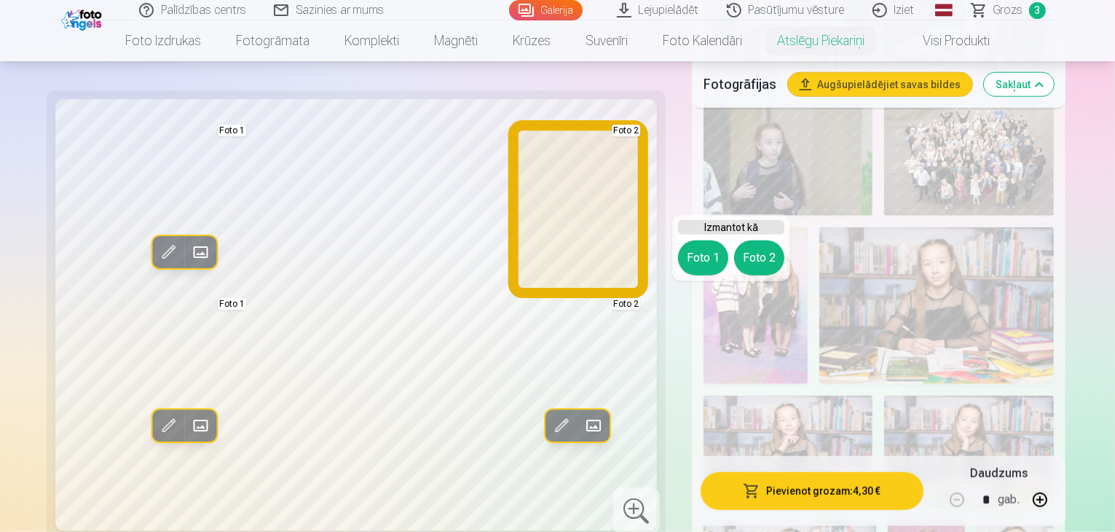
click at [754, 244] on button "Foto 2" at bounding box center [759, 257] width 50 height 35
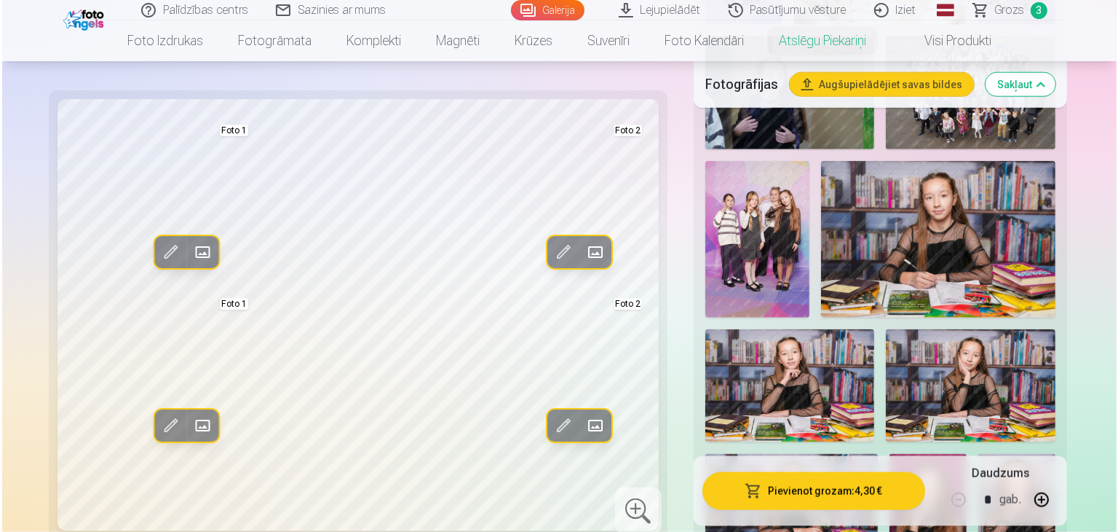
scroll to position [1748, 0]
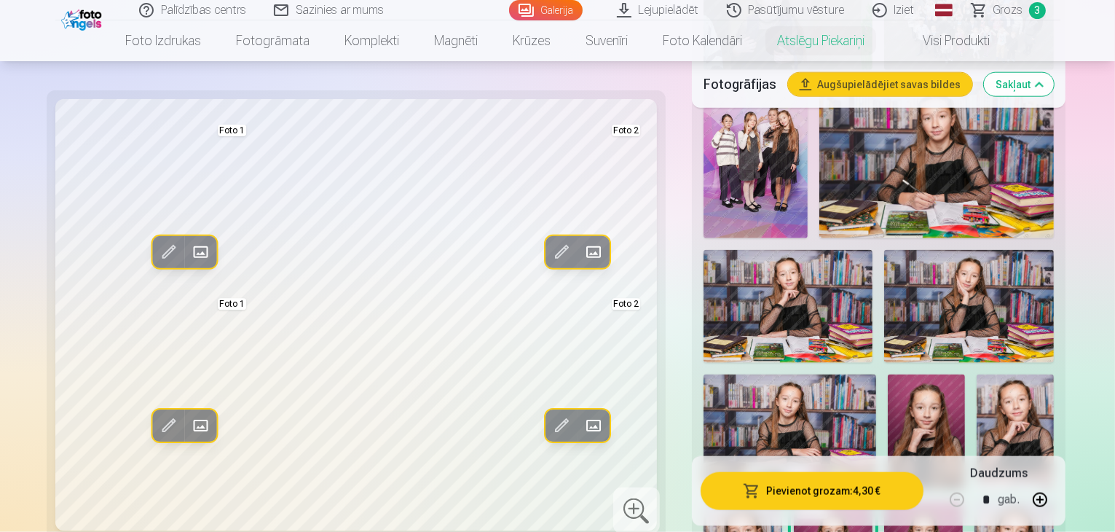
click at [792, 491] on button "Pievienot grozam : 4,30 €" at bounding box center [811, 491] width 223 height 38
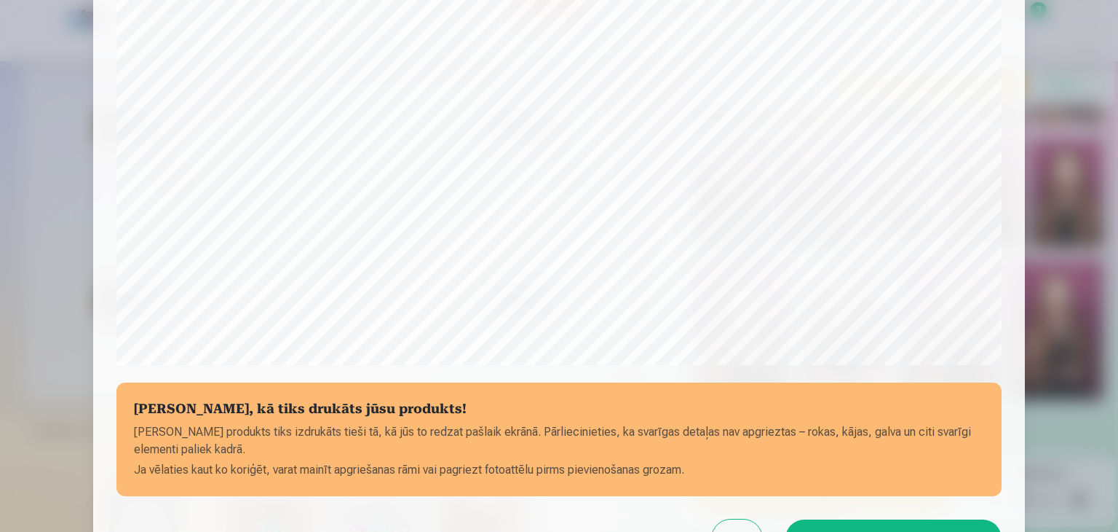
scroll to position [444, 0]
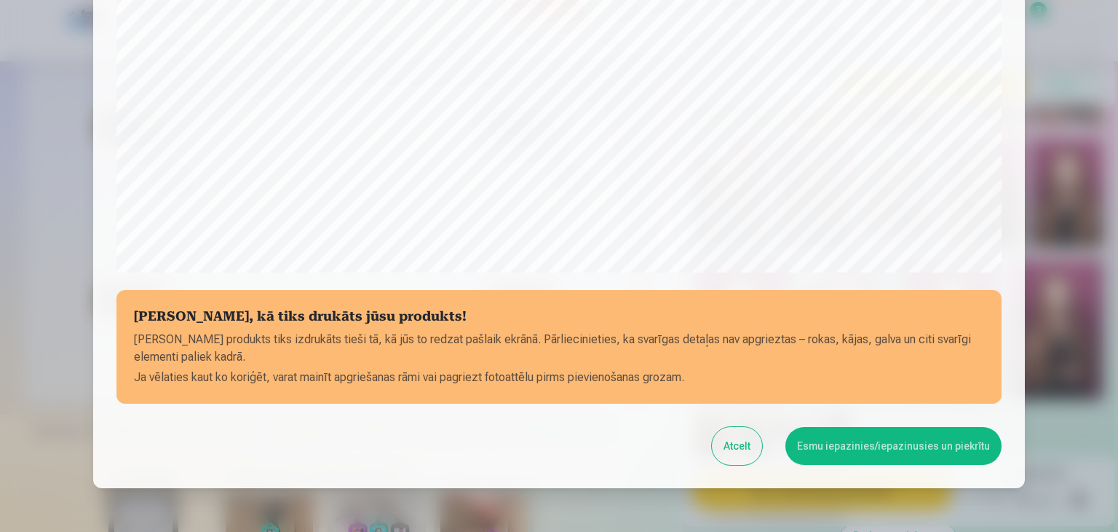
click at [888, 443] on button "Esmu iepazinies/iepazinusies un piekrītu" at bounding box center [894, 446] width 216 height 38
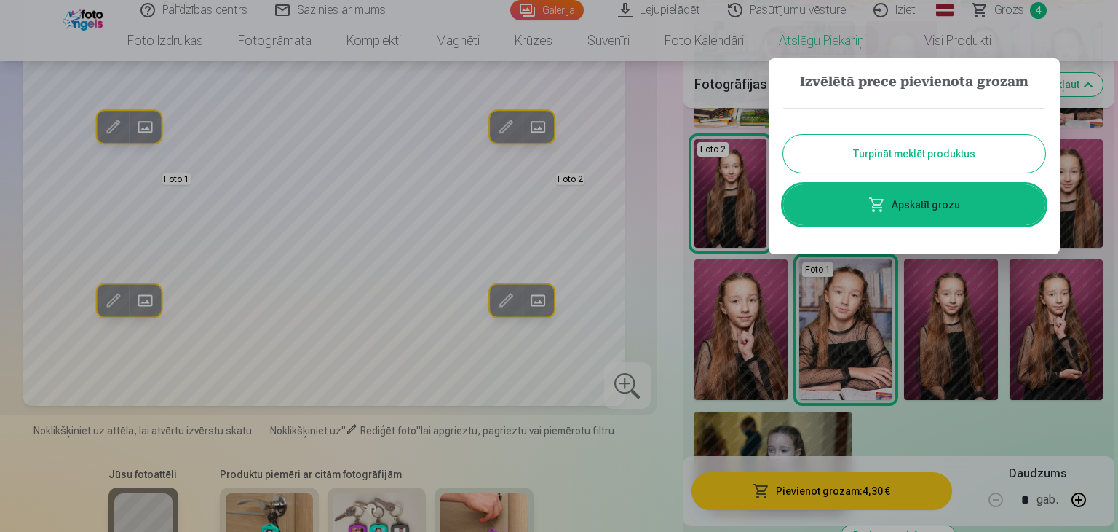
click at [928, 216] on link "Apskatīt grozu" at bounding box center [914, 204] width 262 height 41
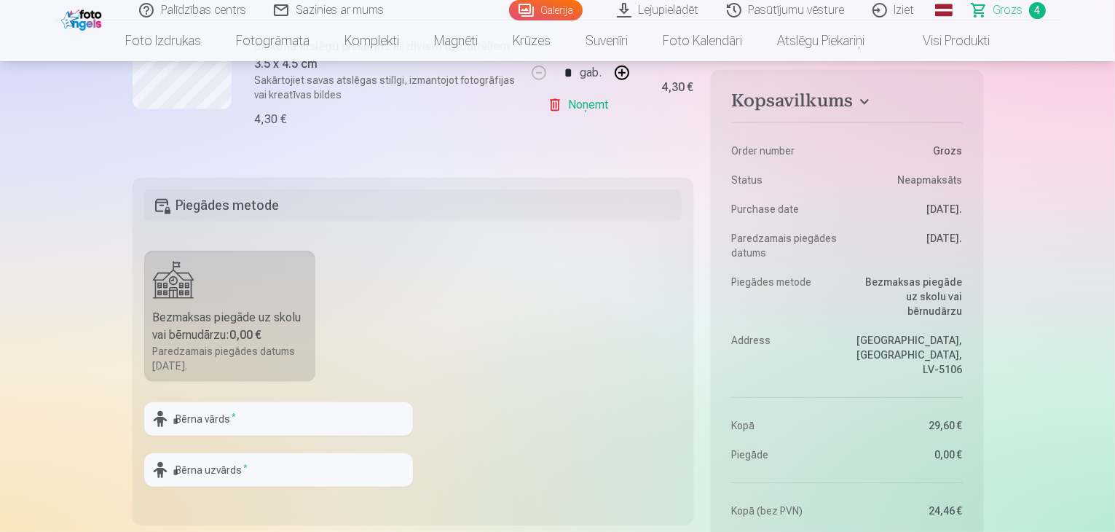
scroll to position [874, 0]
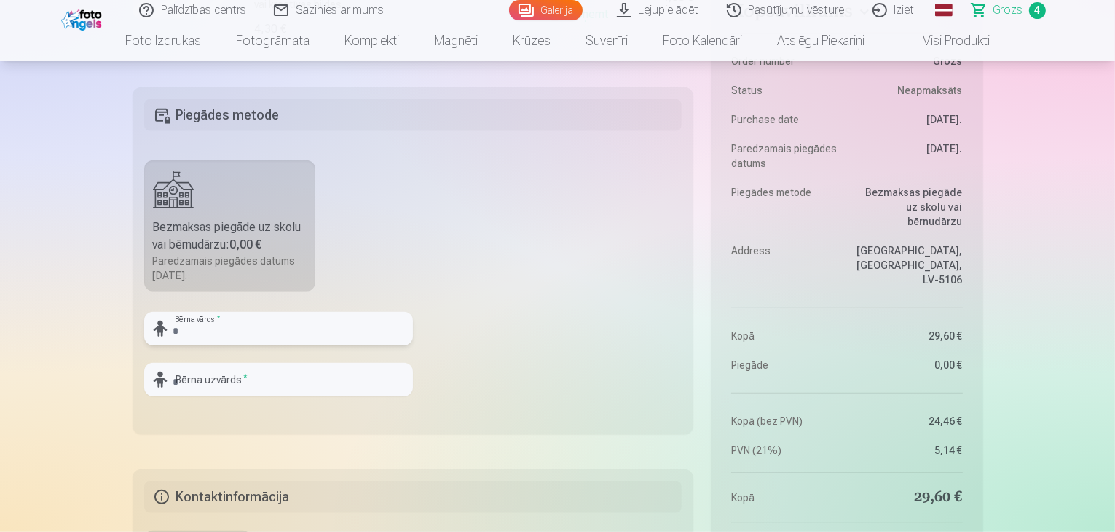
click at [235, 331] on input "text" at bounding box center [278, 328] width 269 height 33
type input "*****"
type input "**********"
drag, startPoint x: 226, startPoint y: 318, endPoint x: 112, endPoint y: 352, distance: 119.3
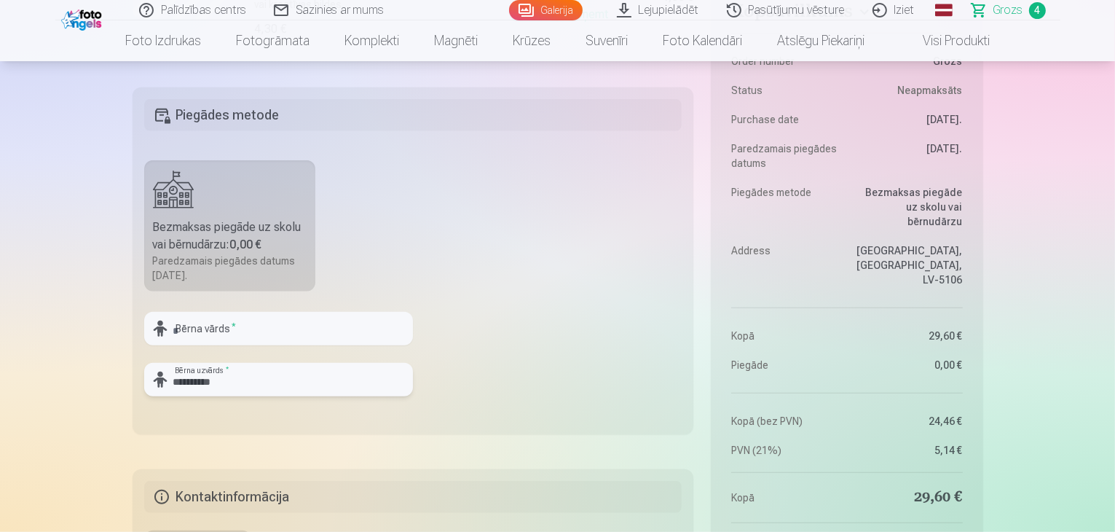
drag, startPoint x: 249, startPoint y: 378, endPoint x: 90, endPoint y: 403, distance: 160.7
click at [215, 317] on input "text" at bounding box center [278, 328] width 269 height 33
type input "******"
click at [224, 365] on input "text" at bounding box center [278, 379] width 269 height 33
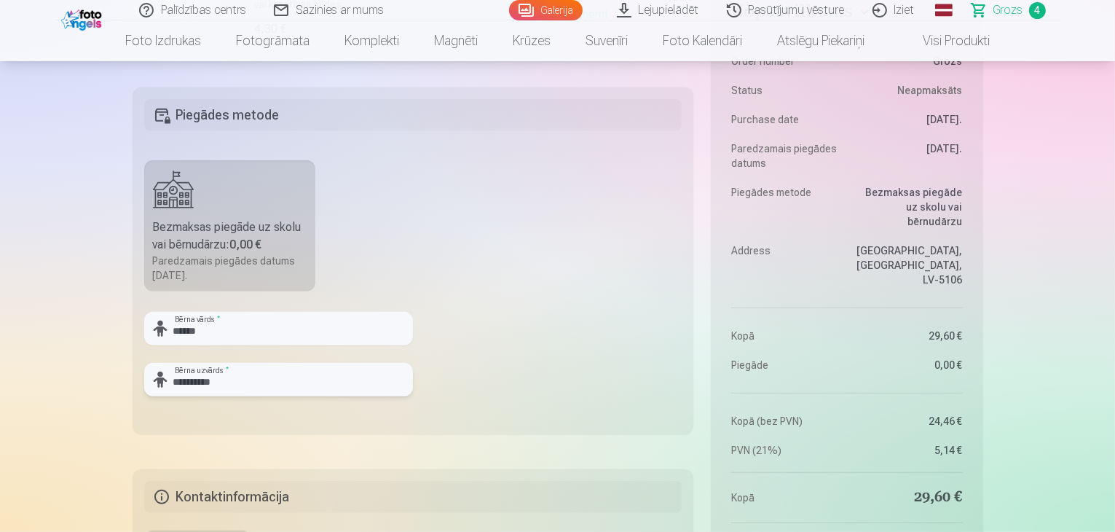
type input "**********"
click at [472, 389] on fieldset "**********" at bounding box center [413, 260] width 561 height 347
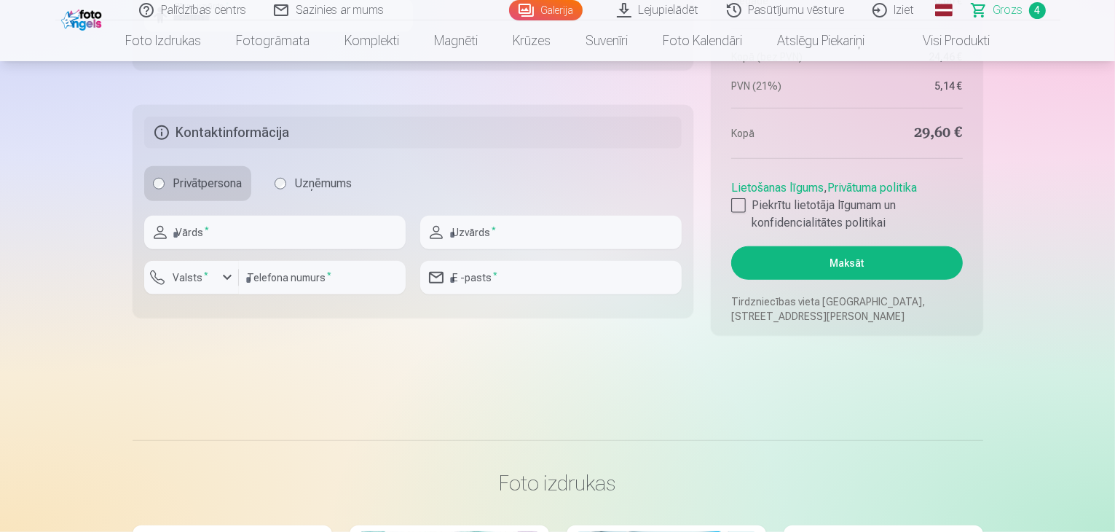
scroll to position [1165, 0]
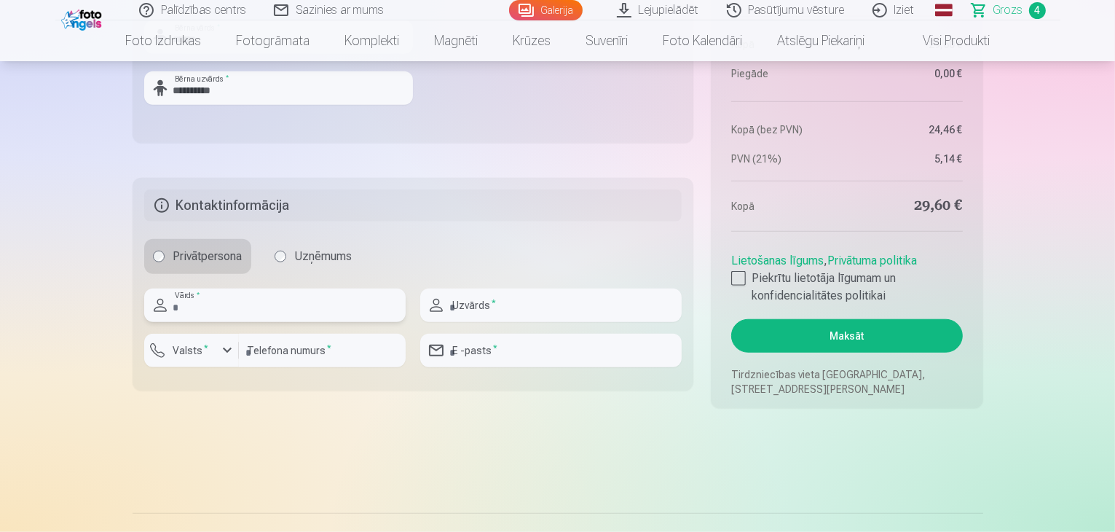
click at [224, 315] on input "text" at bounding box center [274, 304] width 261 height 33
type input "*****"
type input "**********"
type input "********"
type input "**********"
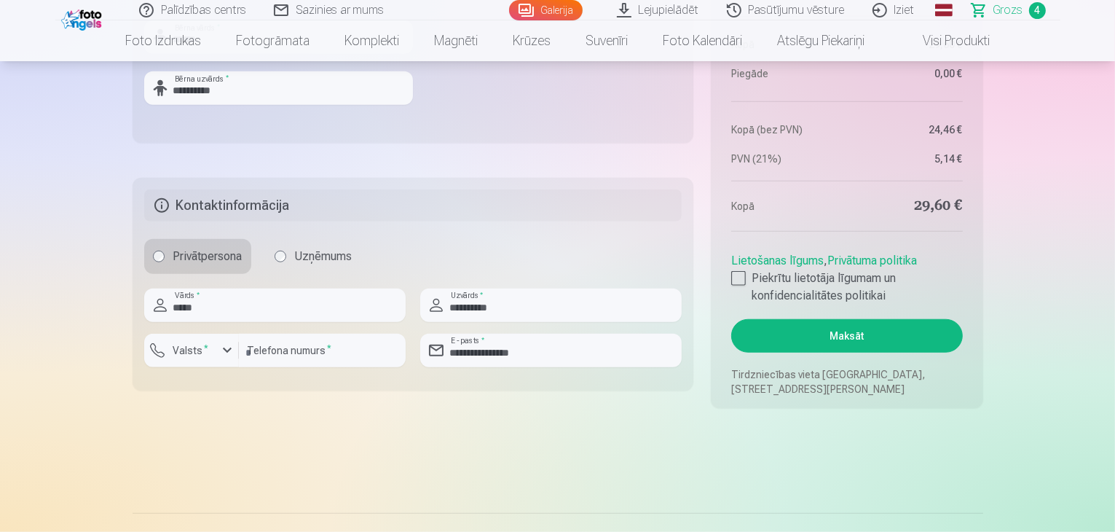
drag, startPoint x: 741, startPoint y: 277, endPoint x: 553, endPoint y: 347, distance: 200.9
click at [741, 280] on div at bounding box center [738, 278] width 15 height 15
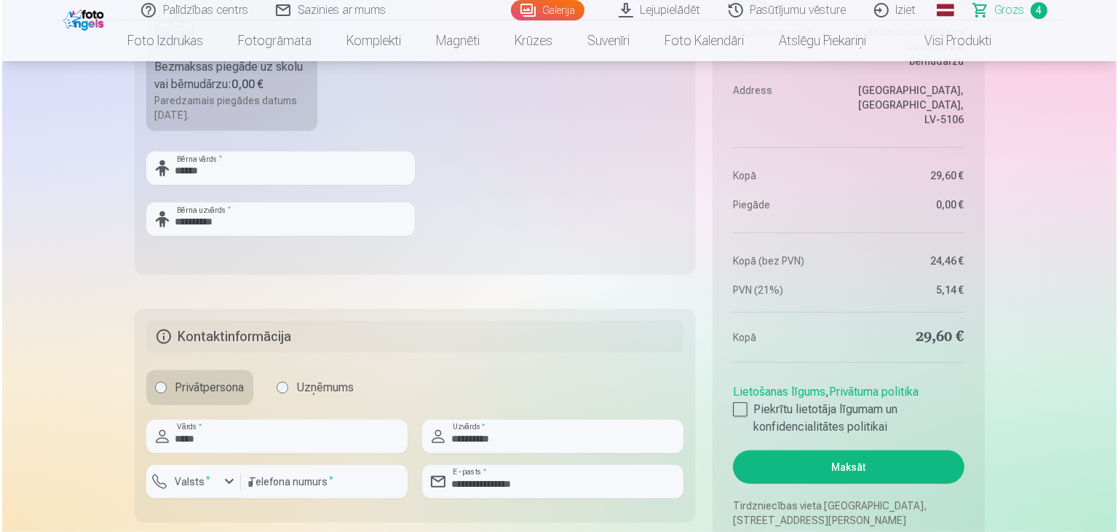
scroll to position [1092, 0]
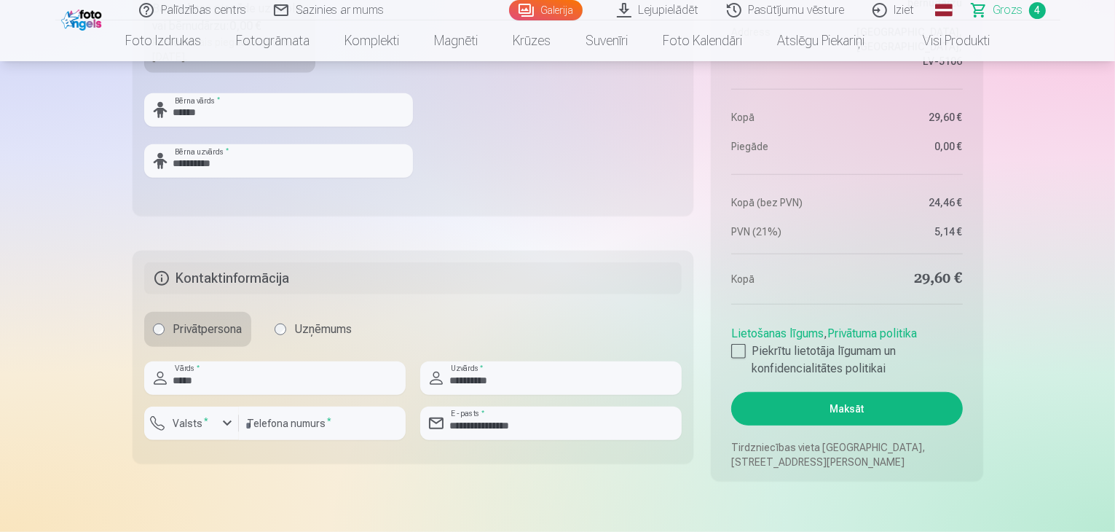
click at [848, 408] on button "Maksāt" at bounding box center [846, 408] width 231 height 33
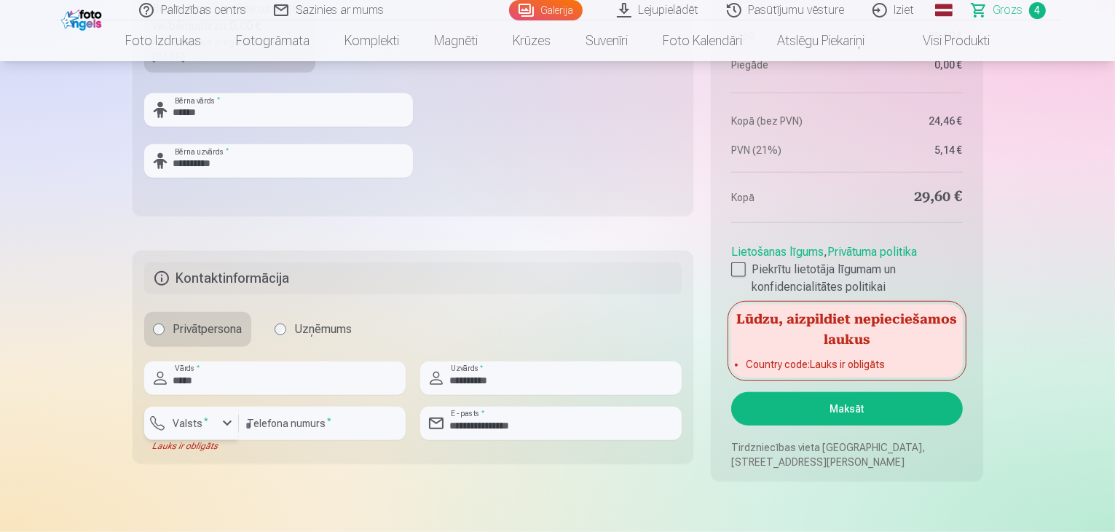
click at [223, 438] on button "Valsts *" at bounding box center [191, 422] width 95 height 33
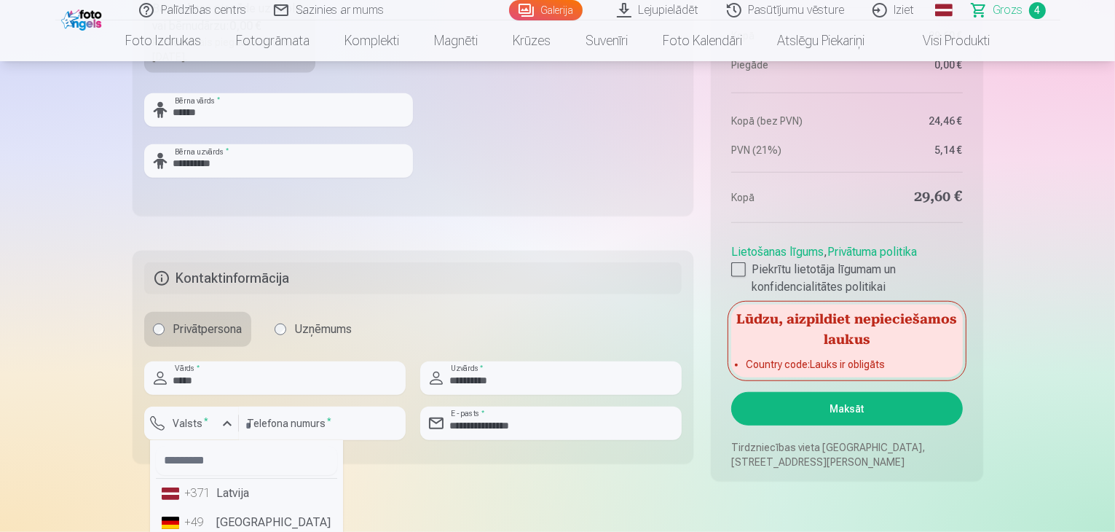
click at [226, 493] on li "+371 Latvija" at bounding box center [246, 492] width 181 height 29
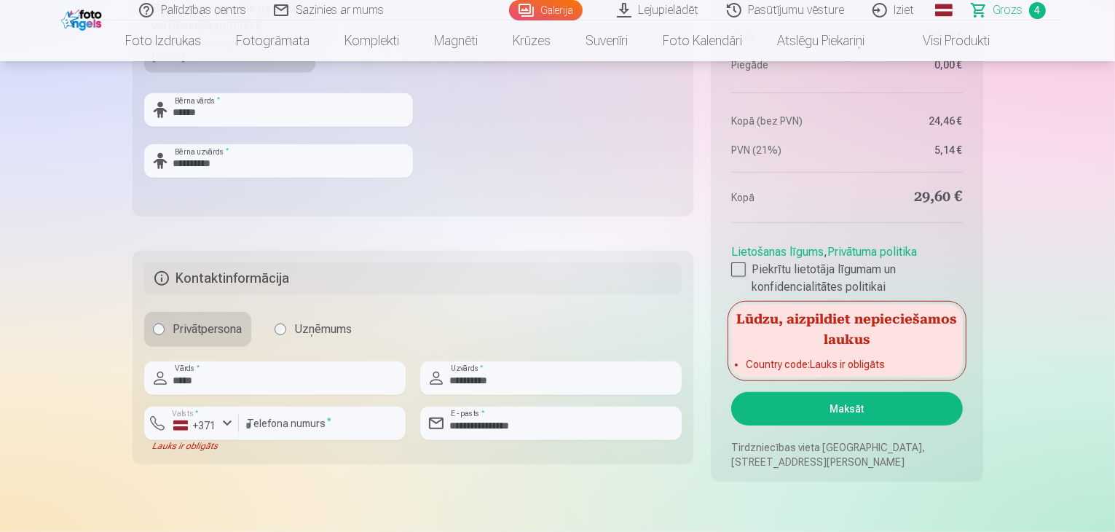
click at [840, 408] on button "Maksāt" at bounding box center [846, 408] width 231 height 33
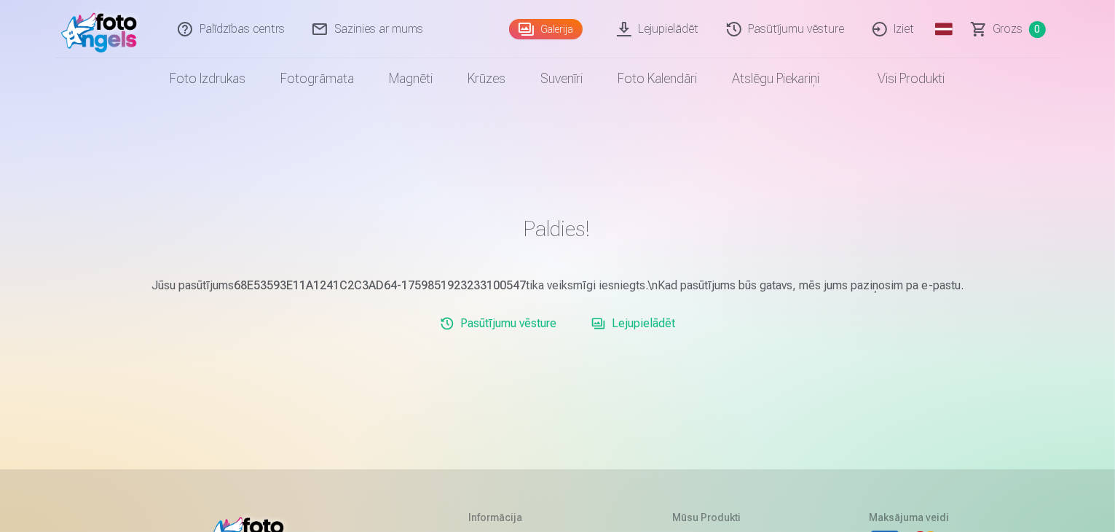
click at [652, 26] on link "Lejupielādēt" at bounding box center [659, 29] width 110 height 58
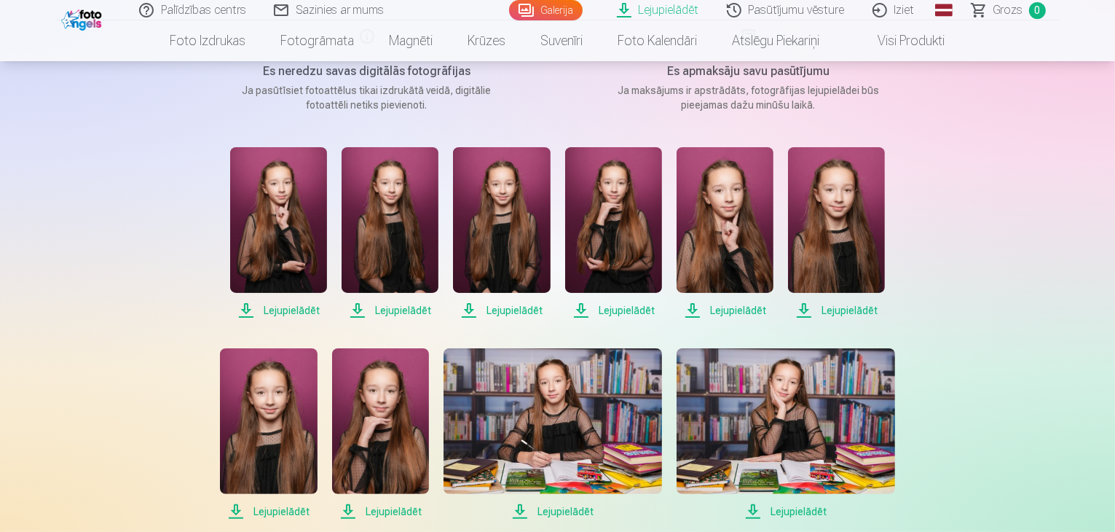
scroll to position [291, 0]
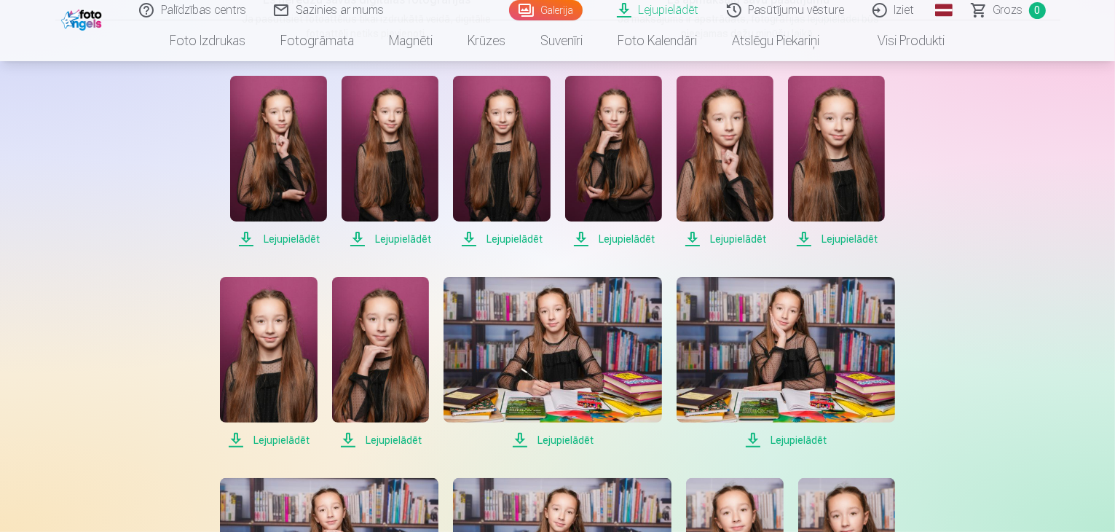
click at [286, 234] on span "Lejupielādēt" at bounding box center [278, 238] width 97 height 17
click at [380, 240] on span "Lejupielādēt" at bounding box center [389, 238] width 97 height 17
click at [508, 238] on span "Lejupielādēt" at bounding box center [501, 238] width 97 height 17
click at [619, 233] on span "Lejupielādēt" at bounding box center [613, 238] width 97 height 17
click at [737, 234] on span "Lejupielādēt" at bounding box center [724, 238] width 97 height 17
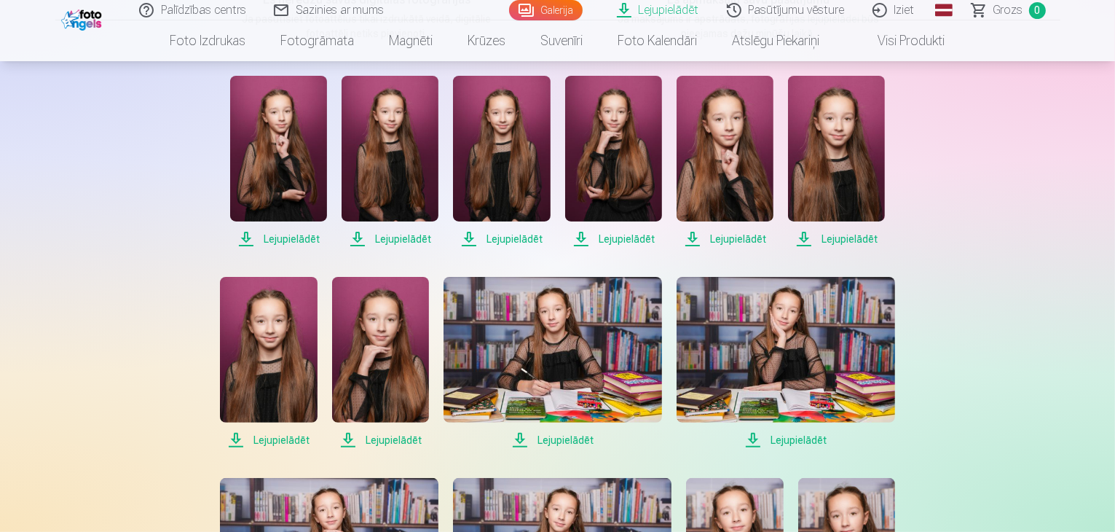
click at [832, 246] on span "Lejupielādēt" at bounding box center [836, 238] width 97 height 17
click at [269, 436] on span "Lejupielādēt" at bounding box center [268, 439] width 97 height 17
click at [378, 437] on span "Lejupielādēt" at bounding box center [380, 439] width 97 height 17
click at [564, 439] on span "Lejupielādēt" at bounding box center [552, 439] width 218 height 17
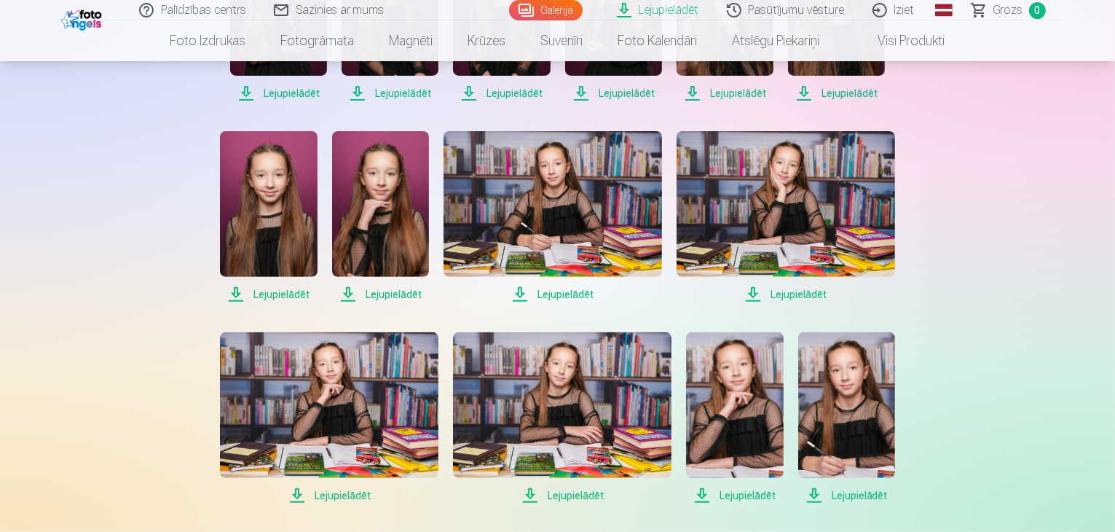
click at [802, 292] on span "Lejupielādēt" at bounding box center [785, 293] width 218 height 17
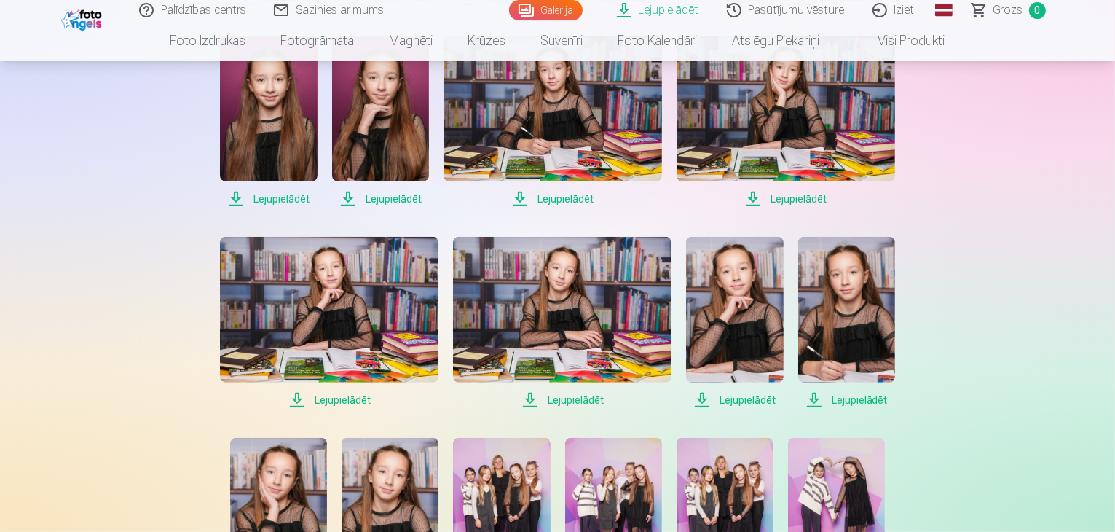
scroll to position [655, 0]
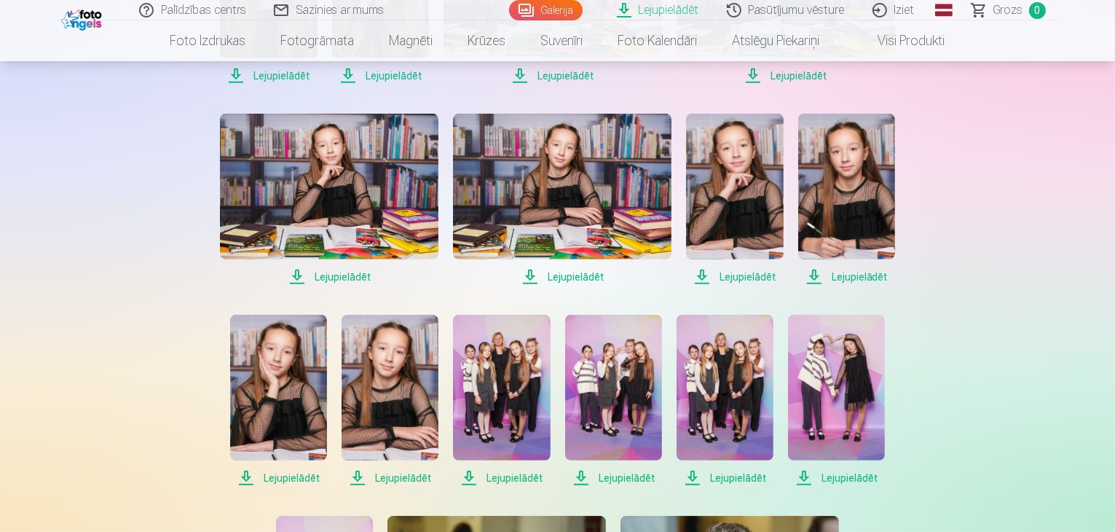
click at [350, 272] on span "Lejupielādēt" at bounding box center [329, 276] width 218 height 17
click at [580, 275] on span "Lejupielādēt" at bounding box center [562, 276] width 218 height 17
click at [743, 275] on span "Lejupielādēt" at bounding box center [734, 276] width 97 height 17
click at [864, 269] on span "Lejupielādēt" at bounding box center [846, 276] width 97 height 17
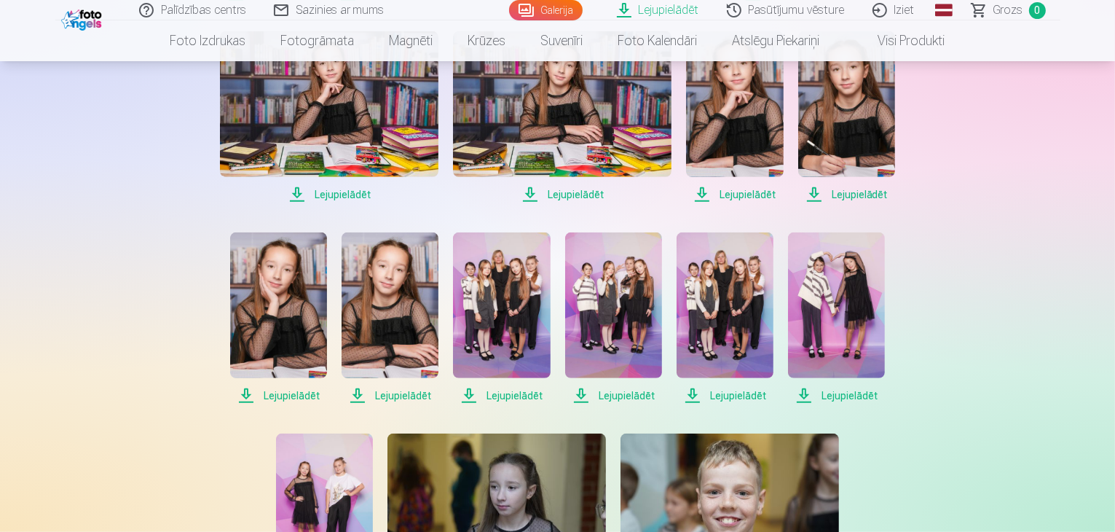
scroll to position [801, 0]
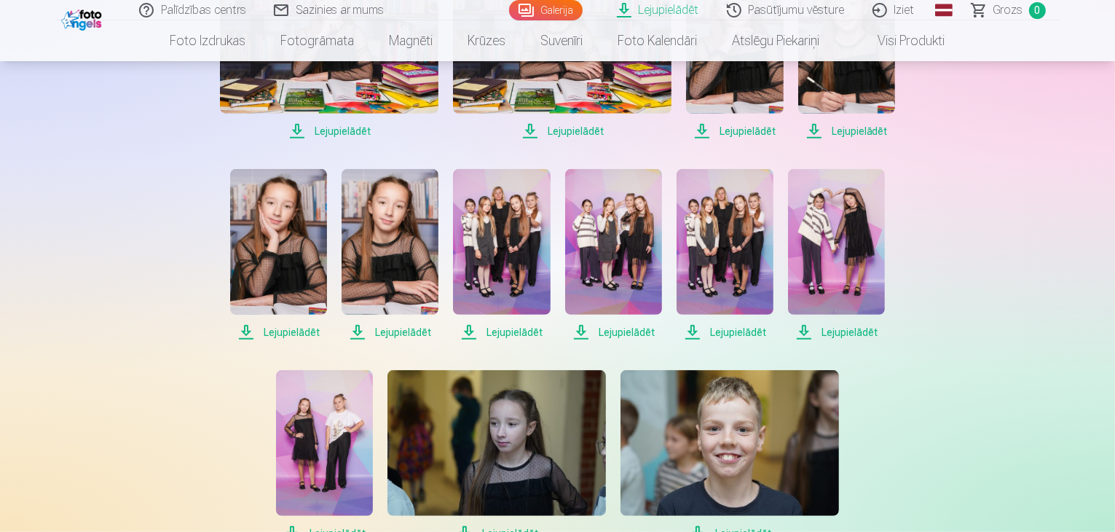
click at [276, 332] on span "Lejupielādēt" at bounding box center [278, 331] width 97 height 17
click at [392, 333] on span "Lejupielādēt" at bounding box center [389, 331] width 97 height 17
click at [507, 336] on span "Lejupielādēt" at bounding box center [501, 331] width 97 height 17
click at [615, 329] on span "Lejupielādēt" at bounding box center [613, 331] width 97 height 17
click at [757, 336] on span "Lejupielādēt" at bounding box center [724, 331] width 97 height 17
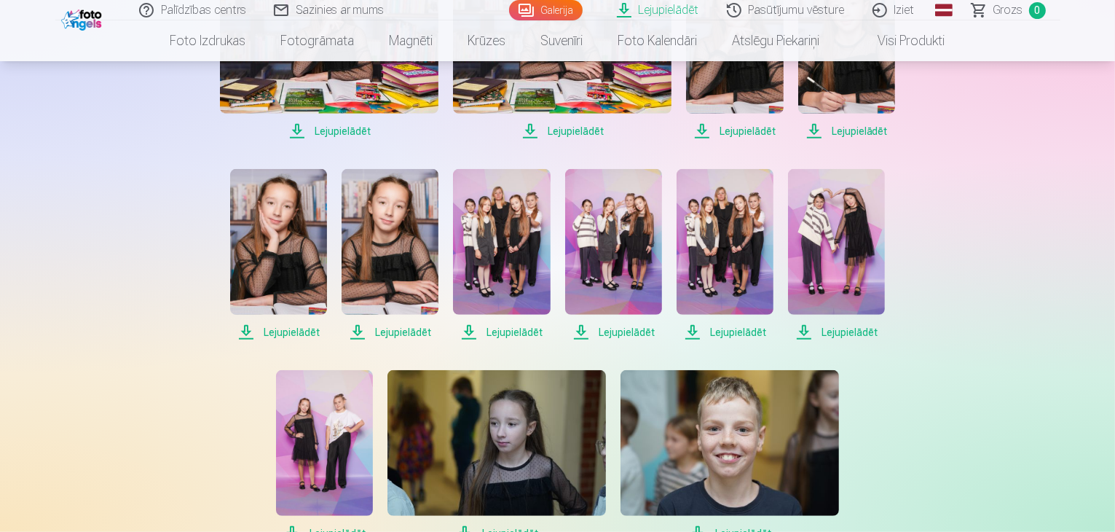
click at [858, 338] on span "Lejupielādēt" at bounding box center [836, 331] width 97 height 17
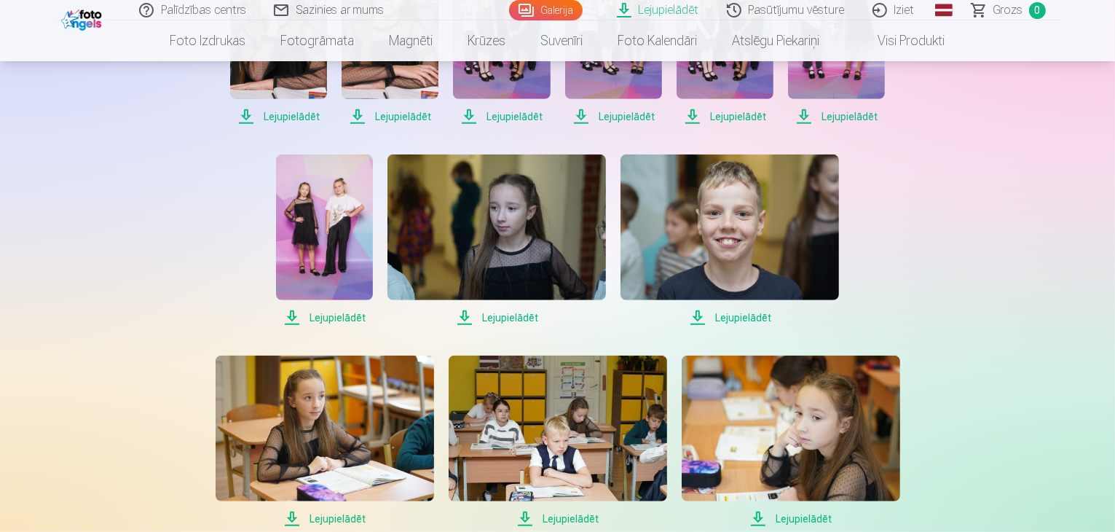
scroll to position [1092, 0]
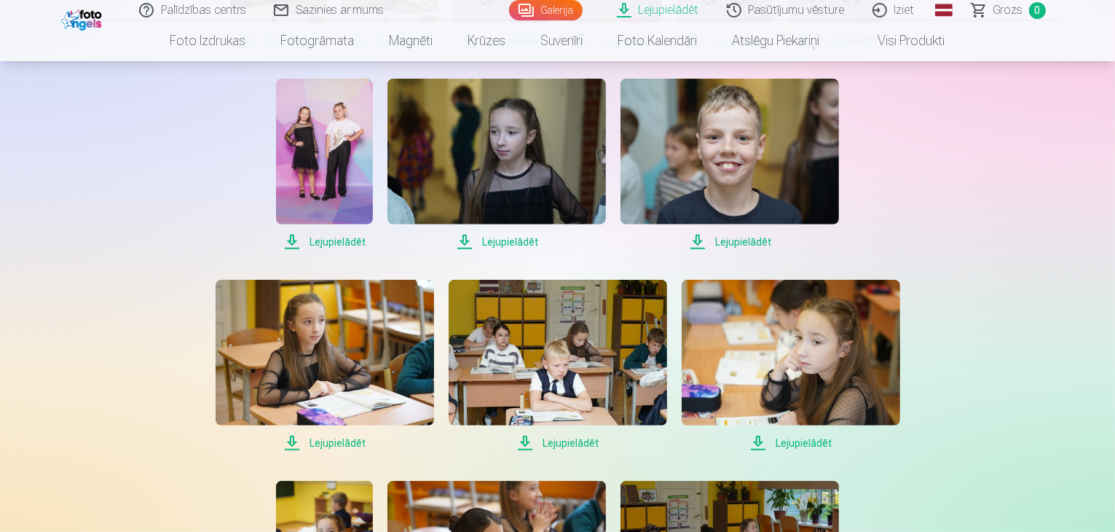
click at [329, 242] on span "Lejupielādēt" at bounding box center [324, 241] width 97 height 17
click at [516, 242] on span "Lejupielādēt" at bounding box center [496, 241] width 218 height 17
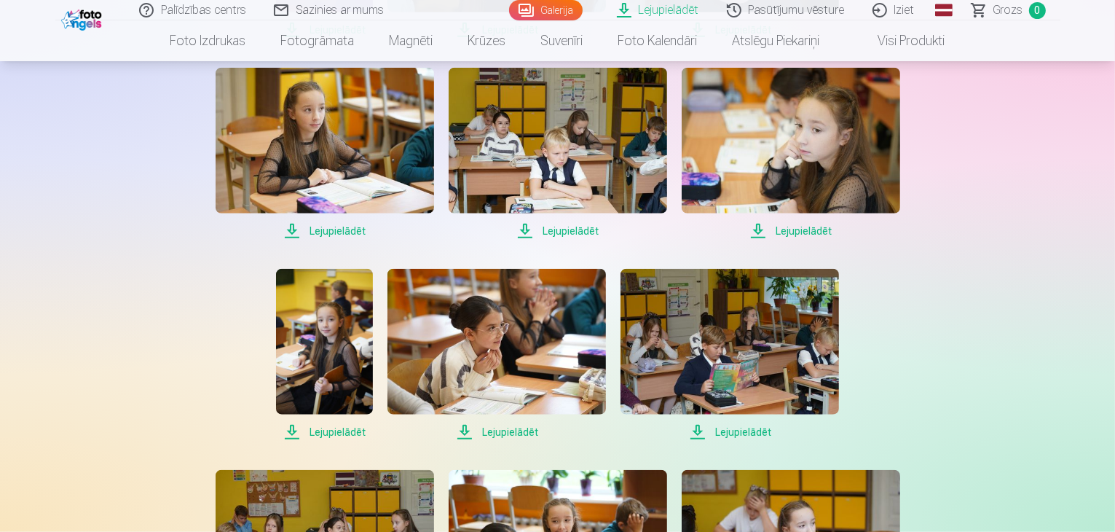
scroll to position [1311, 0]
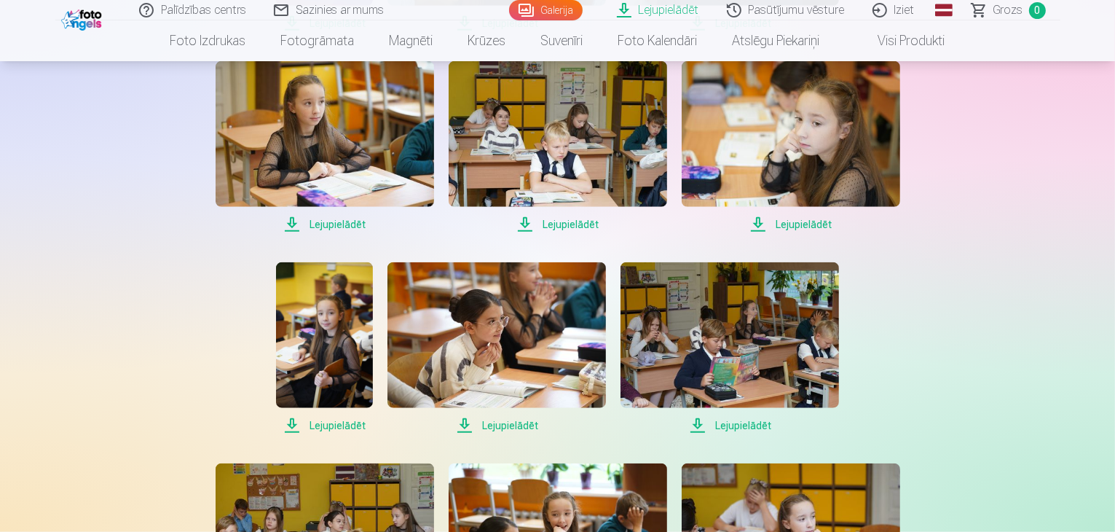
click at [335, 220] on span "Lejupielādēt" at bounding box center [325, 224] width 218 height 17
click at [789, 224] on span "Lejupielādēt" at bounding box center [791, 224] width 218 height 17
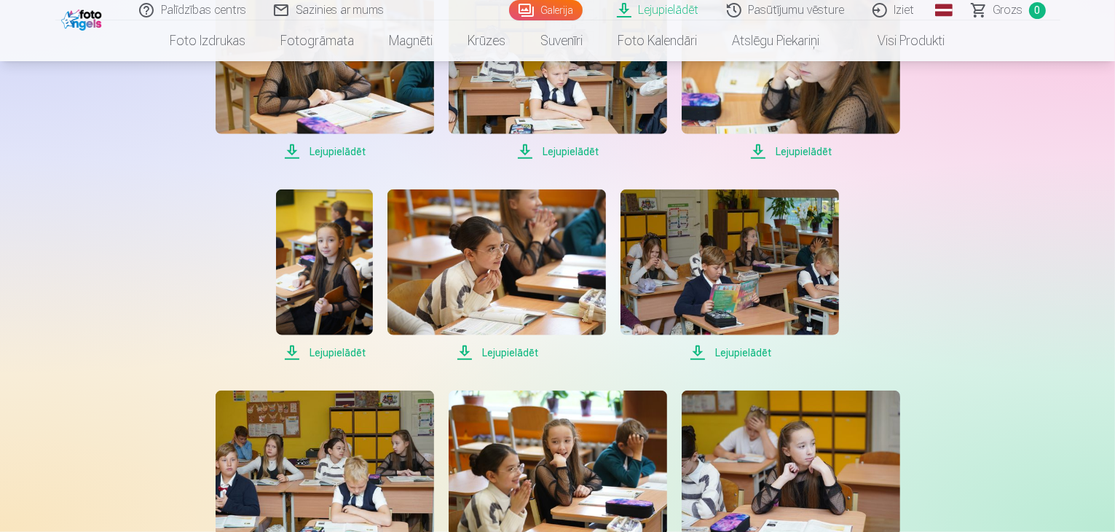
scroll to position [1456, 0]
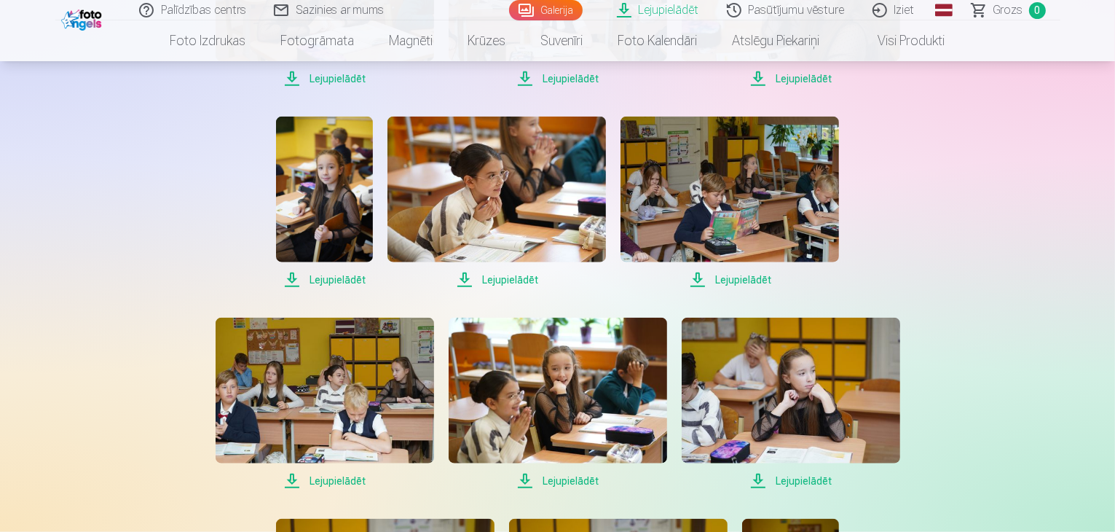
click at [315, 282] on span "Lejupielādēt" at bounding box center [324, 279] width 97 height 17
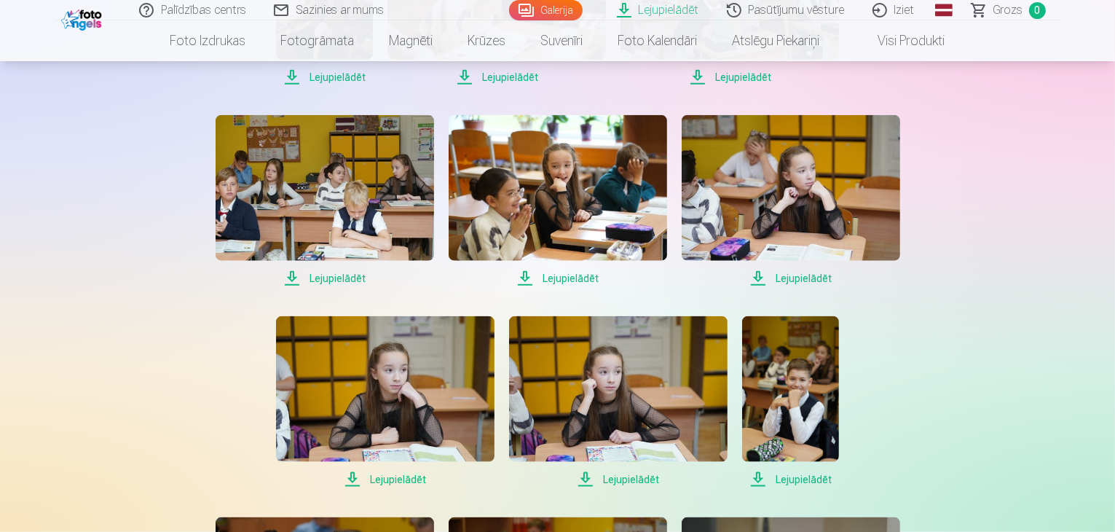
scroll to position [1748, 0]
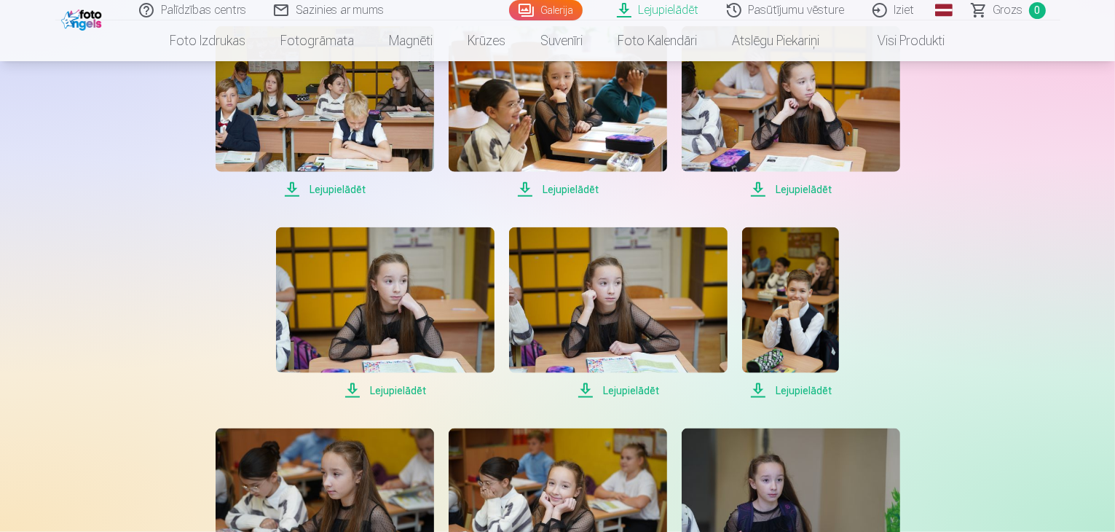
click at [571, 197] on span "Lejupielādēt" at bounding box center [558, 189] width 218 height 17
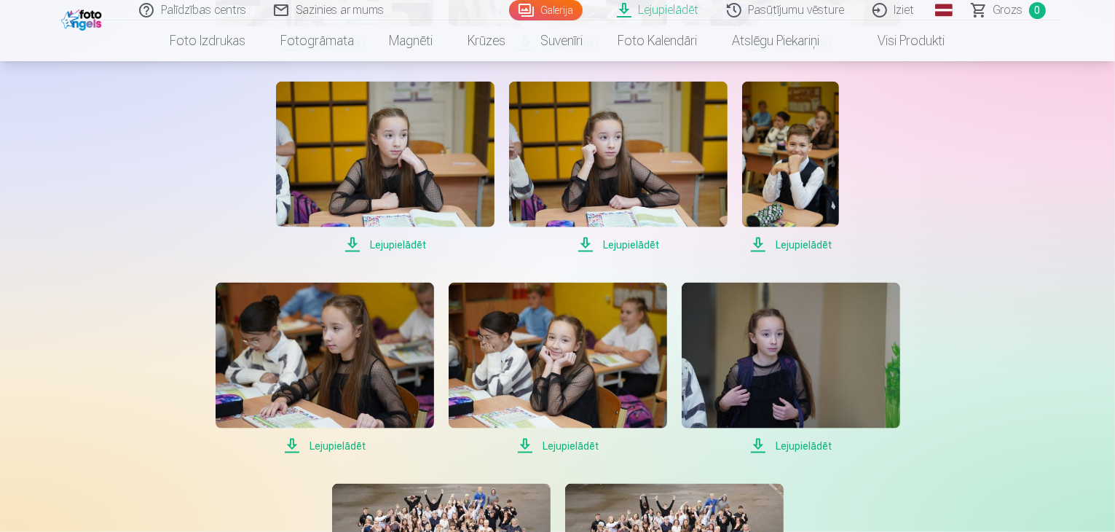
click at [384, 242] on span "Lejupielādēt" at bounding box center [385, 244] width 218 height 17
click at [636, 247] on span "Lejupielādēt" at bounding box center [618, 244] width 218 height 17
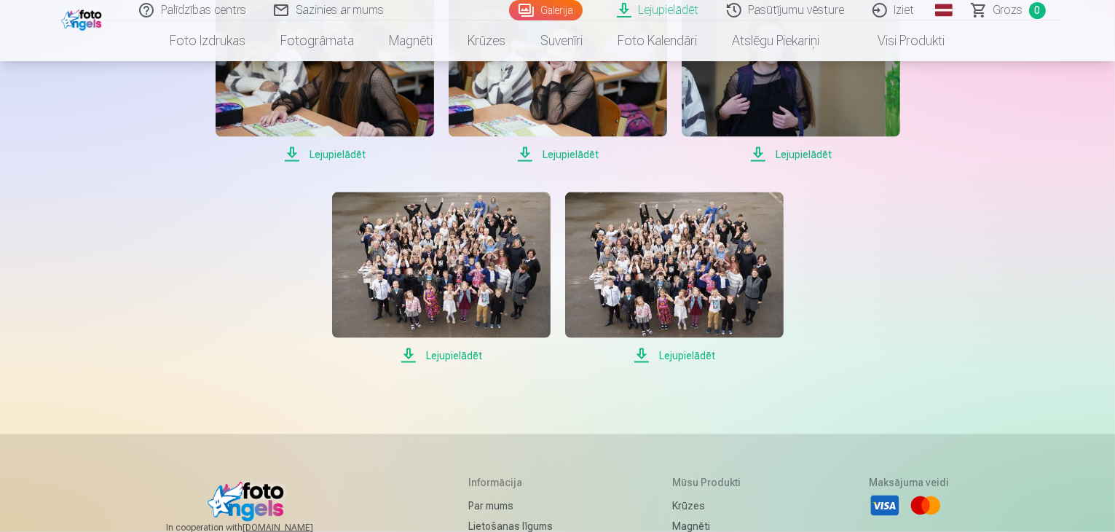
scroll to position [2039, 0]
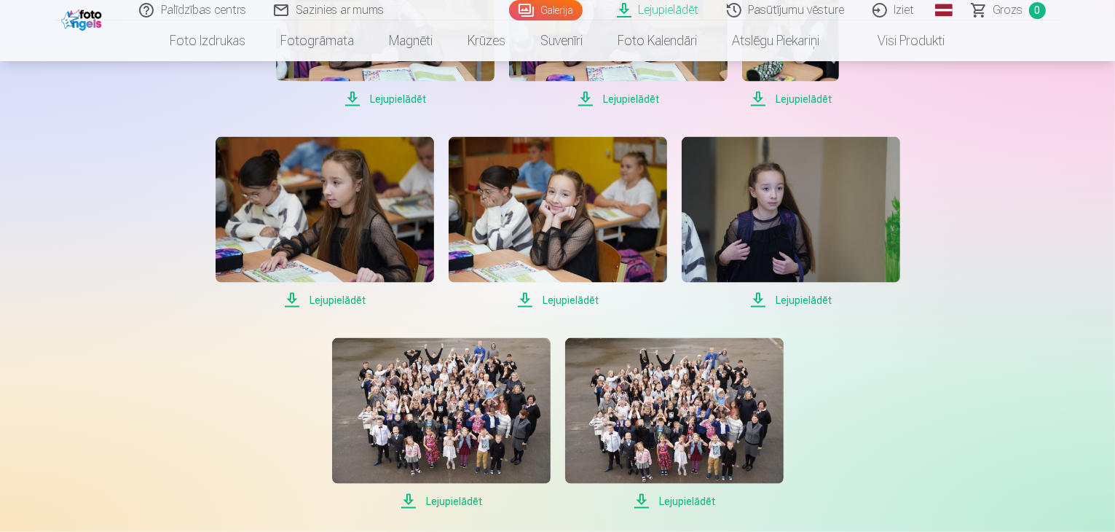
click at [572, 293] on span "Lejupielādēt" at bounding box center [558, 299] width 218 height 17
click at [804, 301] on span "Lejupielādēt" at bounding box center [791, 299] width 218 height 17
click at [464, 495] on span "Lejupielādēt" at bounding box center [441, 500] width 218 height 17
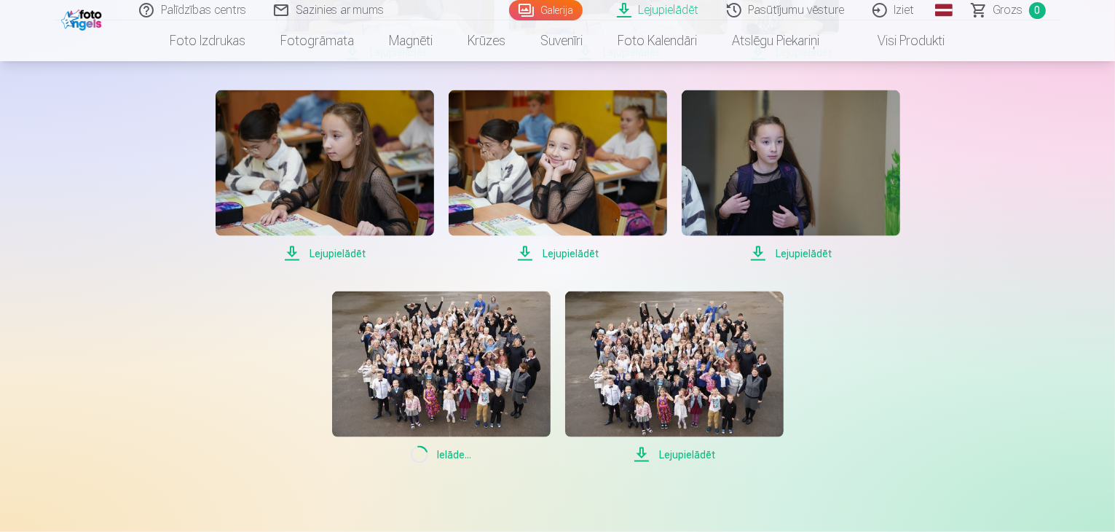
scroll to position [2112, 0]
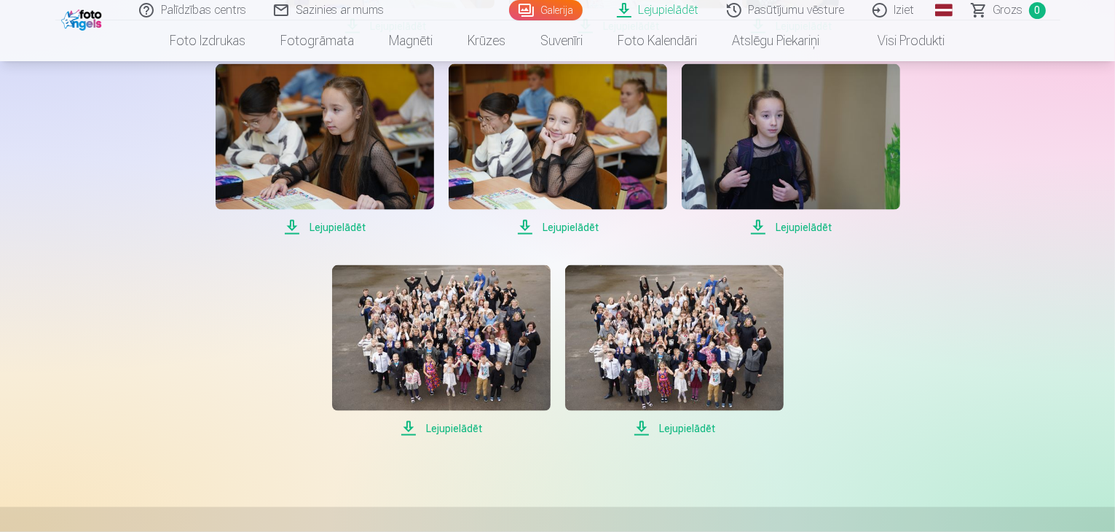
click at [698, 425] on span "Lejupielādēt" at bounding box center [674, 427] width 218 height 17
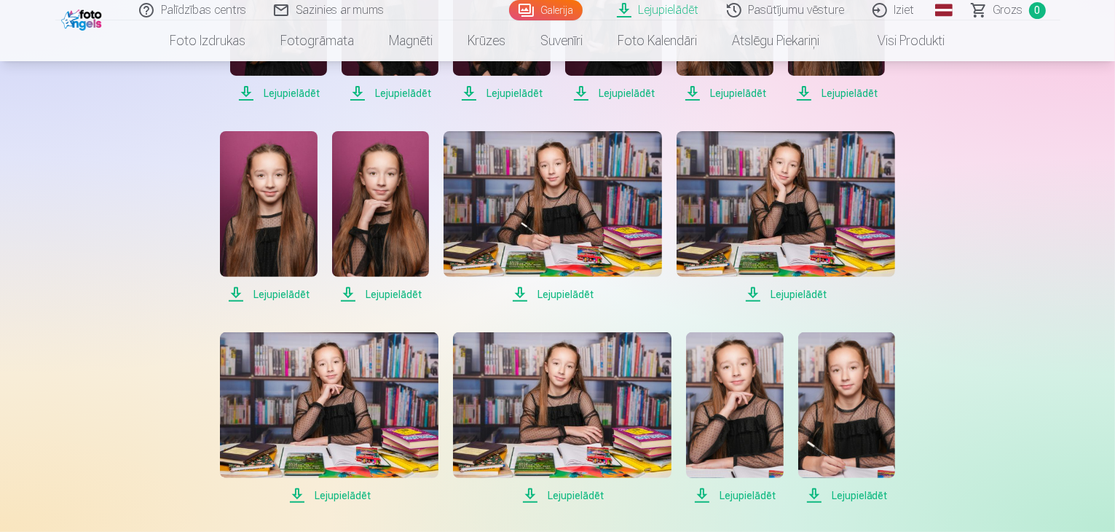
scroll to position [0, 0]
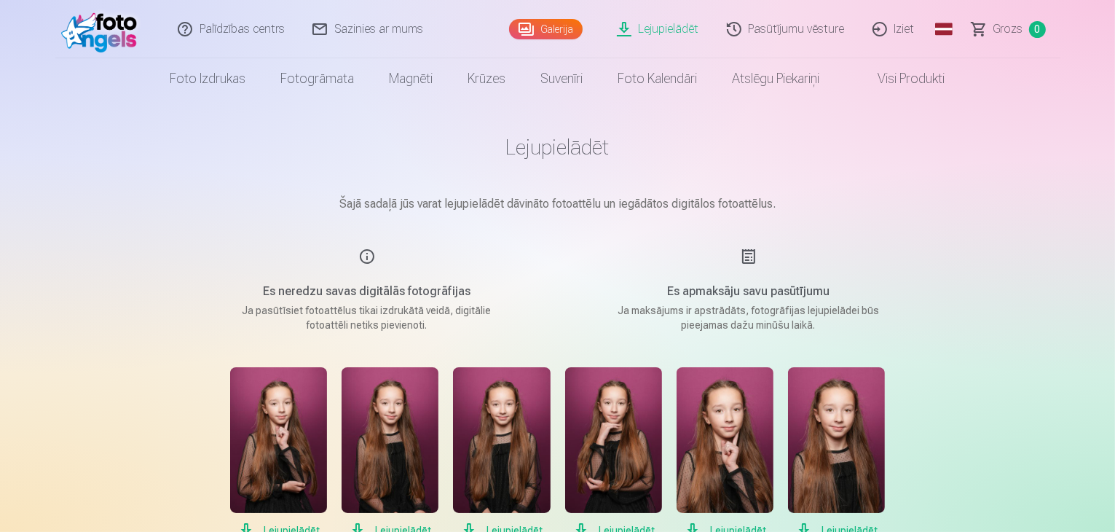
click at [545, 31] on link "Galerija" at bounding box center [546, 29] width 74 height 20
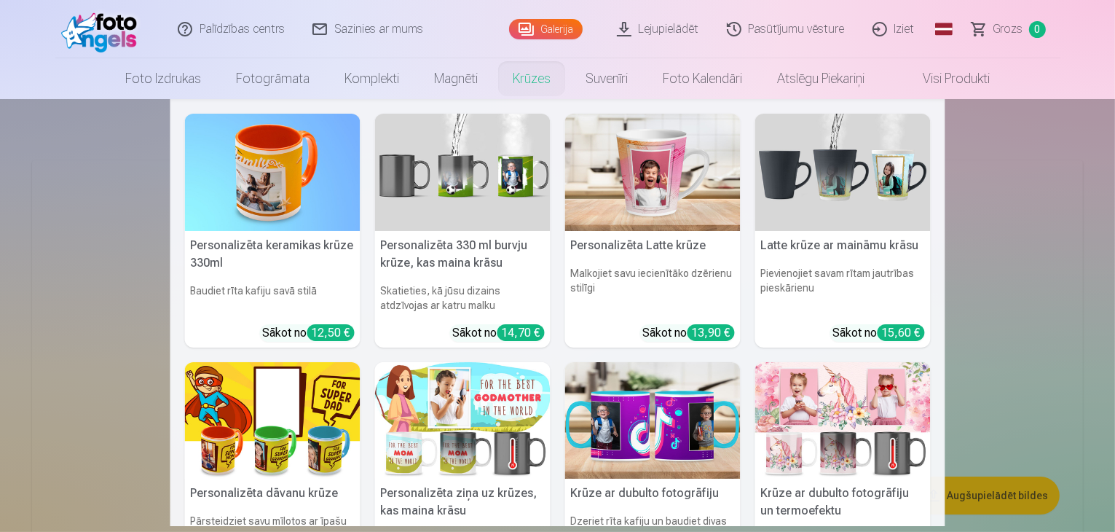
scroll to position [218, 0]
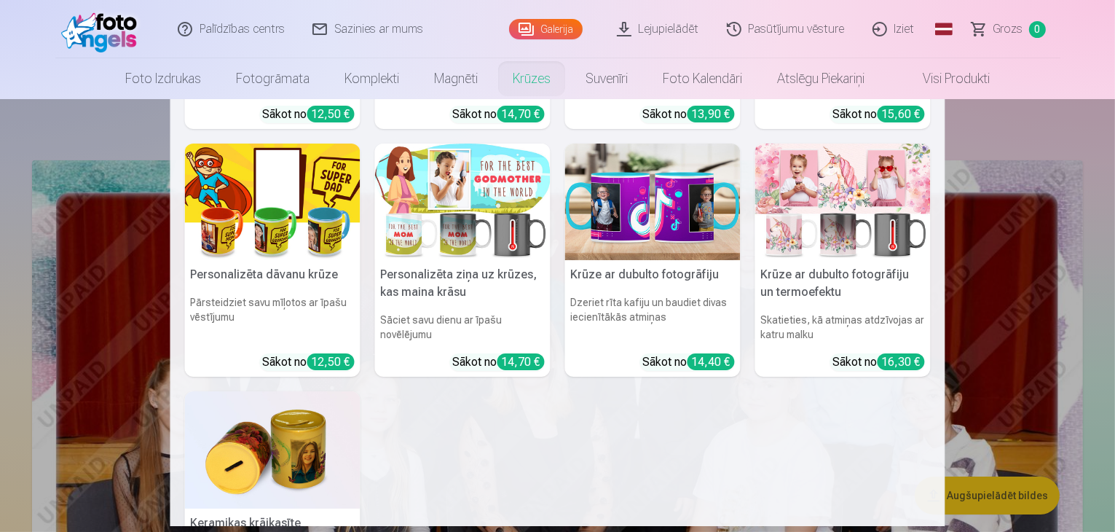
click at [90, 249] on nav "Personalizēta keramikas krūze 330ml Baudiet rīta kafiju savā stilā Sākot no 12,…" at bounding box center [557, 312] width 1115 height 427
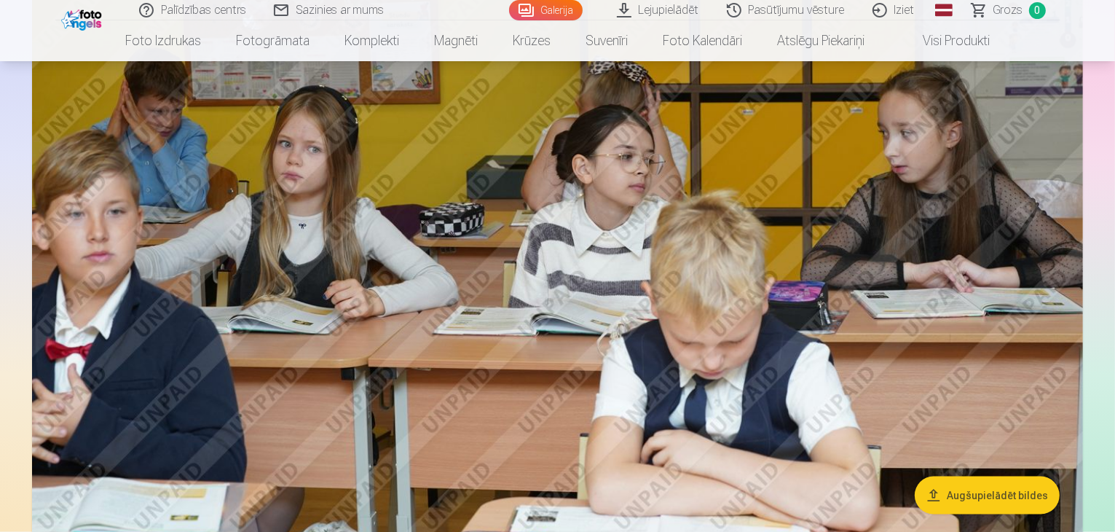
scroll to position [1820, 0]
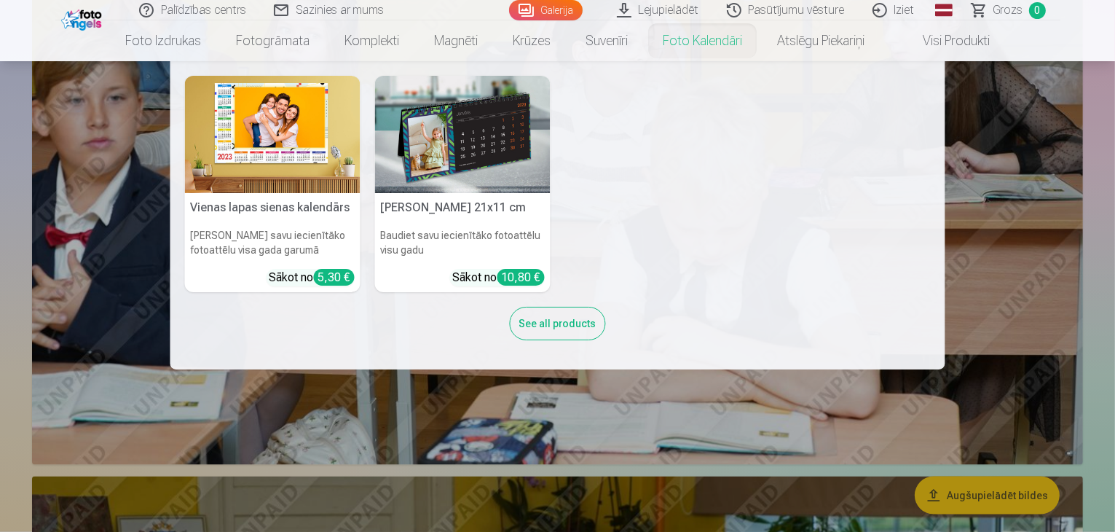
click at [664, 20] on link "Foto kalendāri" at bounding box center [702, 40] width 114 height 41
